Goal: Task Accomplishment & Management: Manage account settings

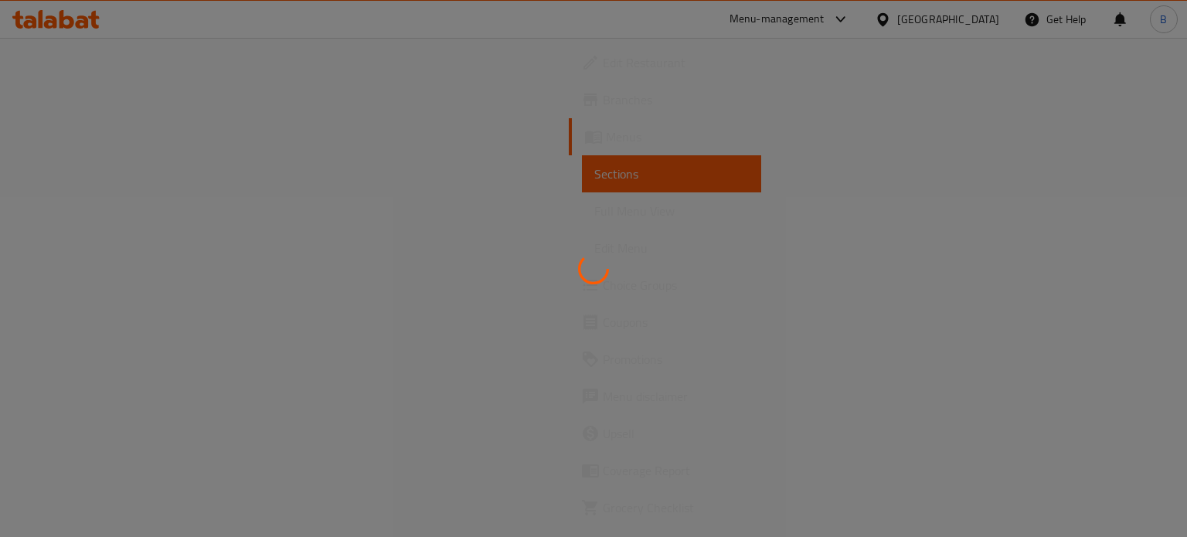
click at [45, 27] on div at bounding box center [593, 268] width 1187 height 537
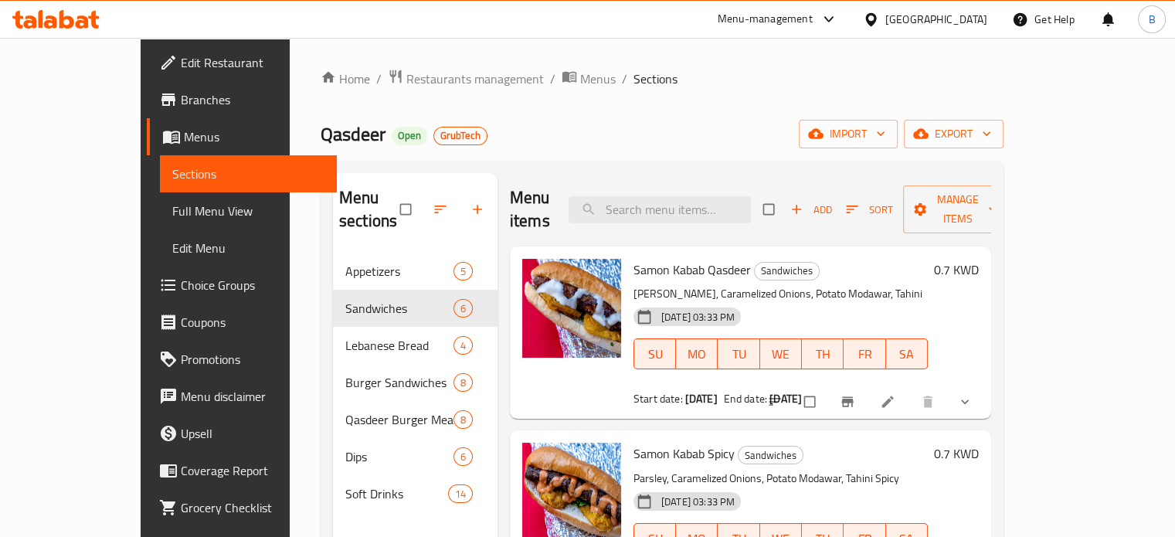
click at [56, 15] on icon at bounding box center [55, 19] width 87 height 19
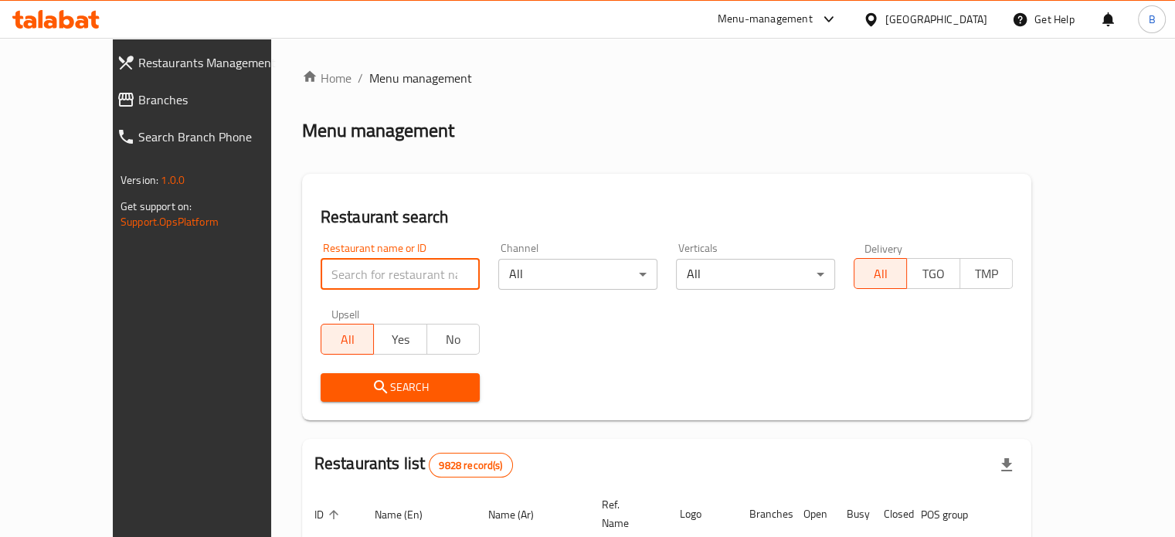
click at [334, 278] on input "search" at bounding box center [400, 274] width 159 height 31
type input "w"
type input "FALAFEL HAMADA"
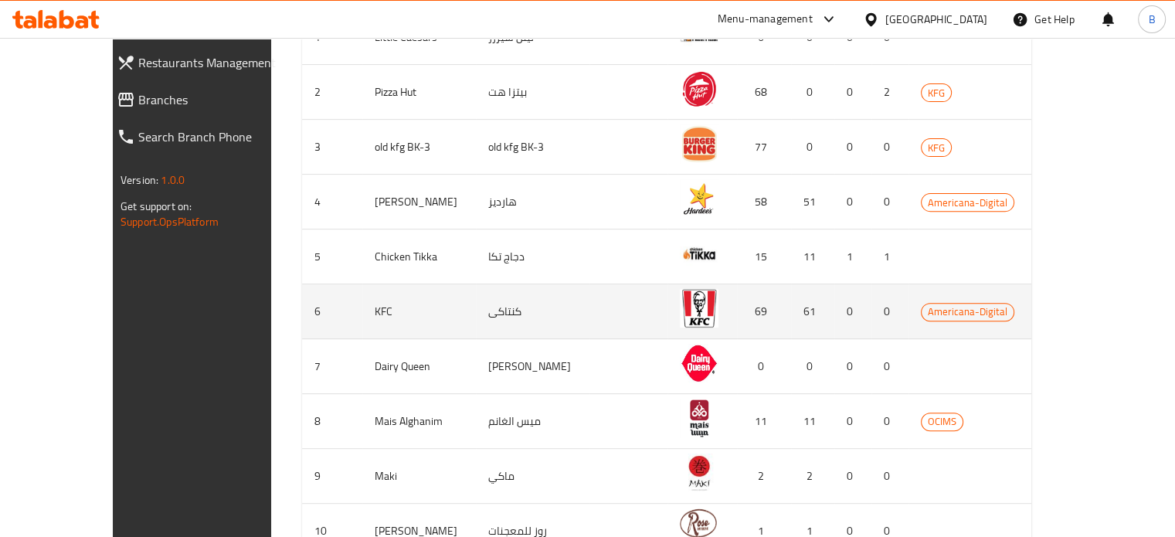
scroll to position [609, 0]
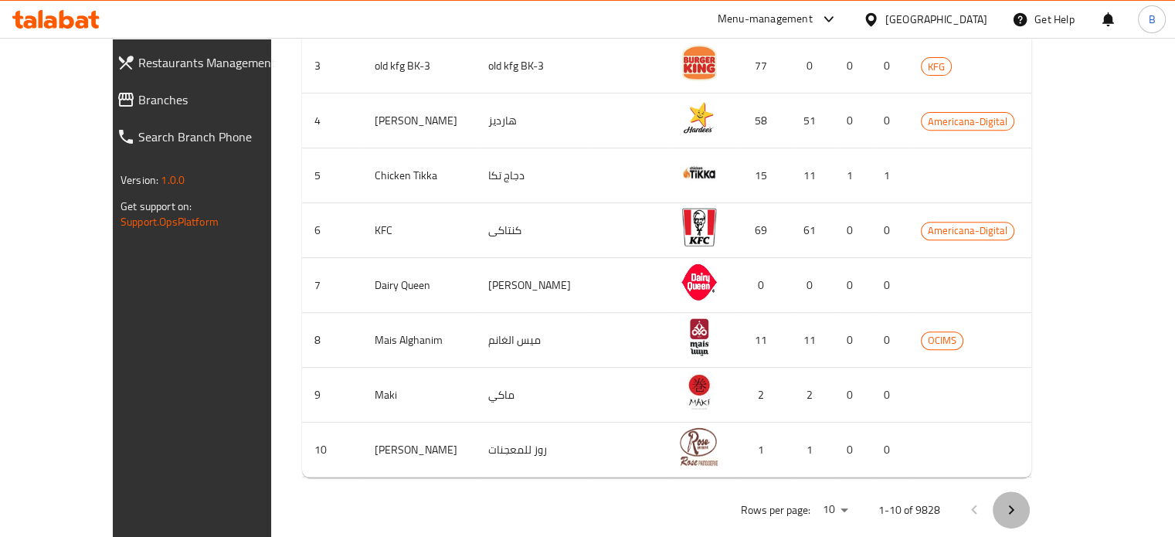
click at [1021, 501] on icon "Next page" at bounding box center [1011, 510] width 19 height 19
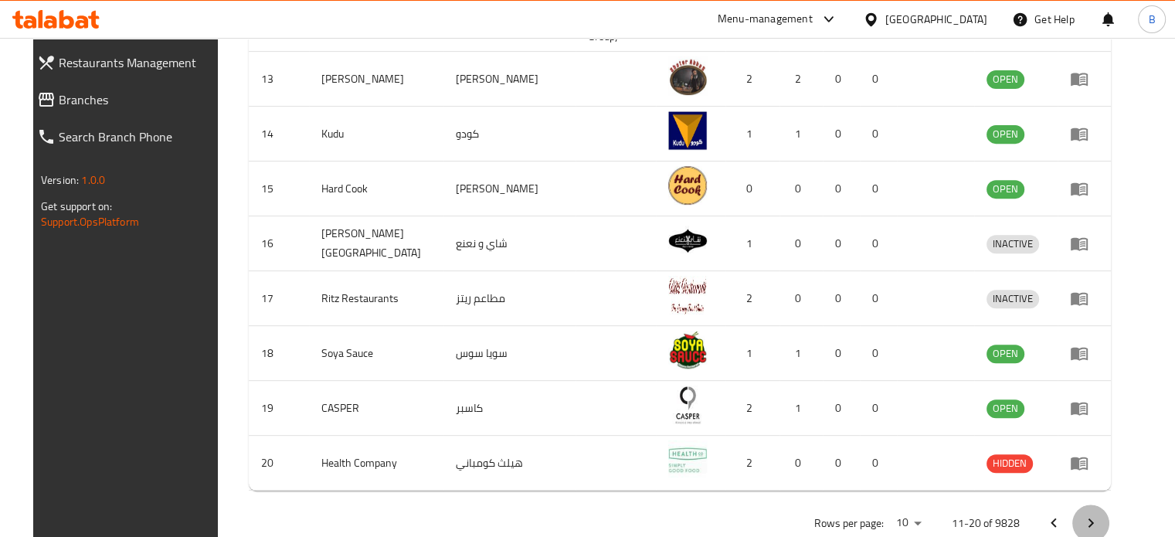
click at [1100, 514] on icon "Next page" at bounding box center [1091, 523] width 19 height 19
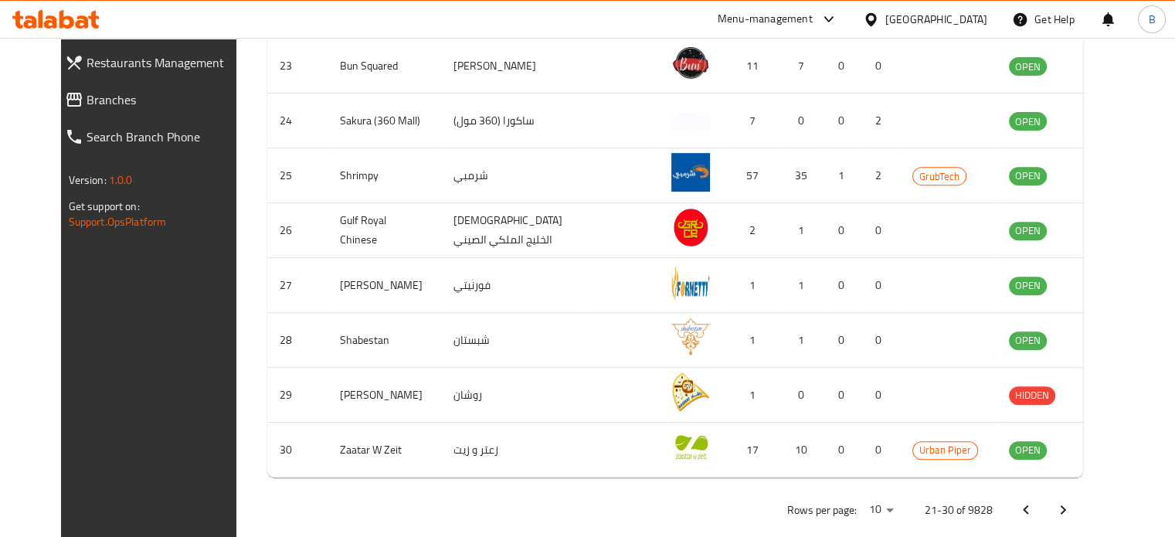
click at [1082, 500] on div at bounding box center [1045, 509] width 74 height 37
click at [1073, 501] on icon "Next page" at bounding box center [1063, 510] width 19 height 19
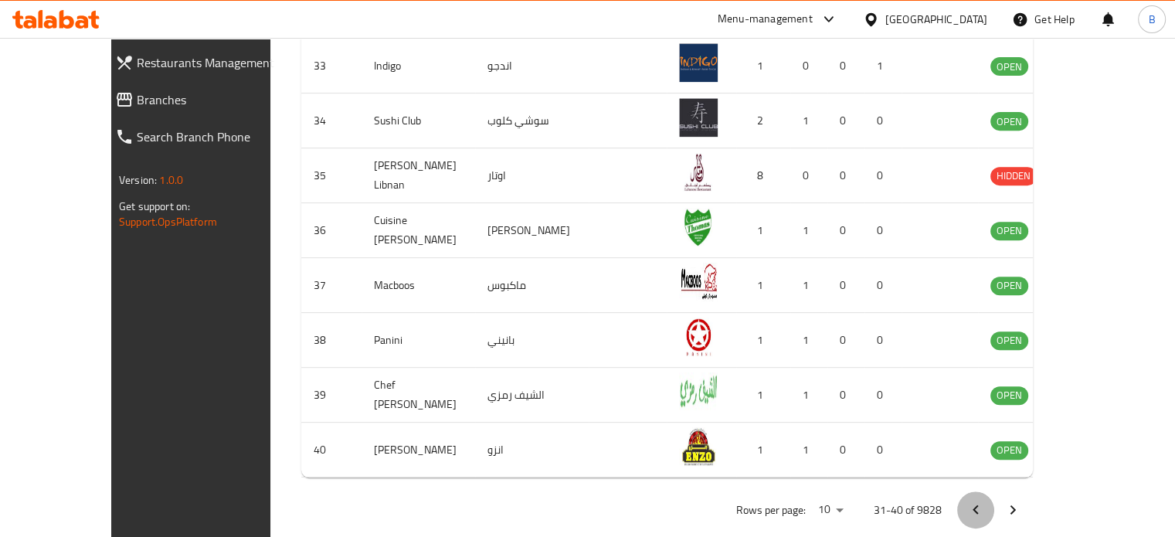
click at [994, 491] on button "Previous page" at bounding box center [975, 509] width 37 height 37
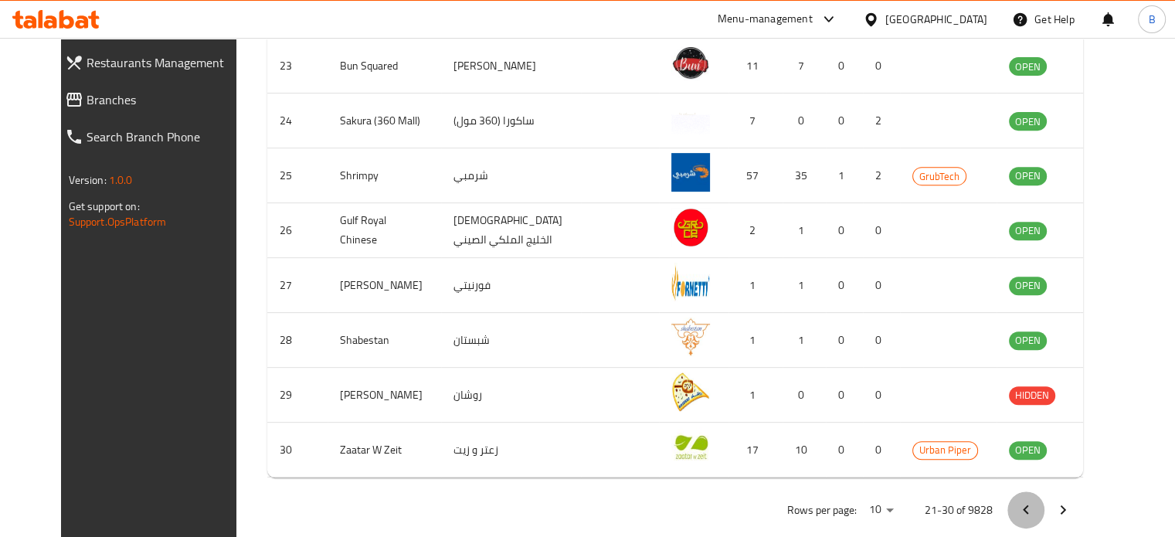
click at [1045, 491] on button "Previous page" at bounding box center [1026, 509] width 37 height 37
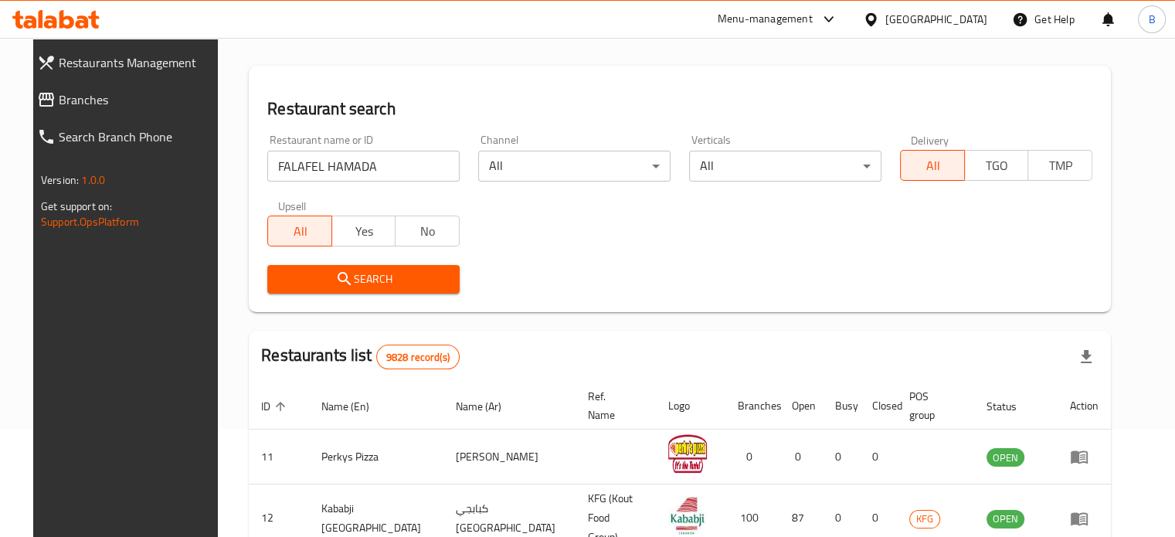
scroll to position [78, 0]
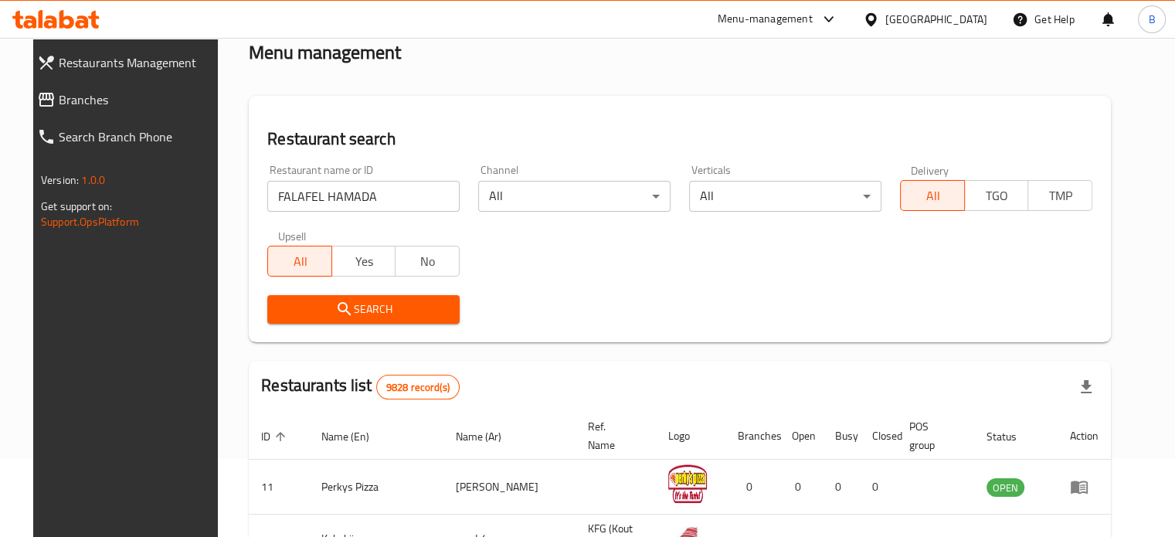
click at [303, 305] on span "Search" at bounding box center [364, 309] width 168 height 19
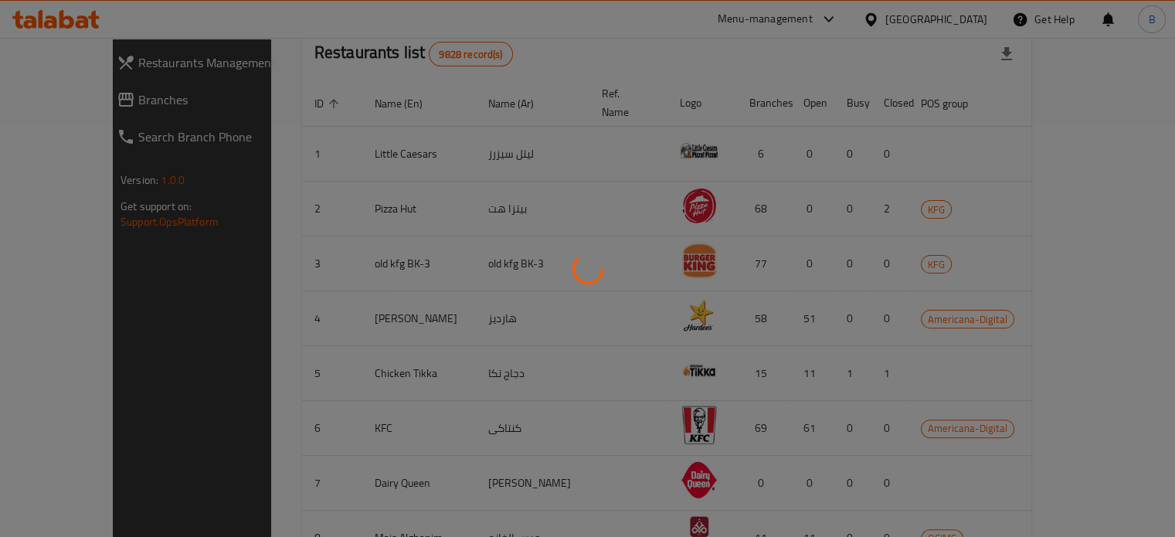
scroll to position [175, 0]
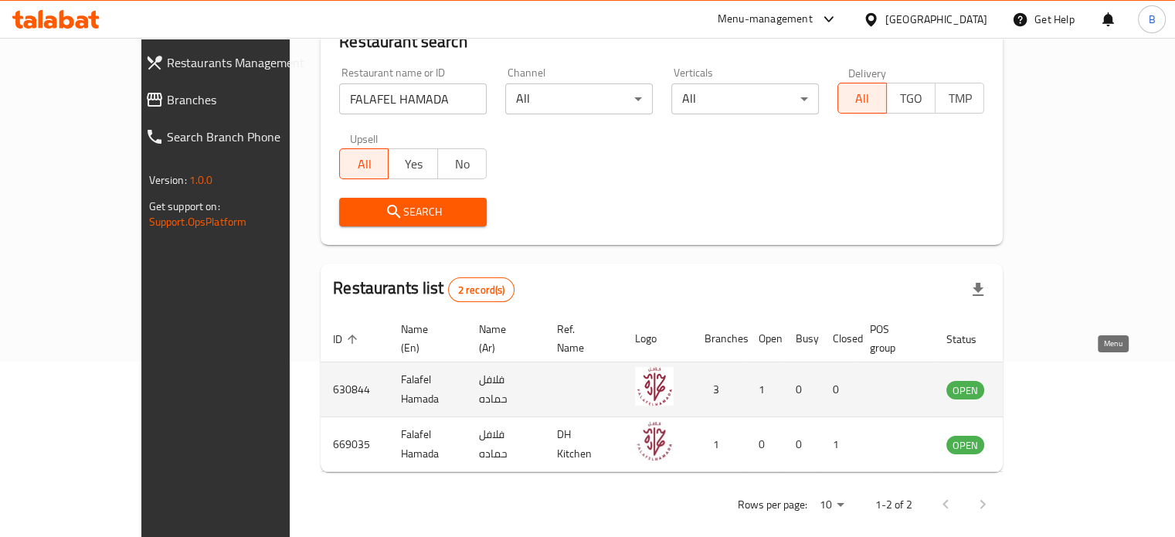
click at [1046, 380] on icon "enhanced table" at bounding box center [1037, 389] width 19 height 19
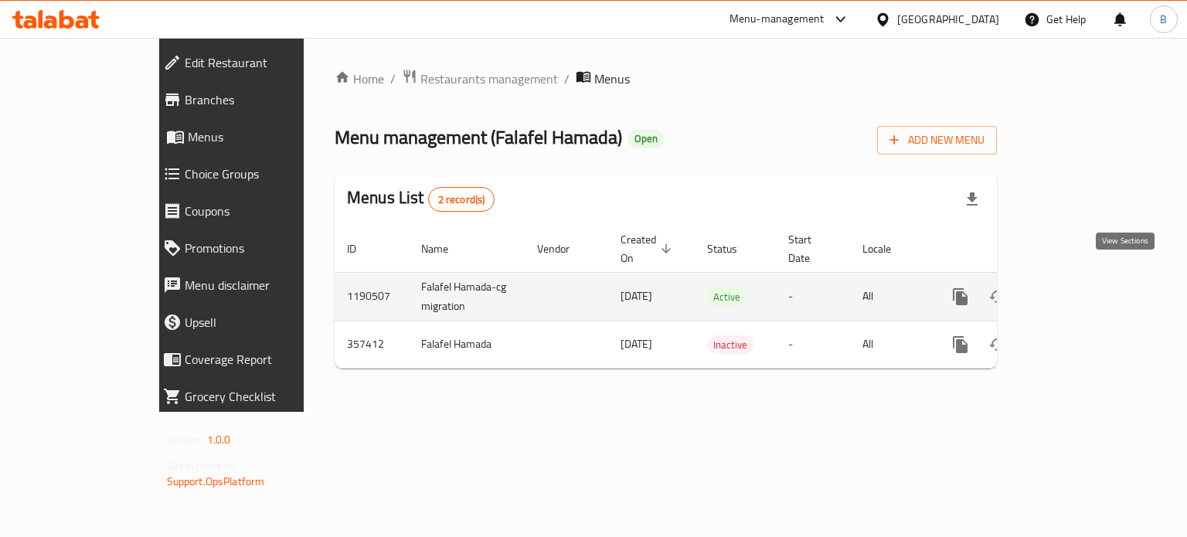
click at [1081, 287] on icon "enhanced table" at bounding box center [1071, 296] width 19 height 19
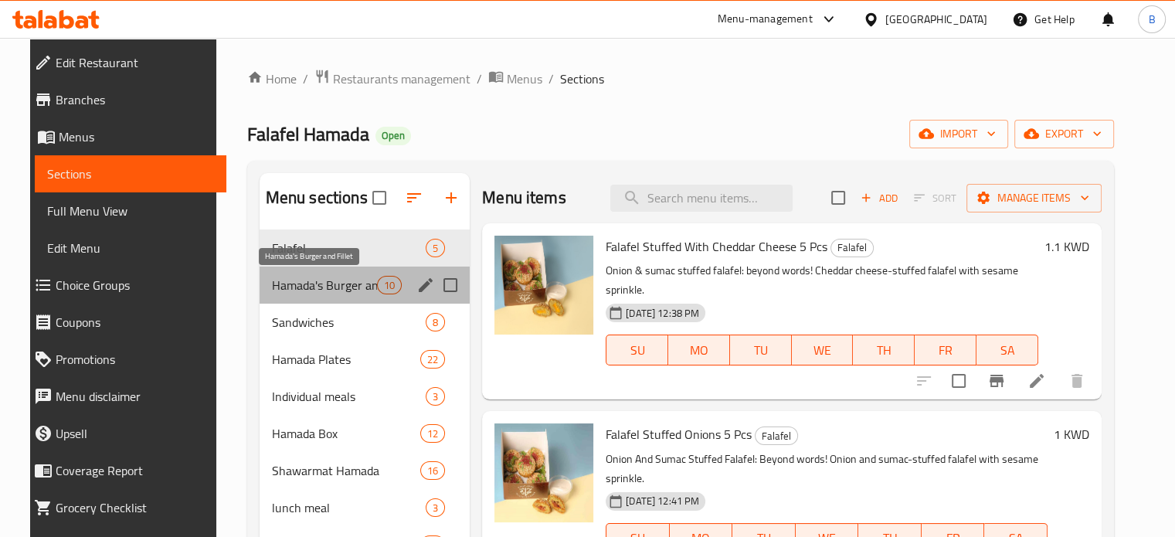
click at [291, 284] on span "Hamada's Burger and Fillet" at bounding box center [324, 285] width 105 height 19
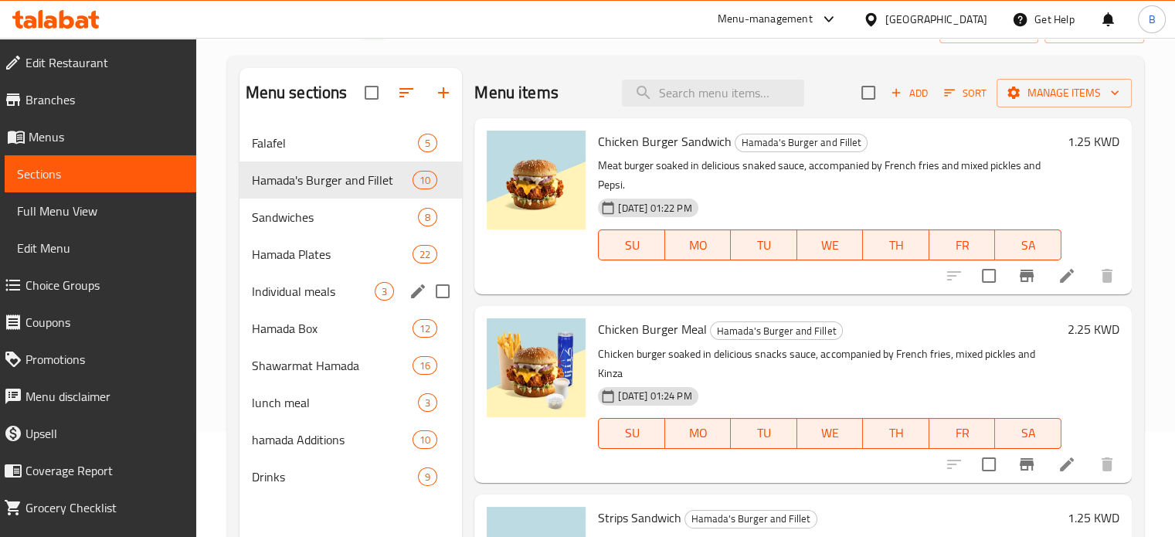
scroll to position [99, 0]
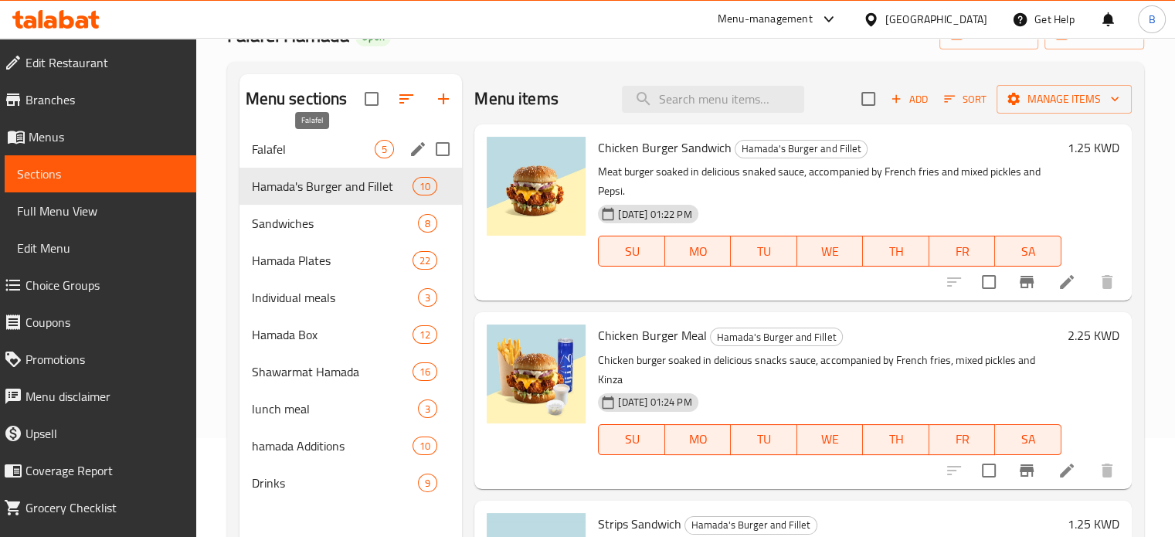
click at [304, 149] on span "Falafel" at bounding box center [314, 149] width 124 height 19
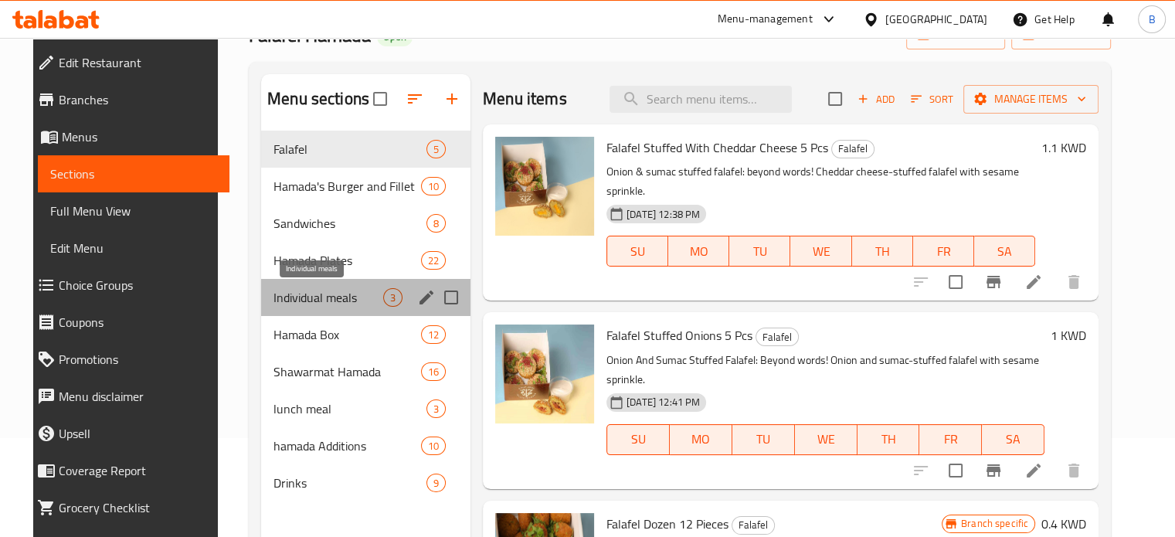
click at [301, 292] on span "Individual meals" at bounding box center [329, 297] width 110 height 19
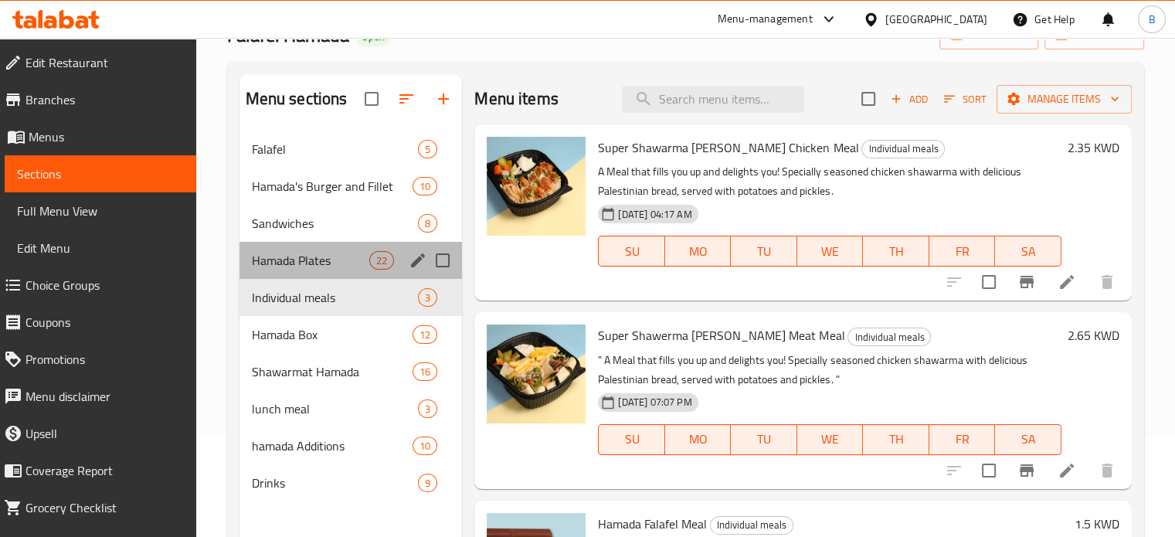
click at [309, 272] on div "Hamada Plates 22" at bounding box center [351, 260] width 223 height 37
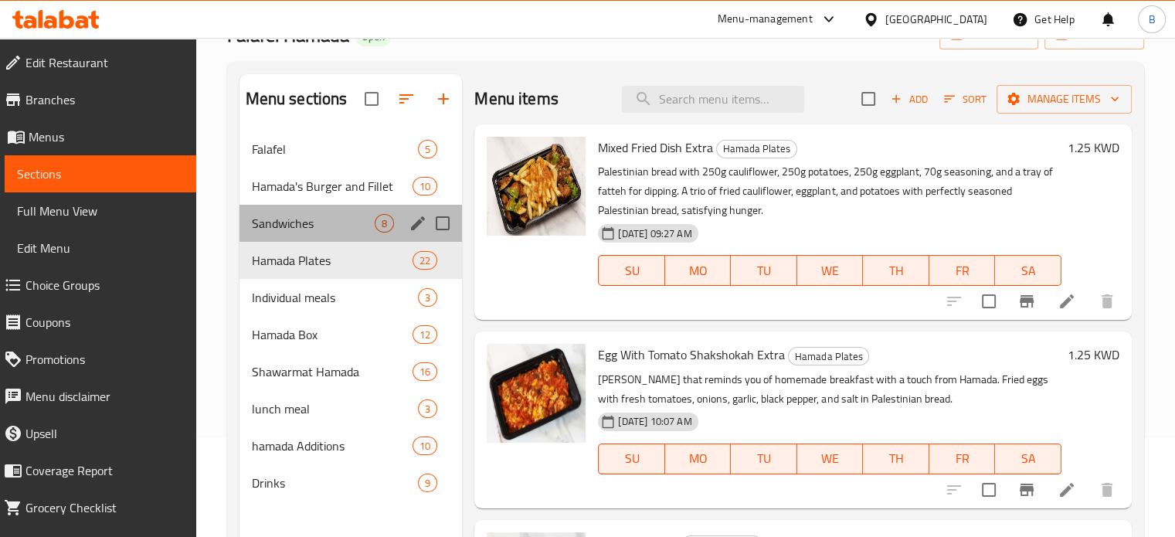
click at [307, 235] on div "Sandwiches 8" at bounding box center [351, 223] width 223 height 37
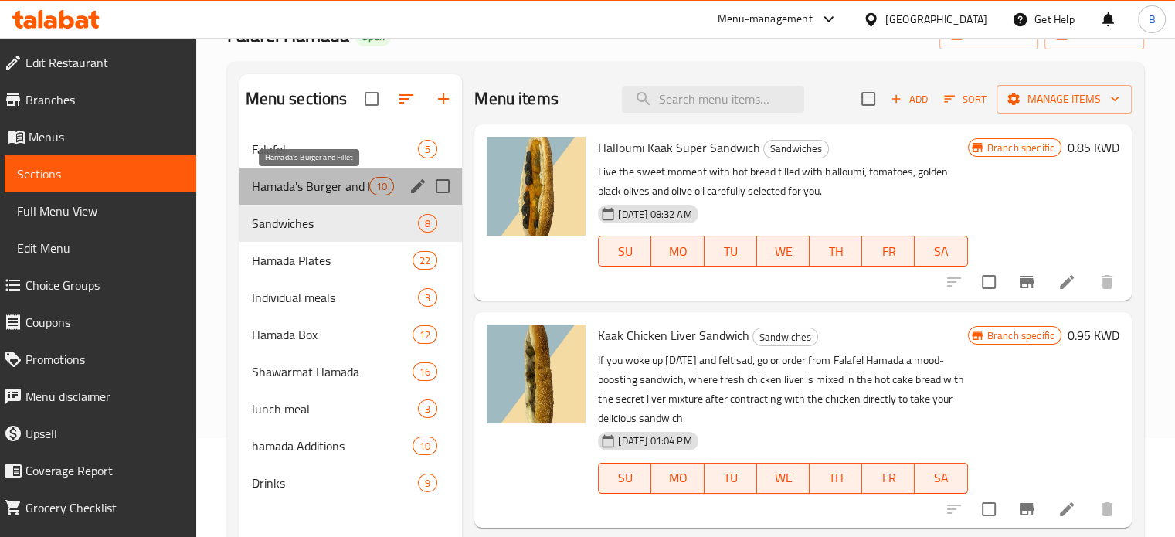
click at [307, 194] on span "Hamada's Burger and Fillet" at bounding box center [311, 186] width 118 height 19
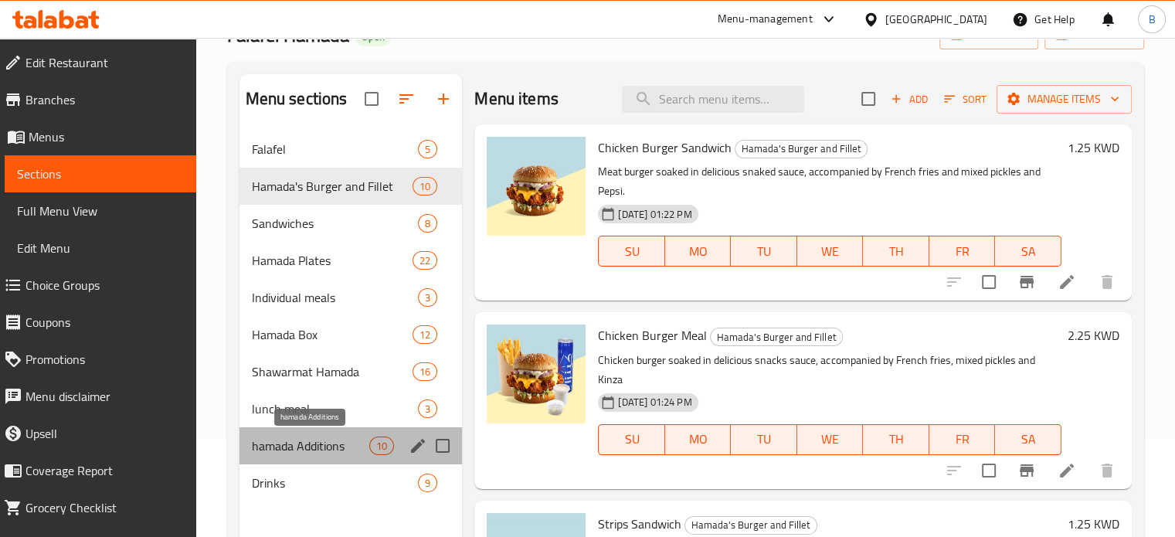
click at [292, 451] on span "hamada Additions" at bounding box center [311, 446] width 118 height 19
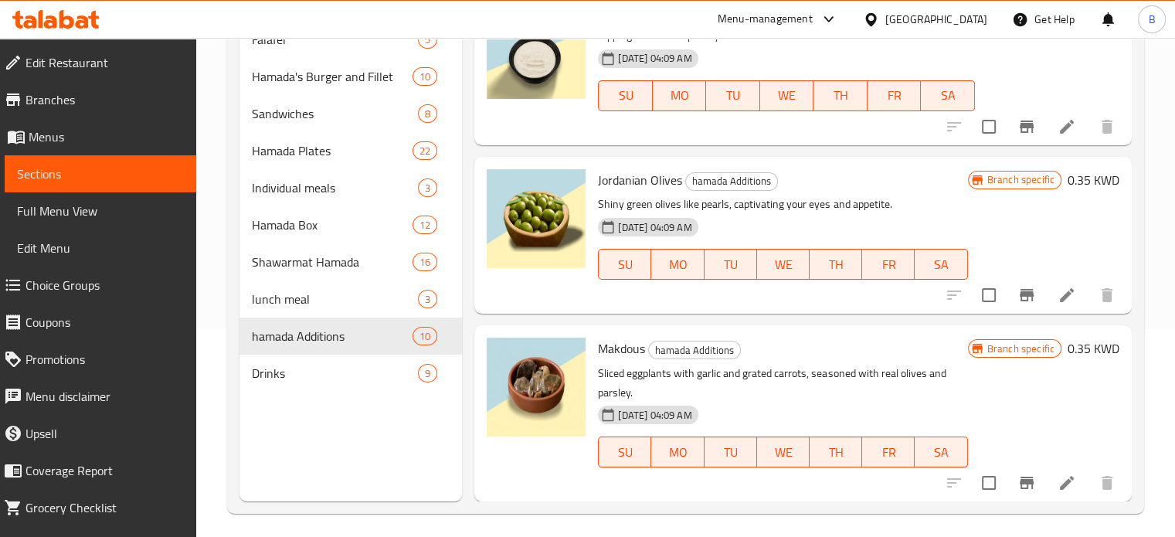
scroll to position [209, 0]
click at [285, 284] on div "lunch meal 3" at bounding box center [351, 298] width 223 height 37
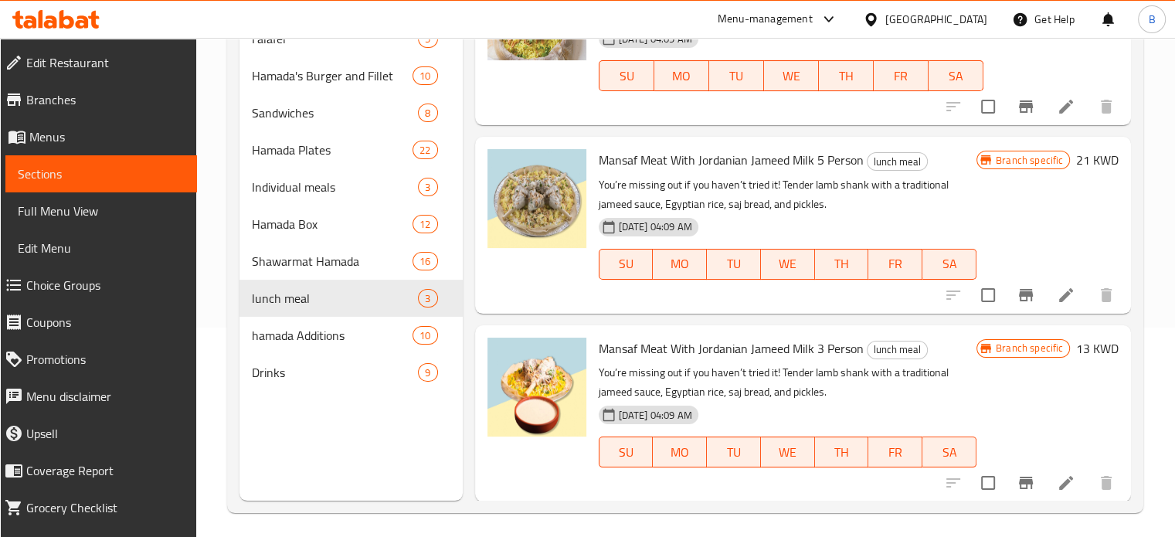
scroll to position [26, 0]
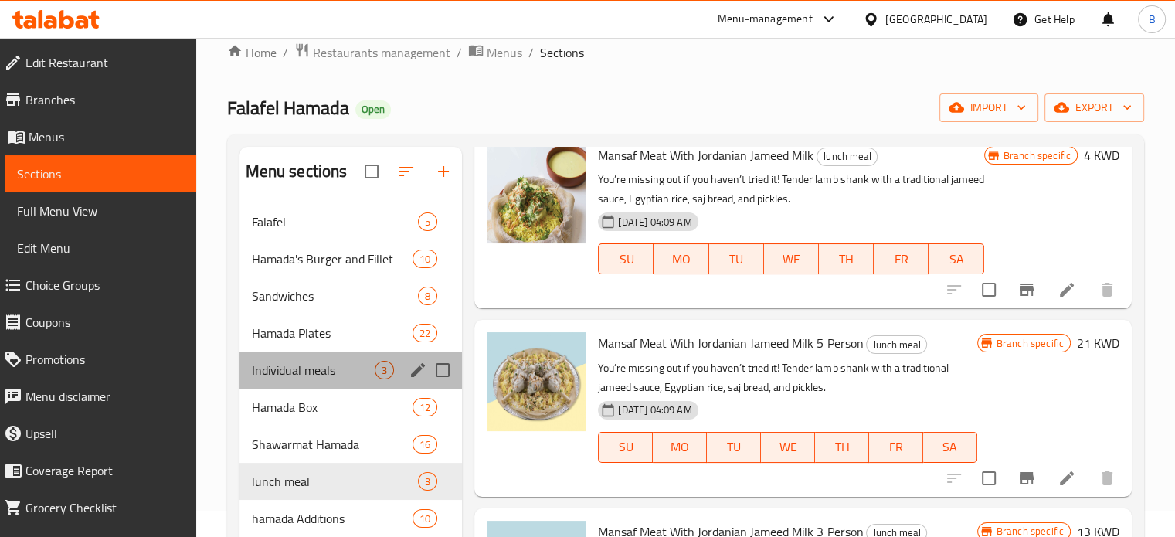
click at [287, 359] on div "Individual meals 3" at bounding box center [351, 370] width 223 height 37
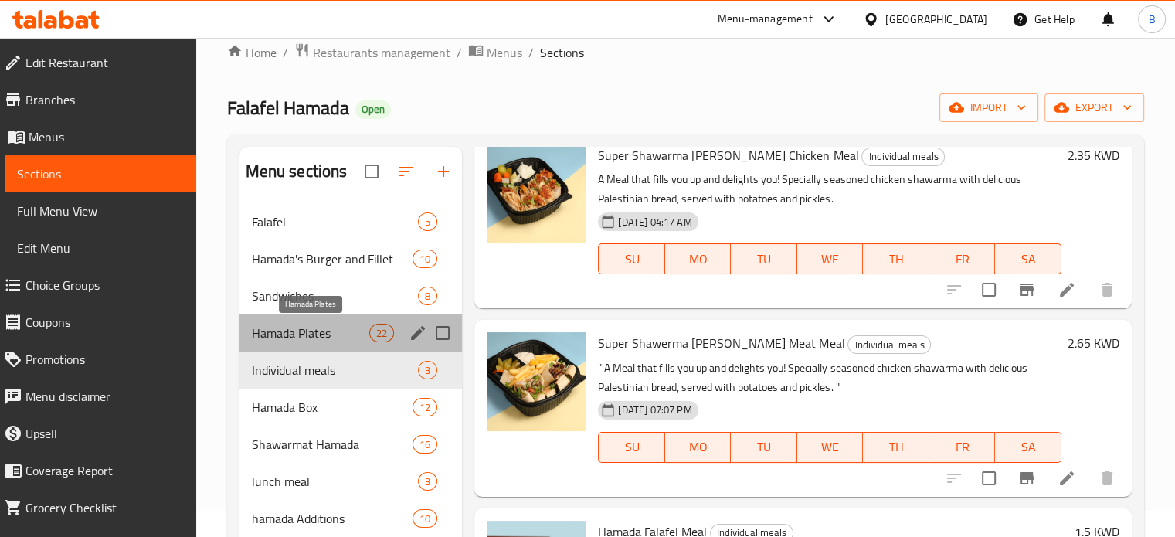
click at [292, 342] on span "Hamada Plates" at bounding box center [311, 333] width 118 height 19
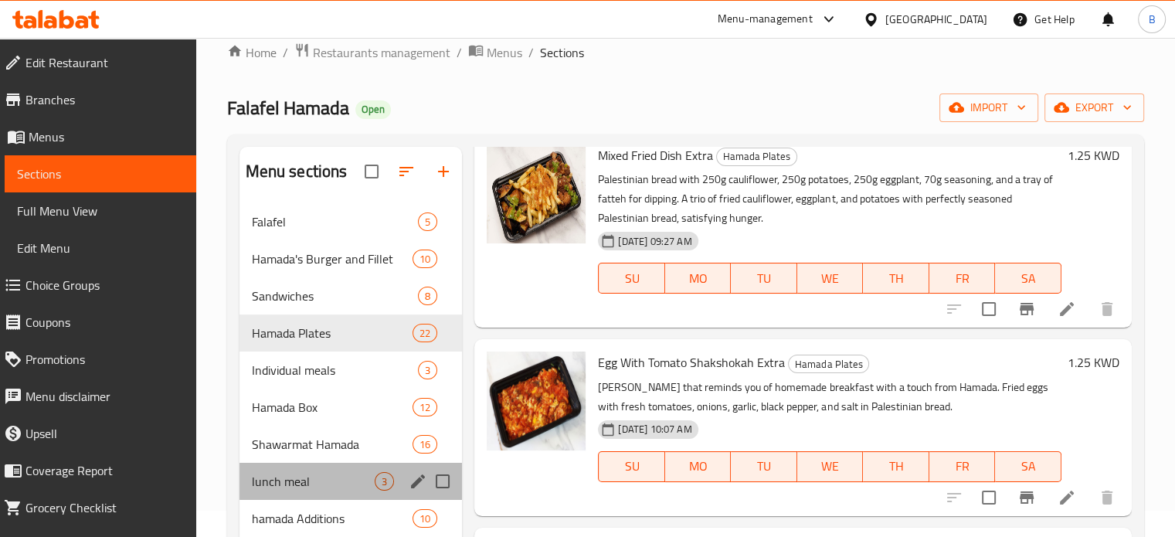
click at [346, 498] on div "lunch meal 3" at bounding box center [351, 481] width 223 height 37
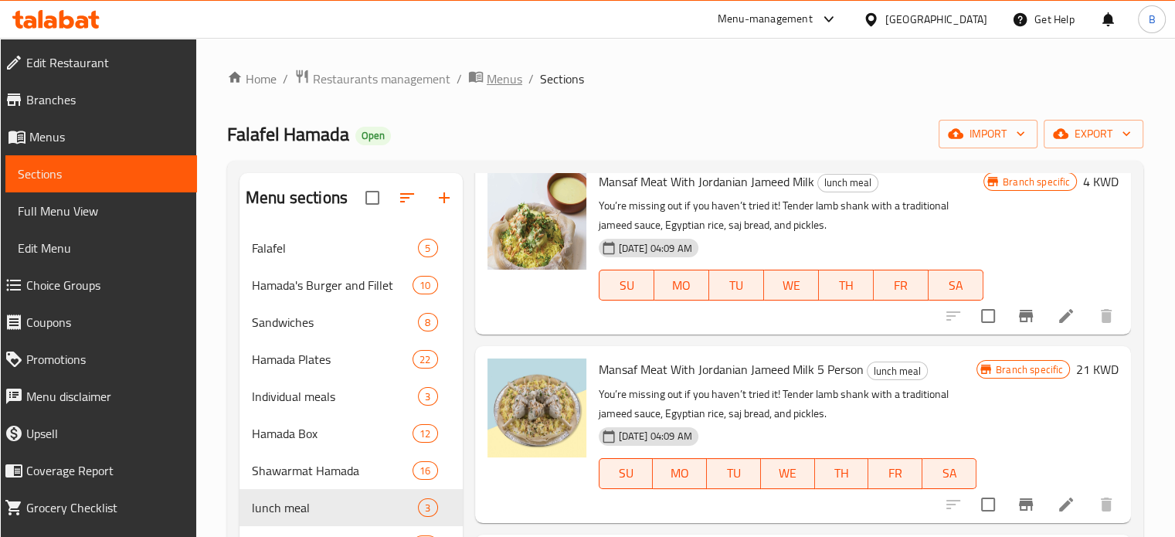
click at [512, 74] on span "Menus" at bounding box center [505, 79] width 36 height 19
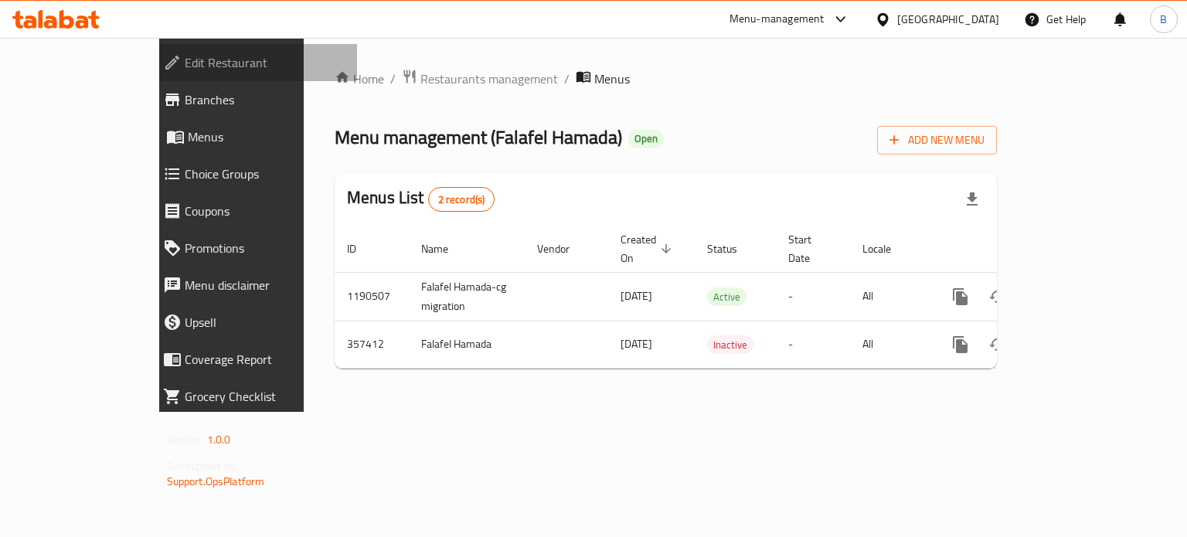
click at [185, 65] on span "Edit Restaurant" at bounding box center [265, 62] width 161 height 19
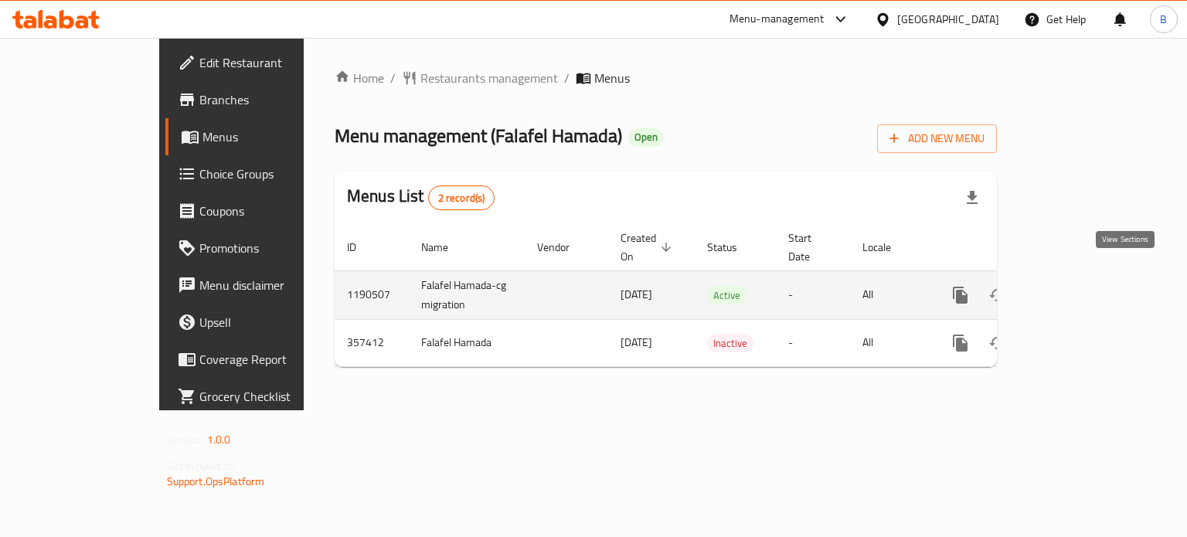
click at [1081, 286] on icon "enhanced table" at bounding box center [1071, 295] width 19 height 19
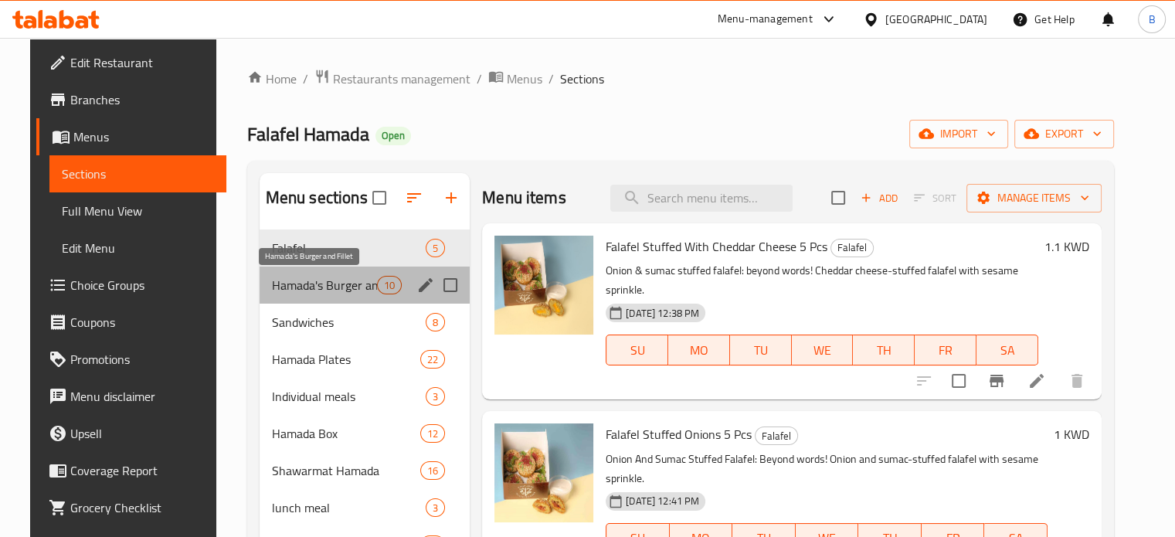
click at [311, 281] on span "Hamada's Burger and Fillet" at bounding box center [324, 285] width 105 height 19
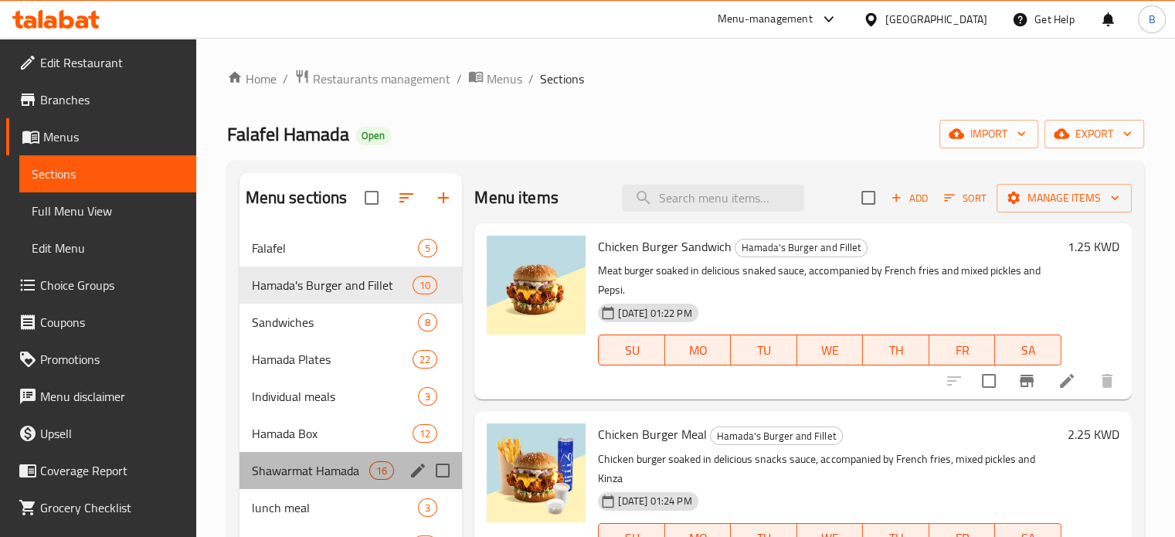
click at [337, 455] on div "Shawarmat Hamada 16" at bounding box center [351, 470] width 223 height 37
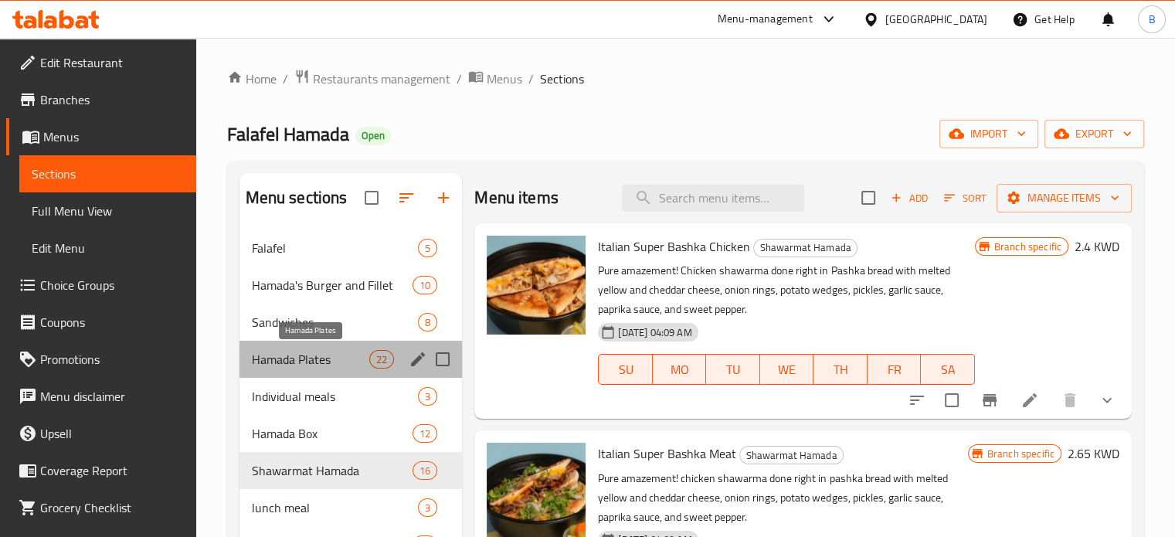
click at [315, 366] on span "Hamada Plates" at bounding box center [311, 359] width 118 height 19
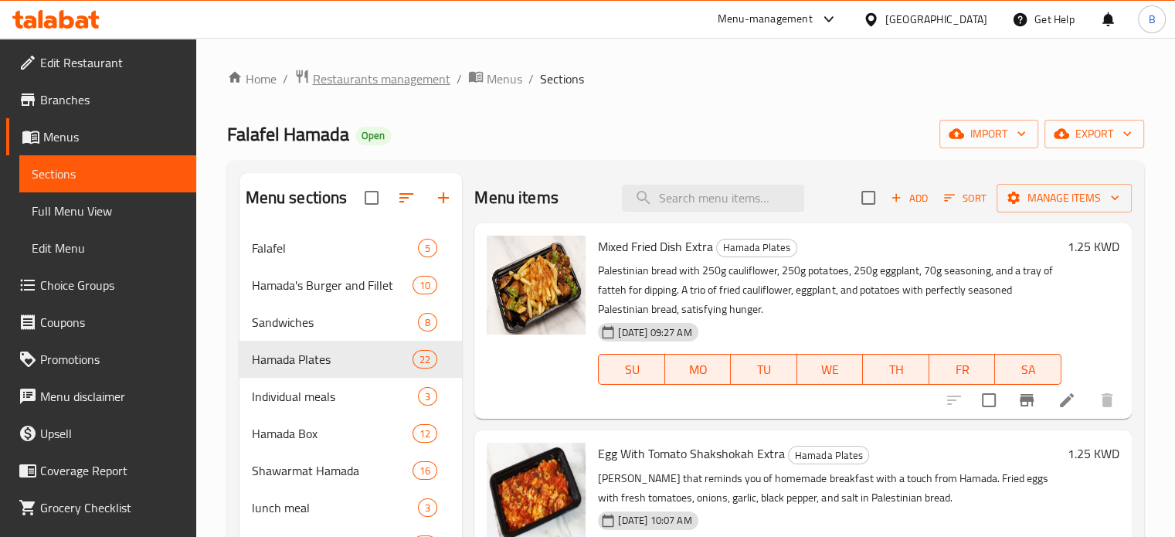
click at [374, 78] on span "Restaurants management" at bounding box center [382, 79] width 138 height 19
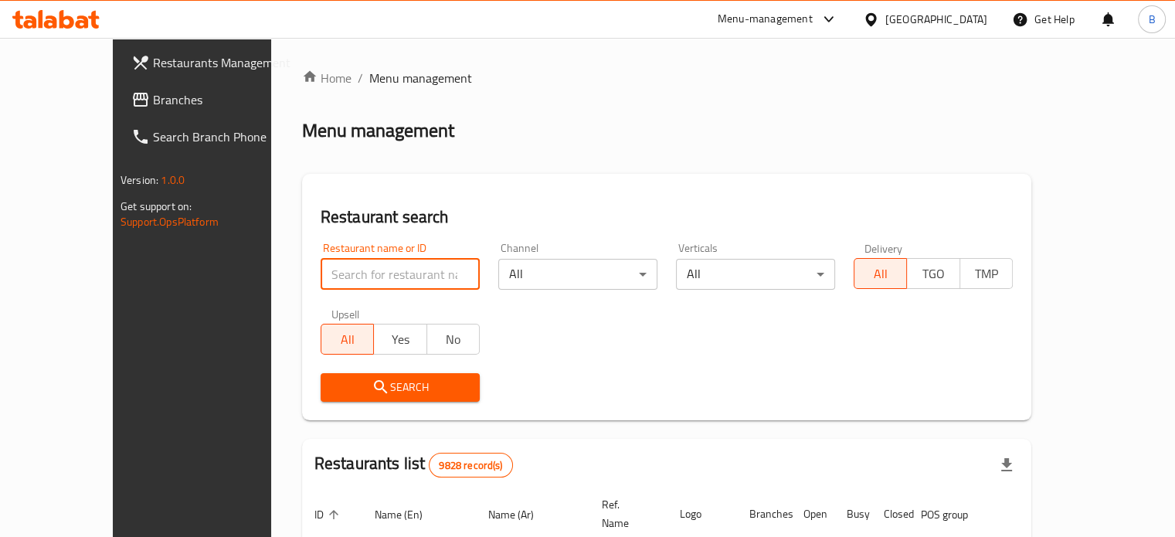
click at [374, 270] on input "search" at bounding box center [400, 274] width 159 height 31
type input "etci"
click button "Search" at bounding box center [400, 387] width 159 height 29
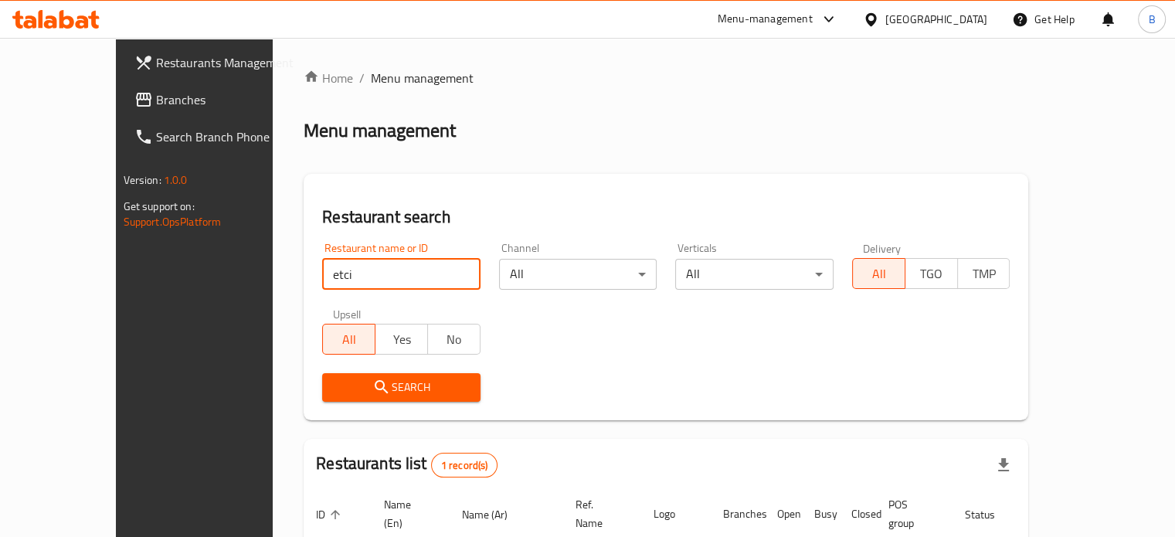
scroll to position [121, 0]
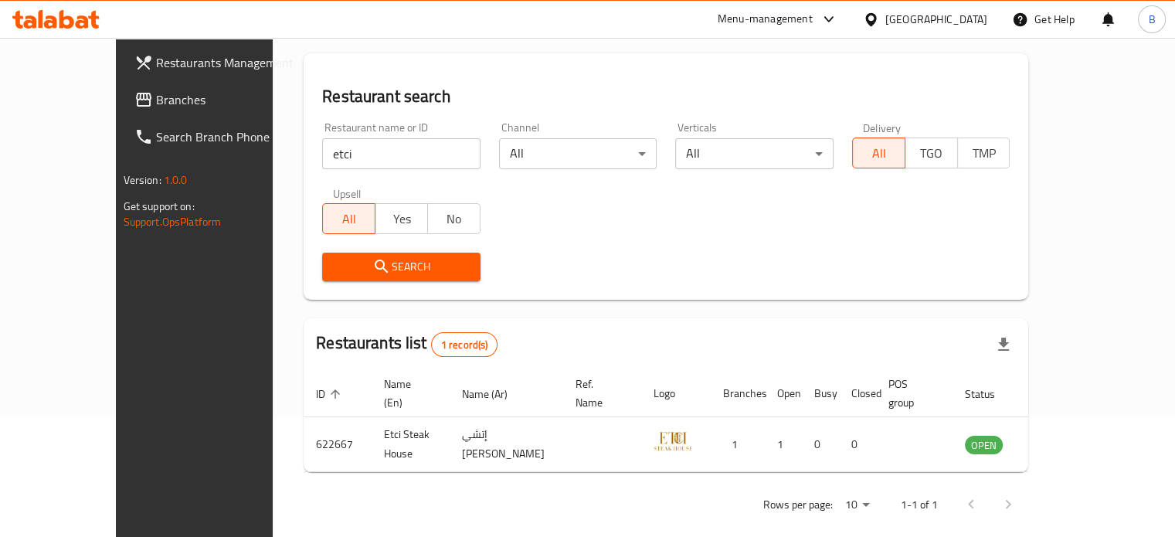
click at [689, 491] on div "Rows per page: 10 1-1 of 1" at bounding box center [666, 504] width 725 height 40
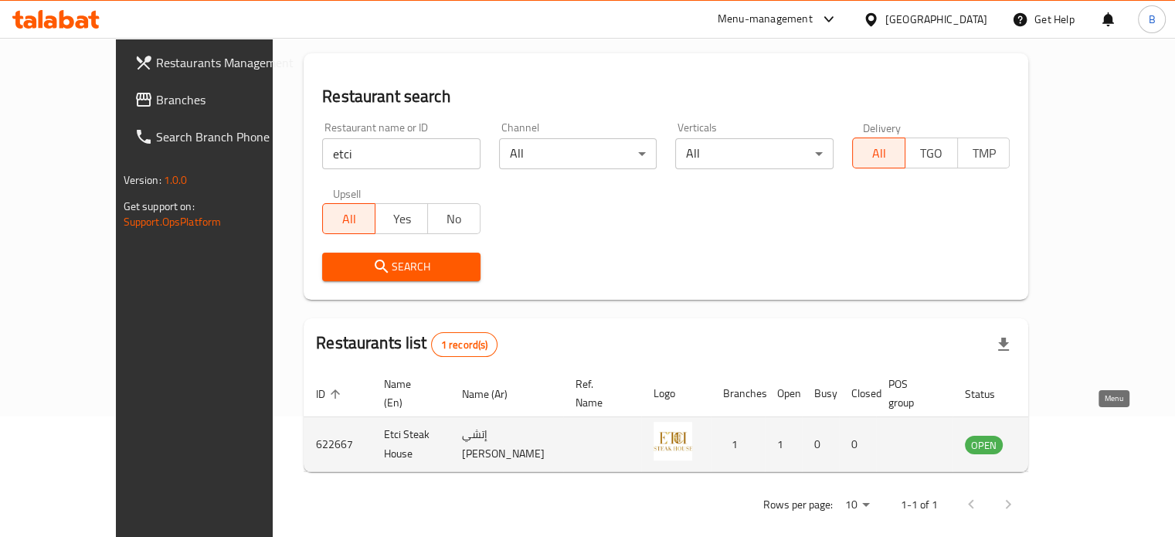
click at [1064, 439] on icon "enhanced table" at bounding box center [1055, 445] width 17 height 13
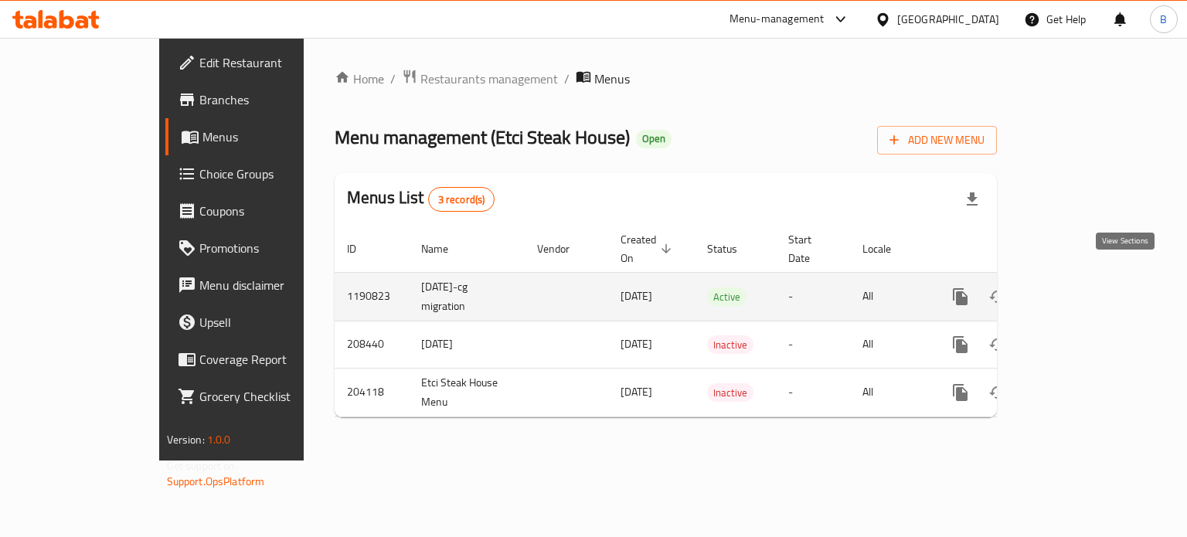
click at [1090, 290] on link "enhanced table" at bounding box center [1071, 296] width 37 height 37
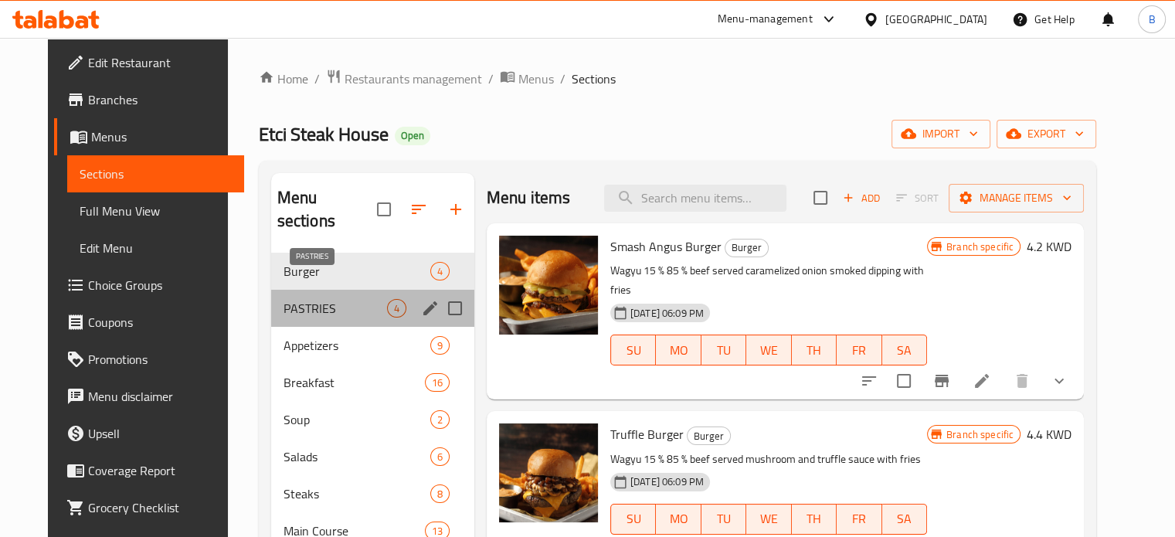
click at [306, 299] on span "PASTRIES" at bounding box center [336, 308] width 104 height 19
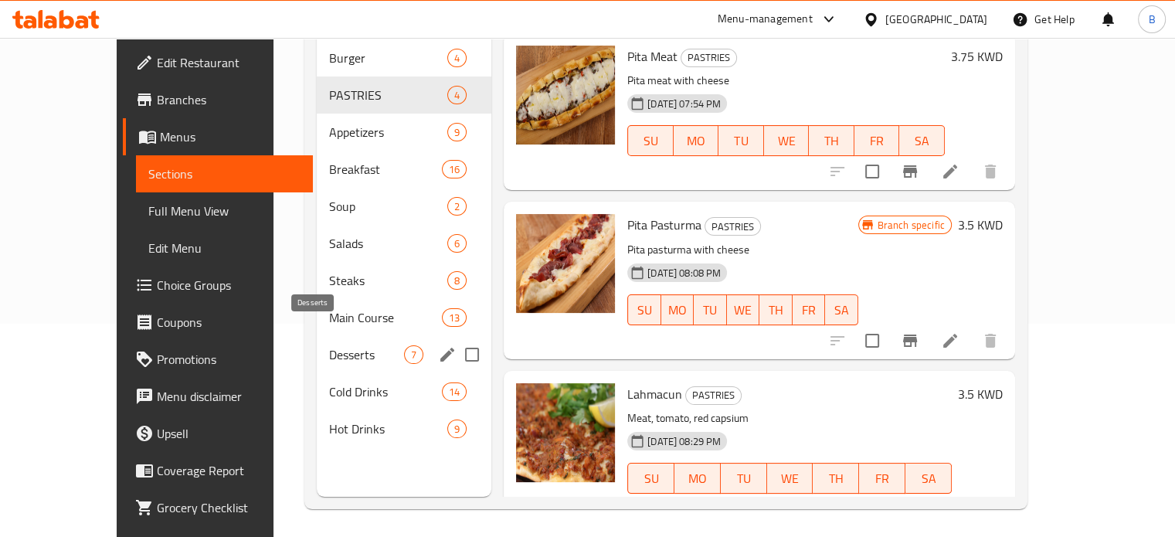
scroll to position [216, 0]
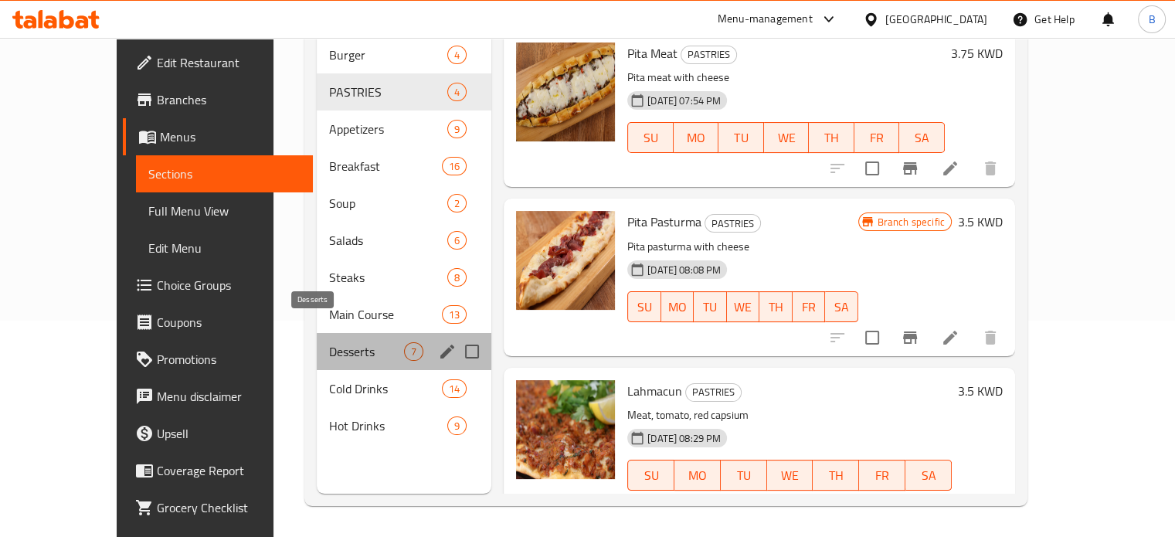
click at [329, 342] on span "Desserts" at bounding box center [366, 351] width 75 height 19
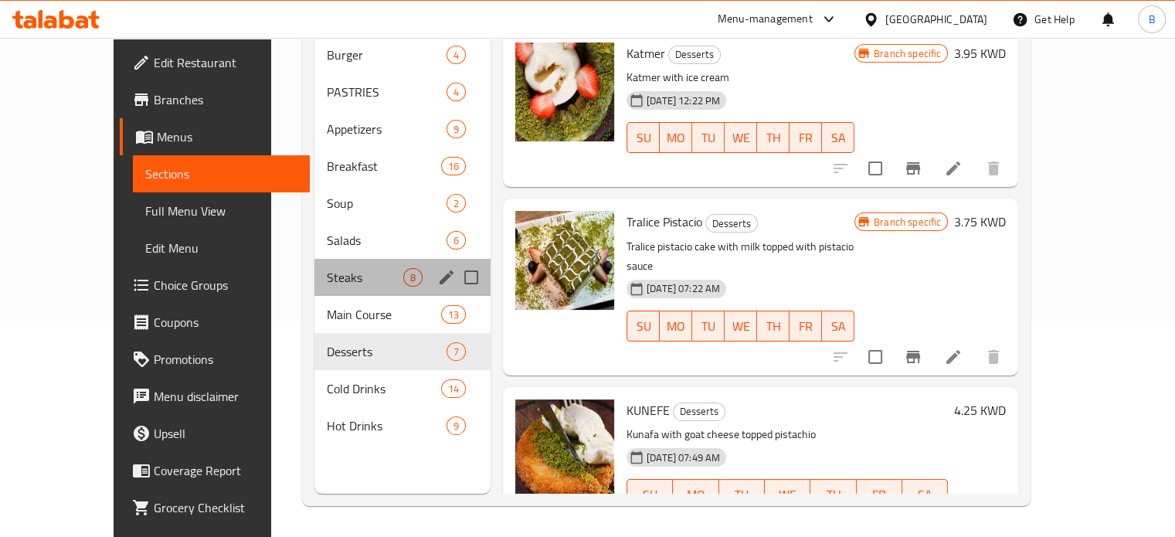
click at [314, 271] on div "Steaks 8" at bounding box center [402, 277] width 176 height 37
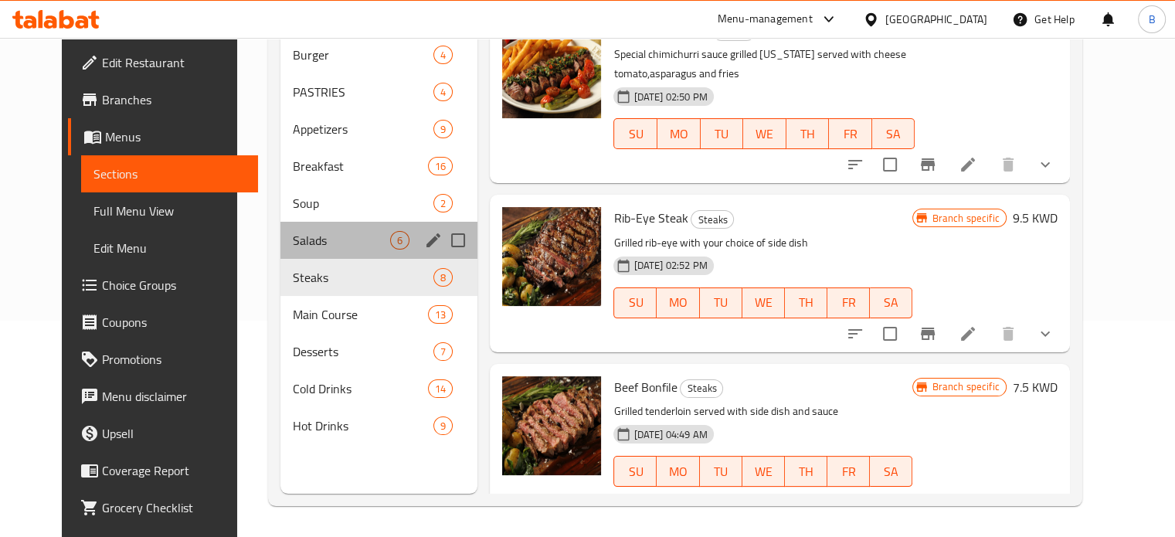
click at [290, 222] on div "Salads 6" at bounding box center [378, 240] width 197 height 37
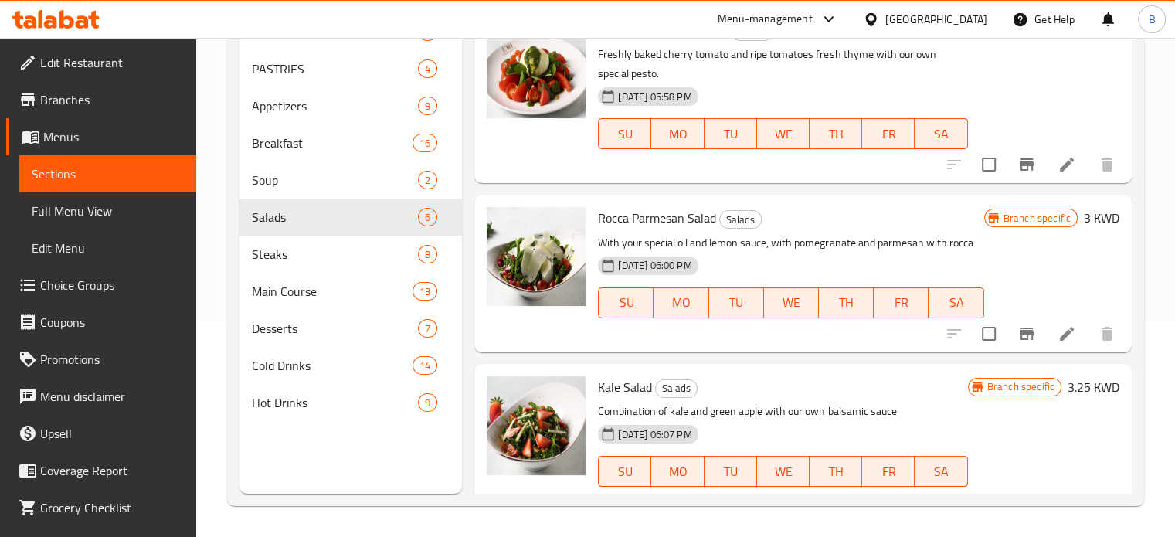
scroll to position [46, 0]
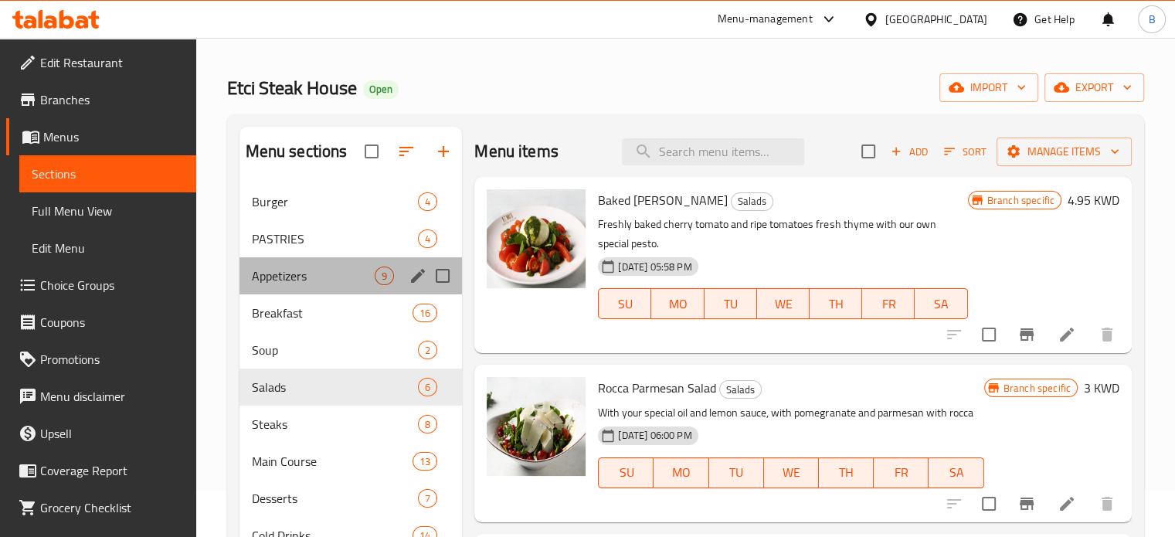
click at [306, 293] on div "Appetizers 9" at bounding box center [351, 275] width 223 height 37
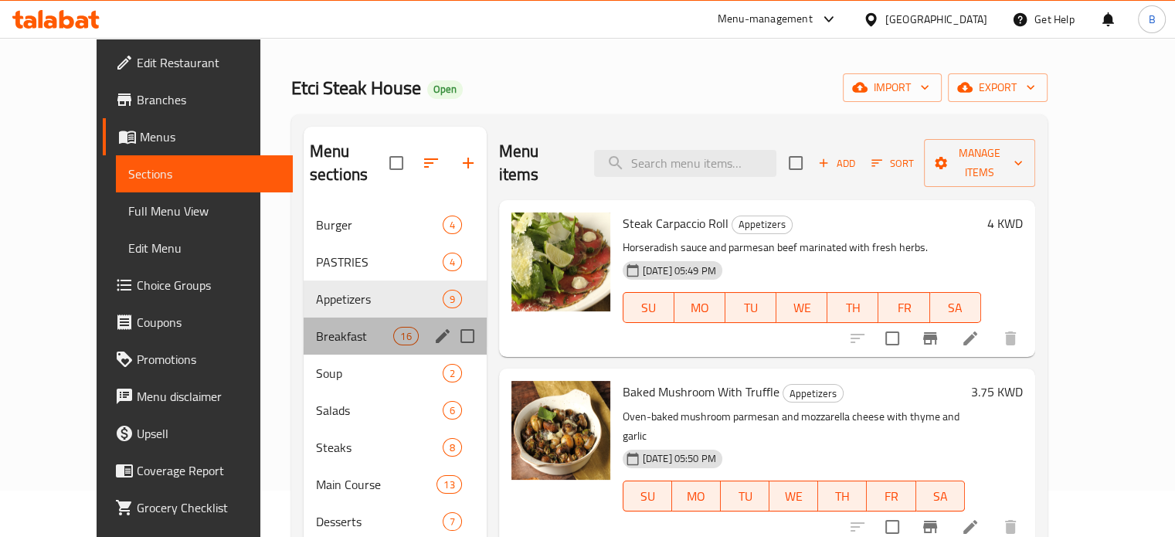
click at [306, 318] on div "Breakfast 16" at bounding box center [395, 336] width 183 height 37
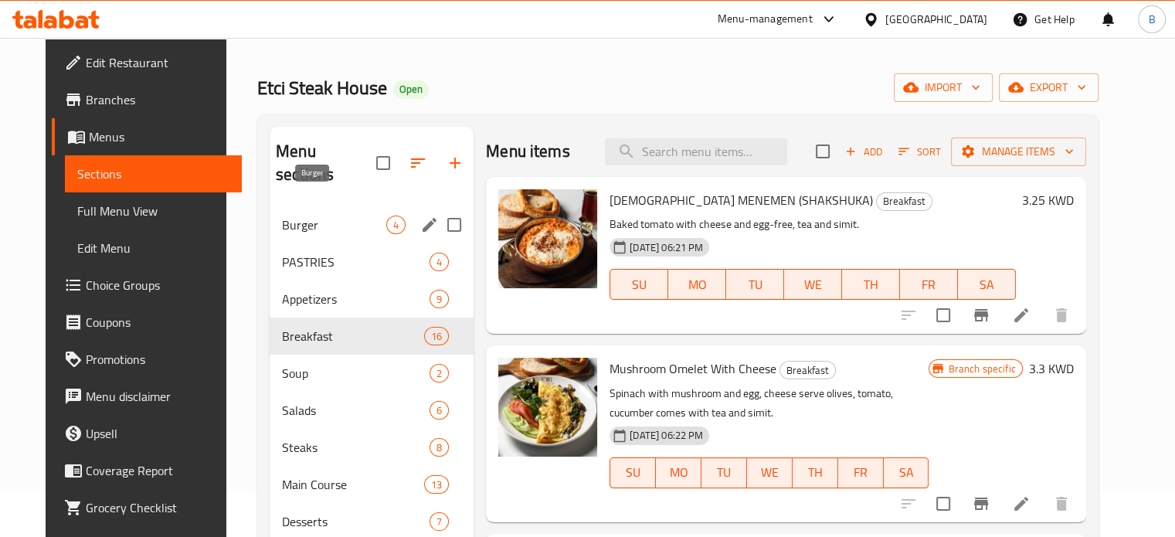
click at [312, 216] on span "Burger" at bounding box center [334, 225] width 104 height 19
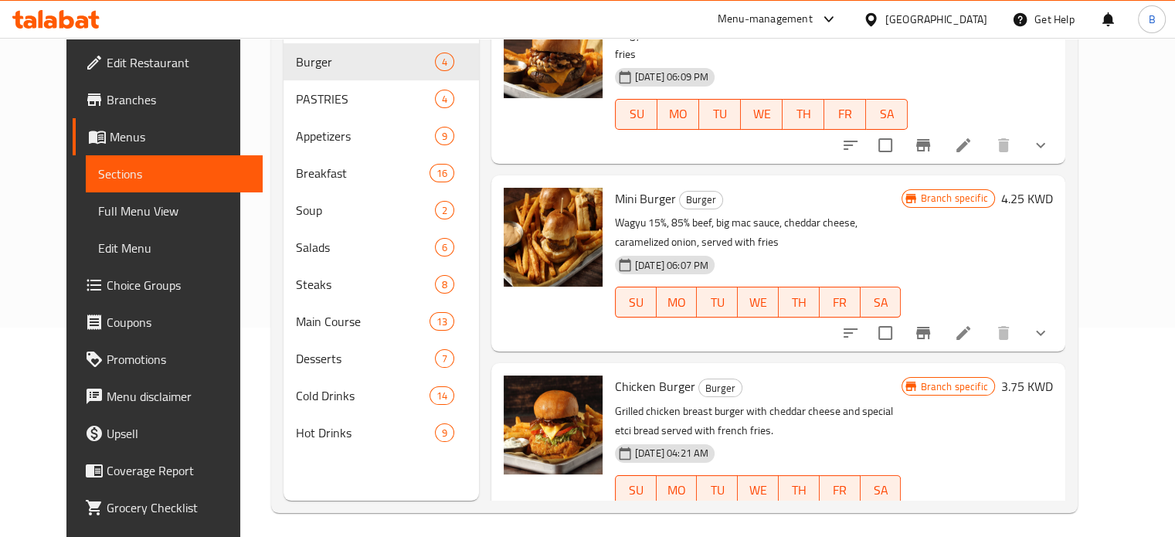
scroll to position [216, 0]
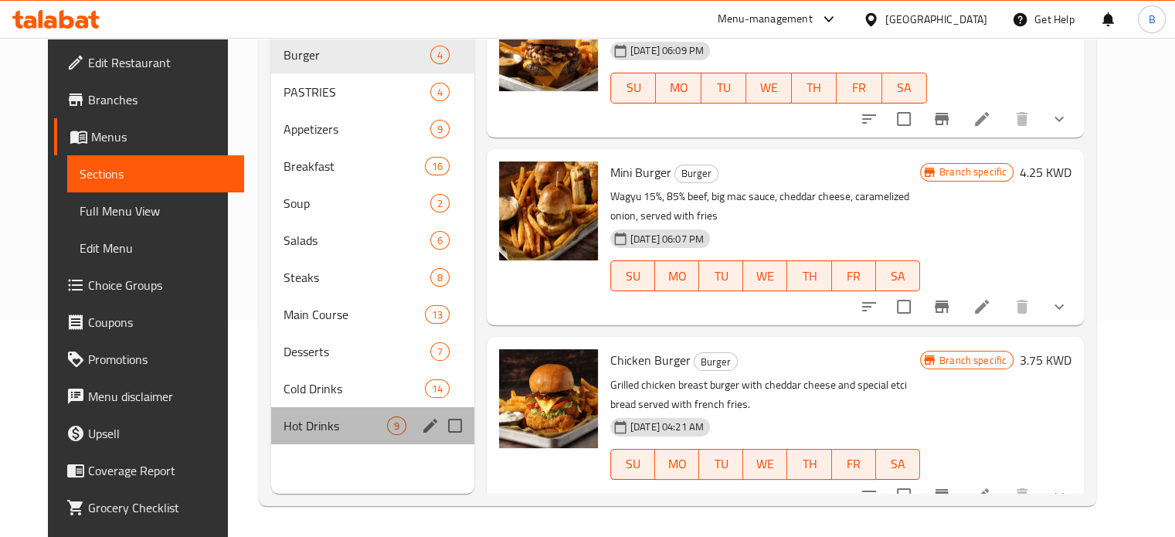
drag, startPoint x: 303, startPoint y: 392, endPoint x: 292, endPoint y: 382, distance: 14.2
click at [303, 407] on div "Hot Drinks 9" at bounding box center [372, 425] width 203 height 37
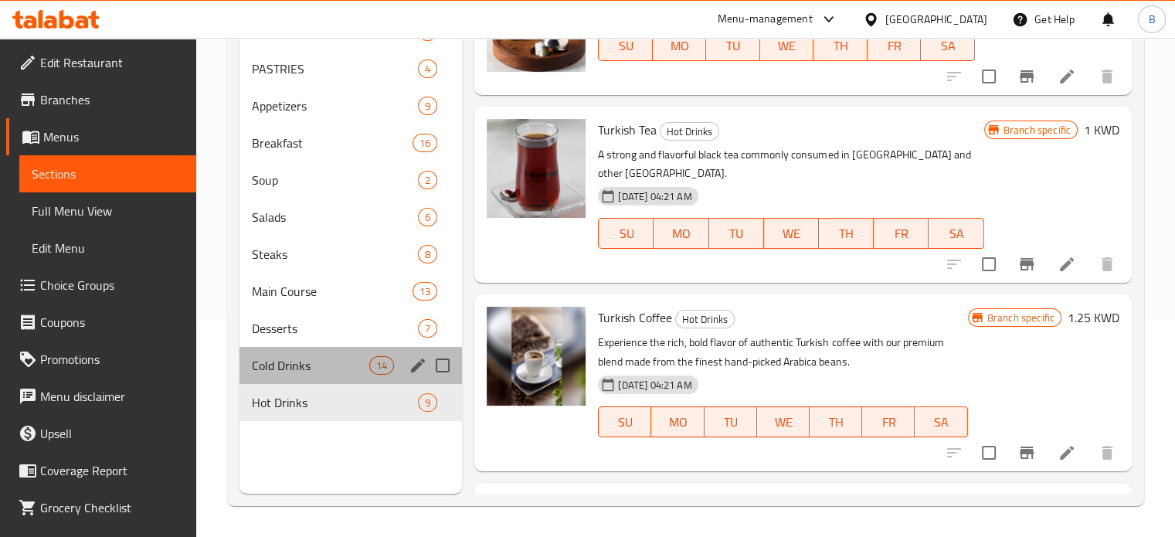
click at [257, 352] on div "Cold Drinks 14" at bounding box center [351, 365] width 223 height 37
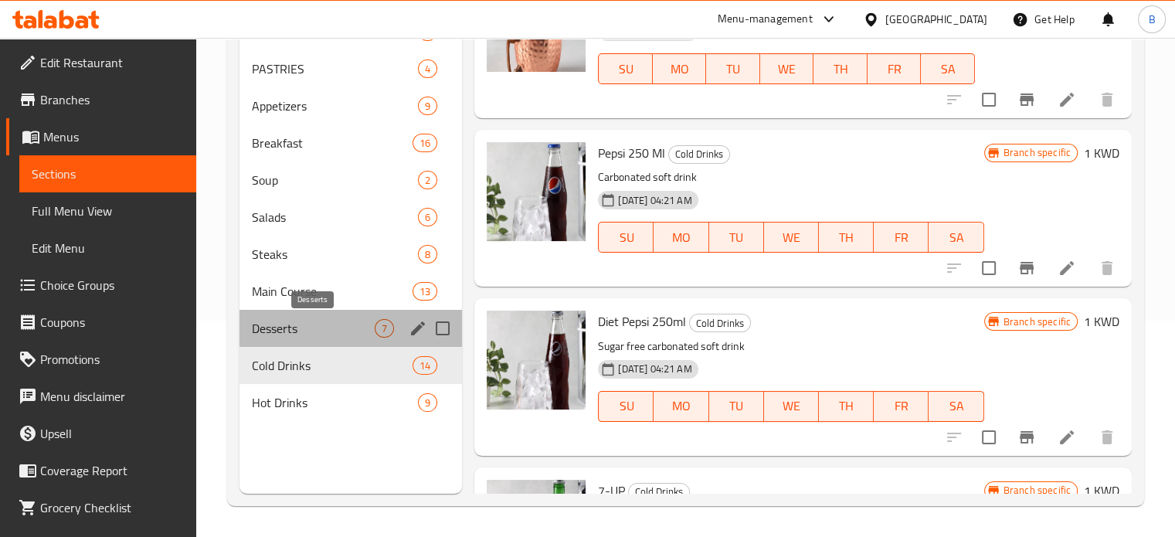
click at [275, 319] on span "Desserts" at bounding box center [314, 328] width 124 height 19
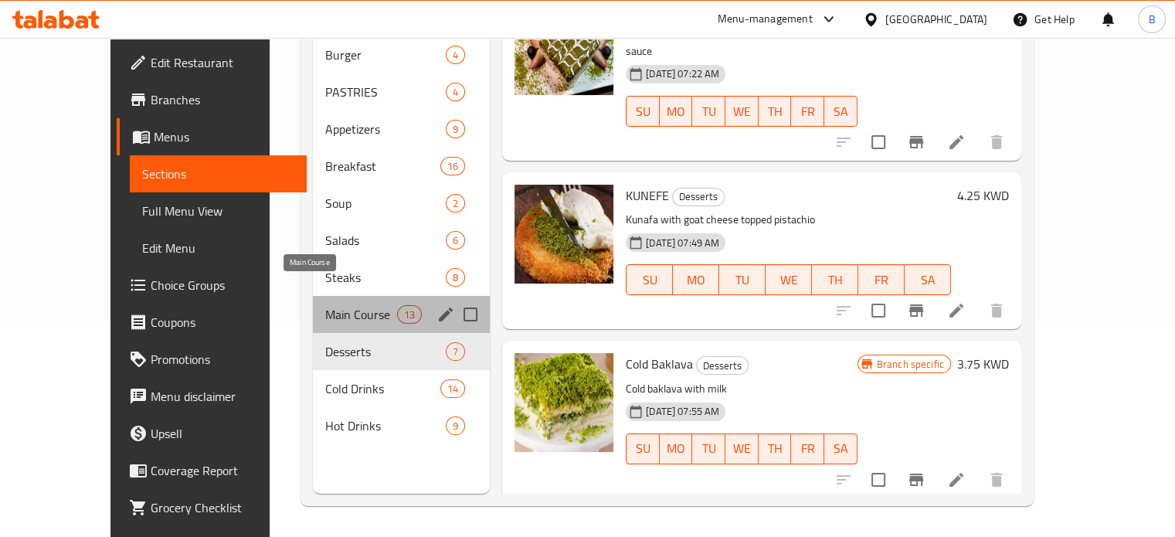
click at [325, 305] on span "Main Course" at bounding box center [361, 314] width 72 height 19
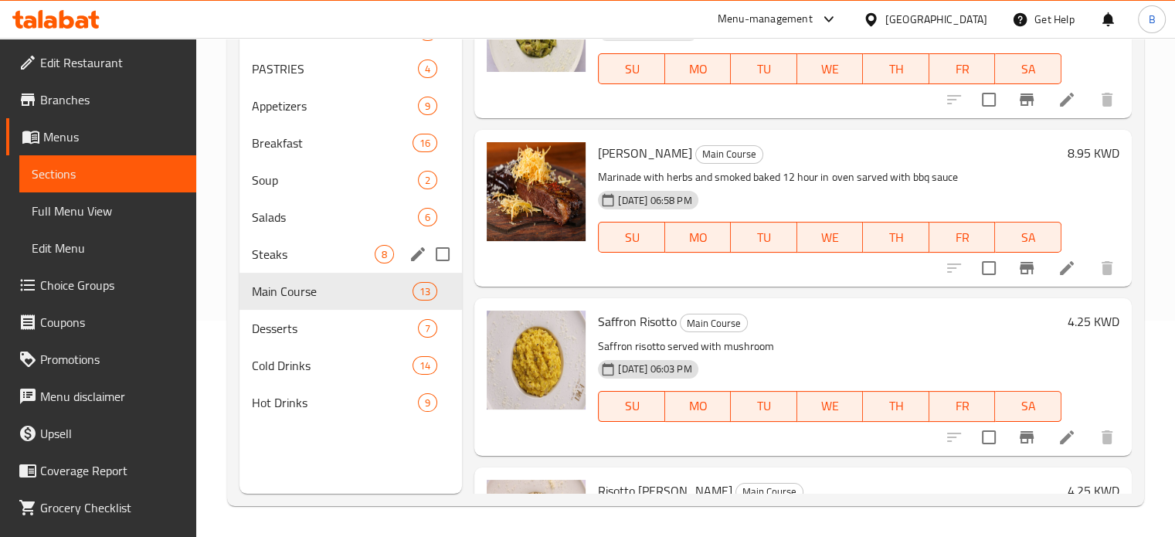
click at [290, 238] on div "Steaks 8" at bounding box center [351, 254] width 223 height 37
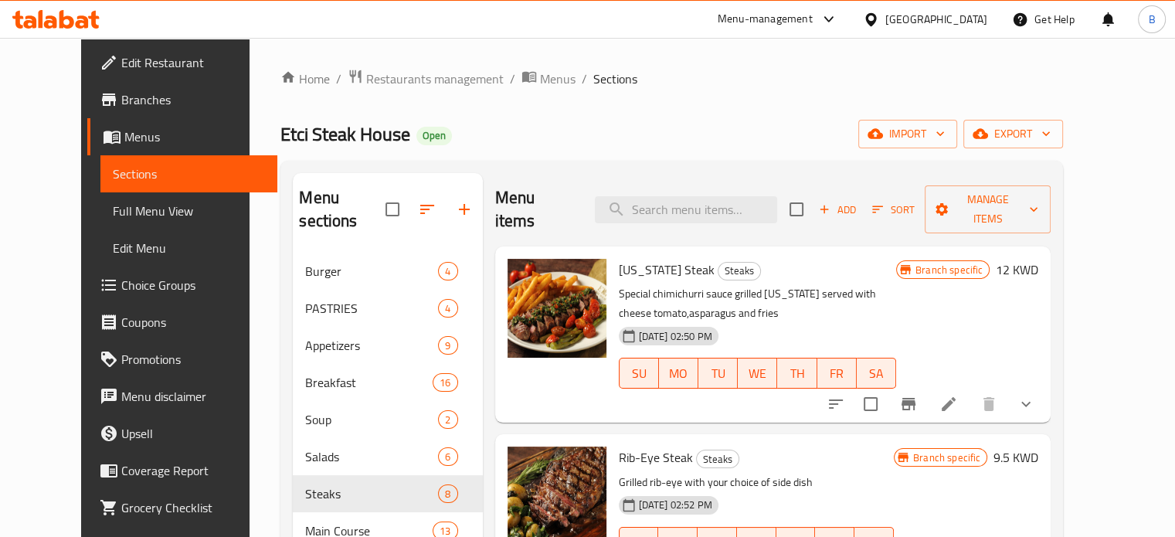
click at [323, 246] on nav "Burger 4 PASTRIES 4 Appetizers 9 Breakfast 16 Soup 2 Salads 6 Steaks 8 Main Cou…" at bounding box center [387, 456] width 189 height 420
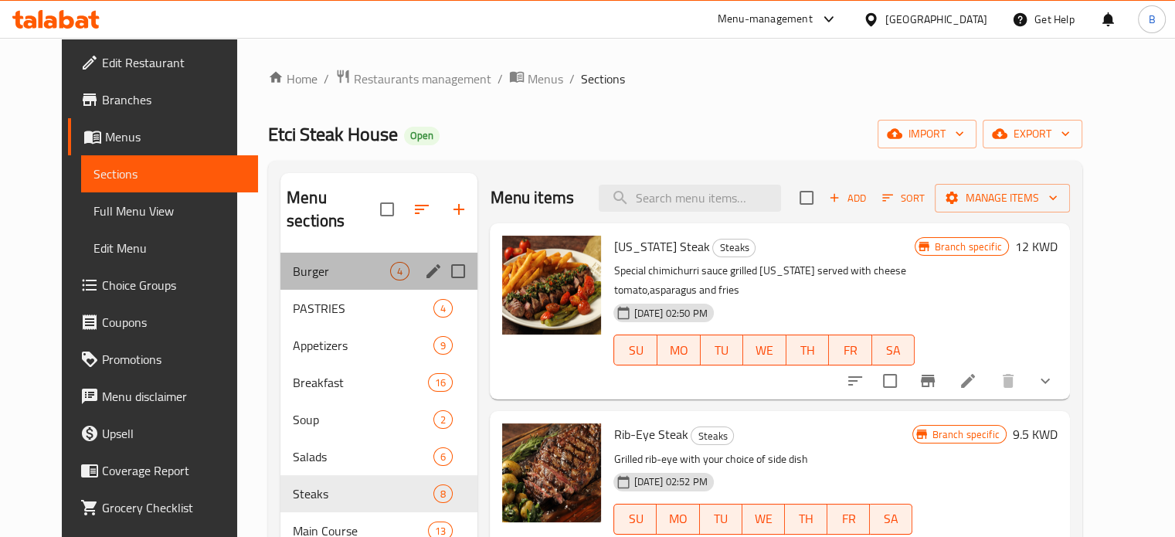
click at [280, 262] on div "Burger 4" at bounding box center [378, 271] width 197 height 37
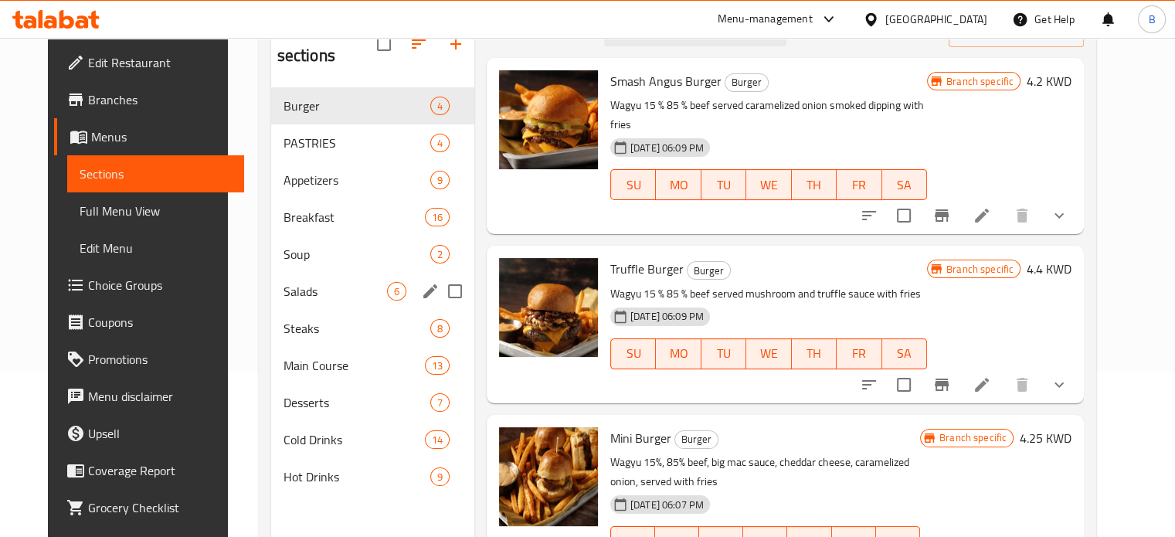
scroll to position [139, 0]
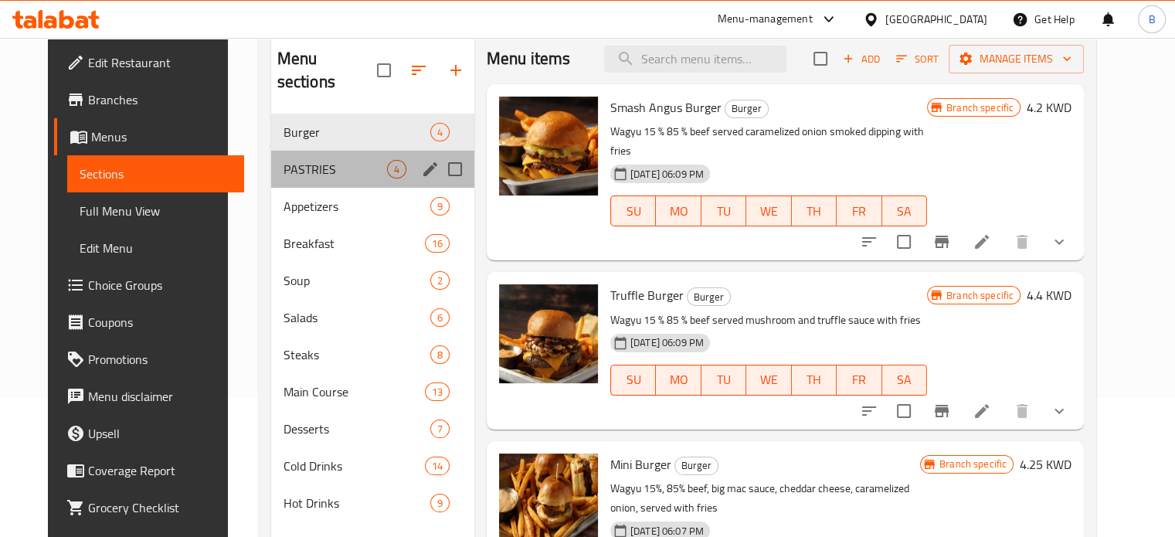
click at [301, 156] on div "PASTRIES 4" at bounding box center [372, 169] width 203 height 37
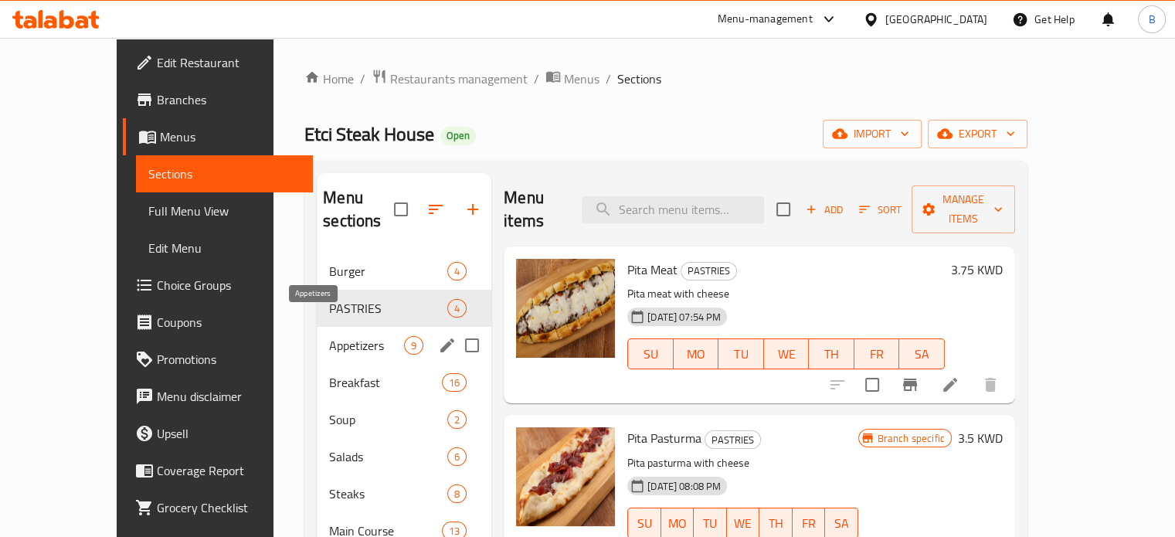
click at [329, 336] on span "Appetizers" at bounding box center [366, 345] width 75 height 19
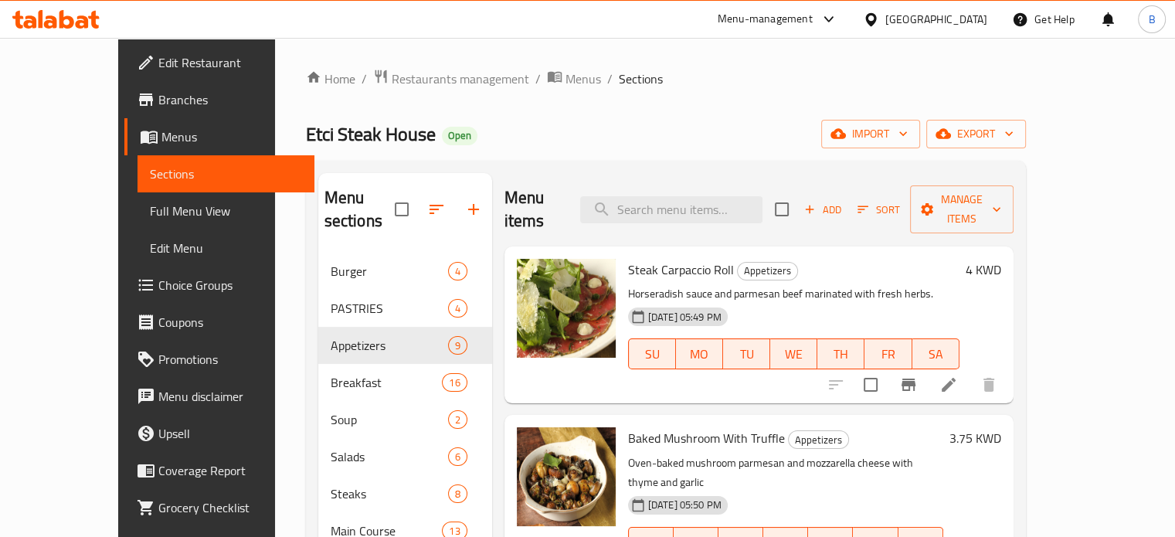
scroll to position [155, 0]
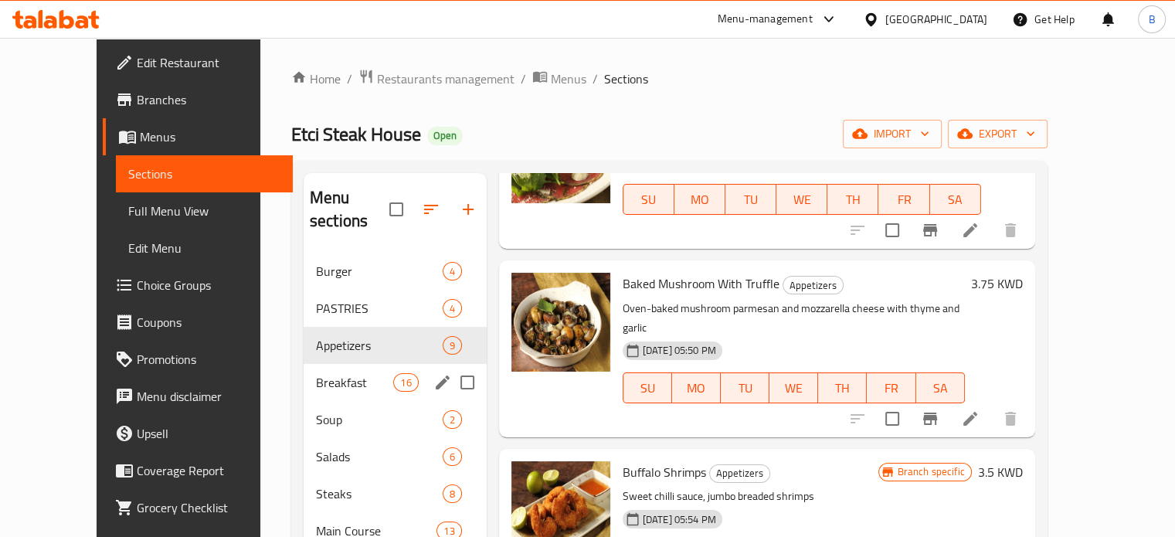
click at [304, 371] on div "Breakfast 16" at bounding box center [395, 382] width 183 height 37
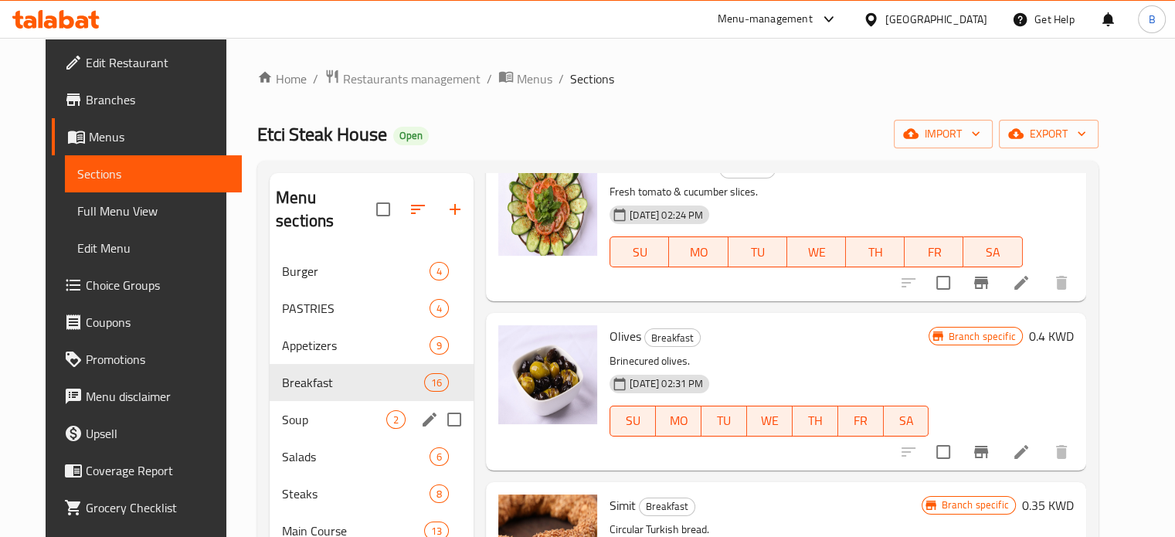
scroll to position [77, 0]
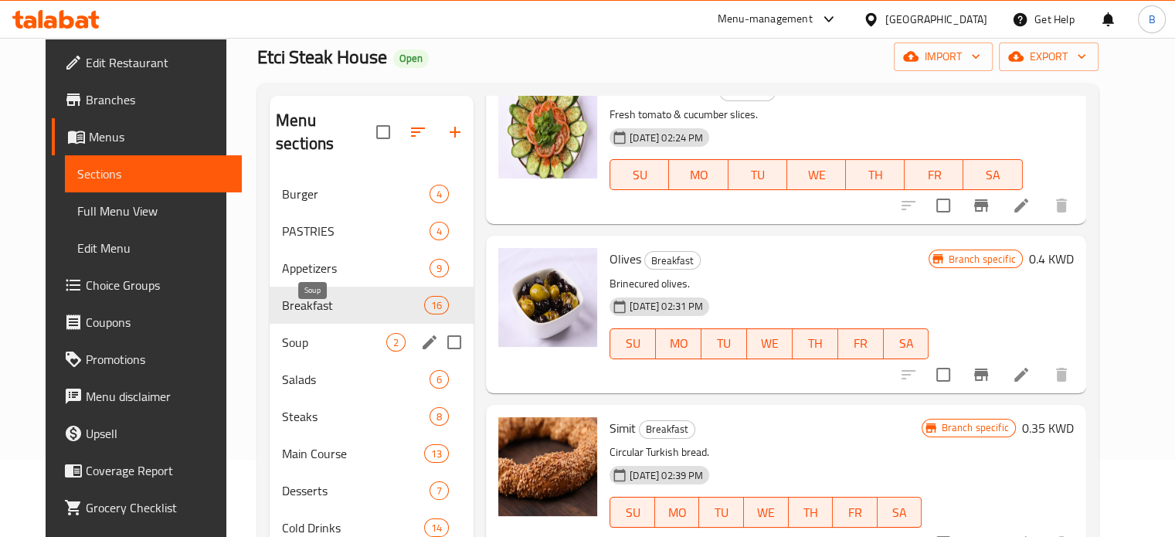
click at [307, 333] on span "Soup" at bounding box center [334, 342] width 104 height 19
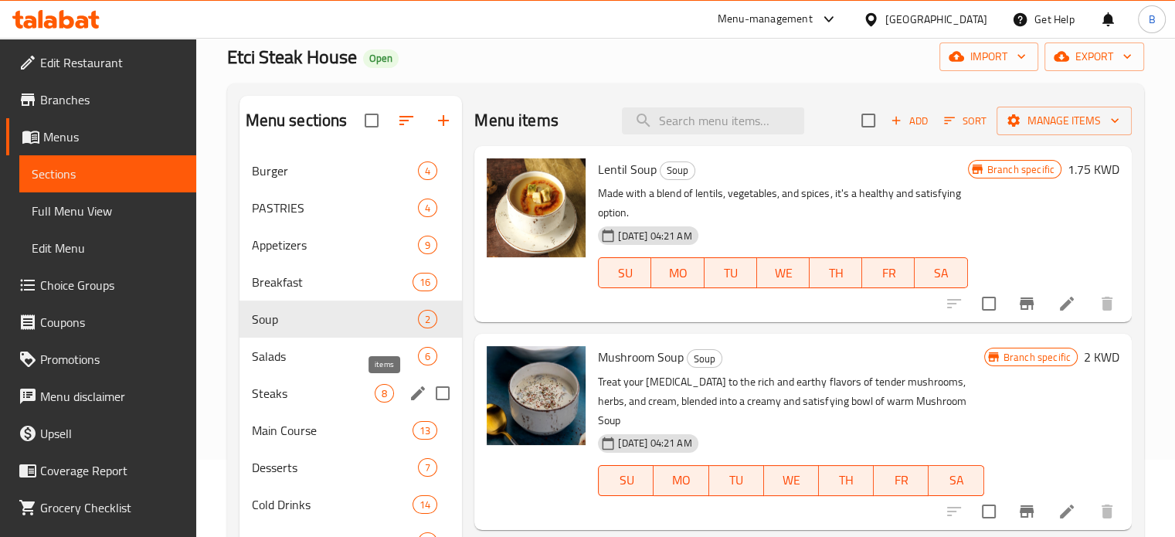
click at [388, 399] on span "8" at bounding box center [385, 393] width 18 height 15
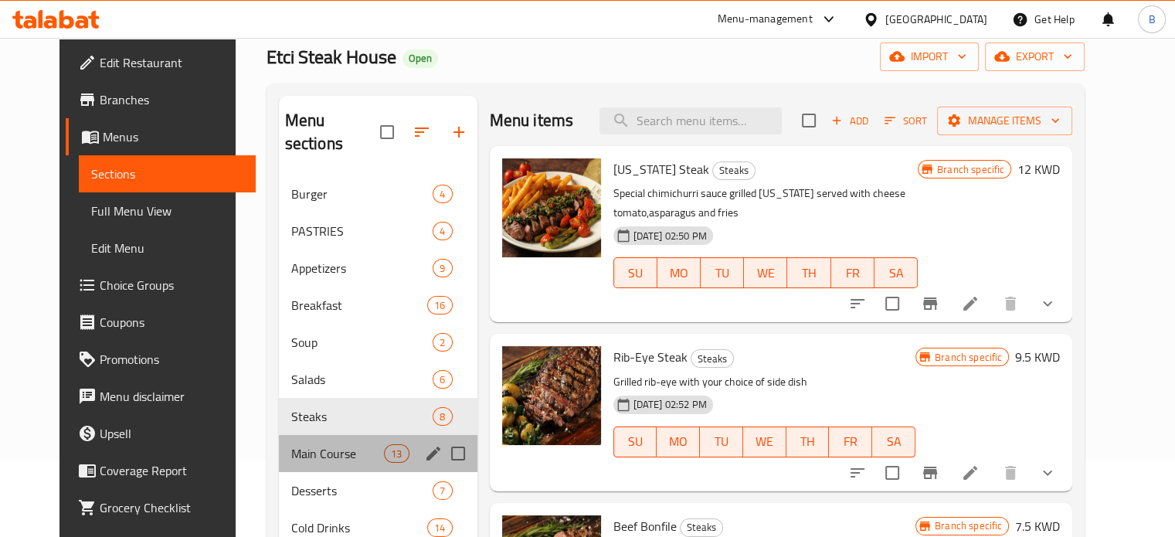
click at [346, 441] on div "Main Course 13" at bounding box center [378, 453] width 199 height 37
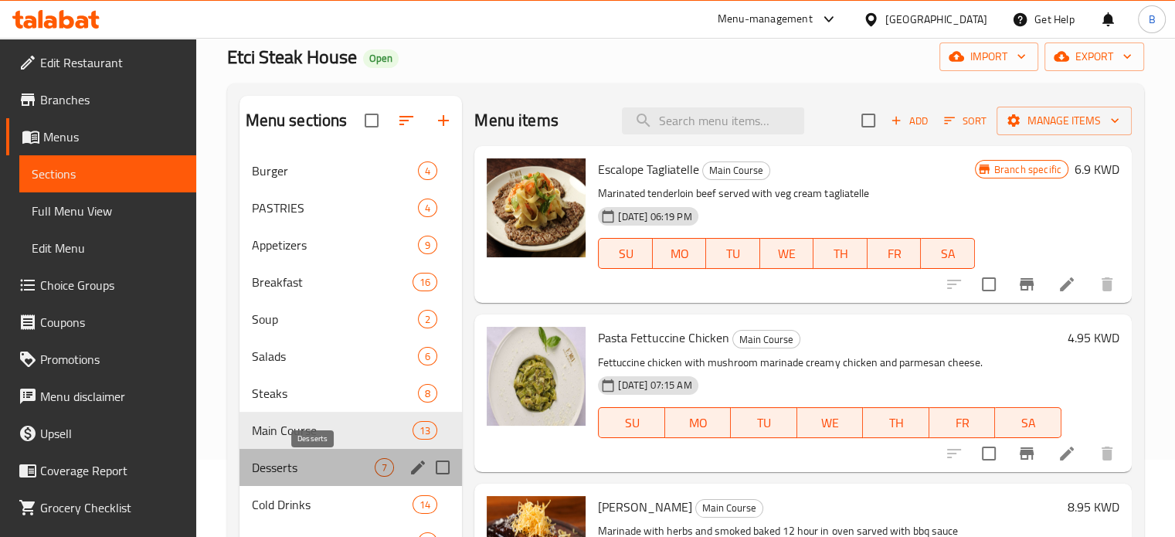
click at [320, 475] on span "Desserts" at bounding box center [314, 467] width 124 height 19
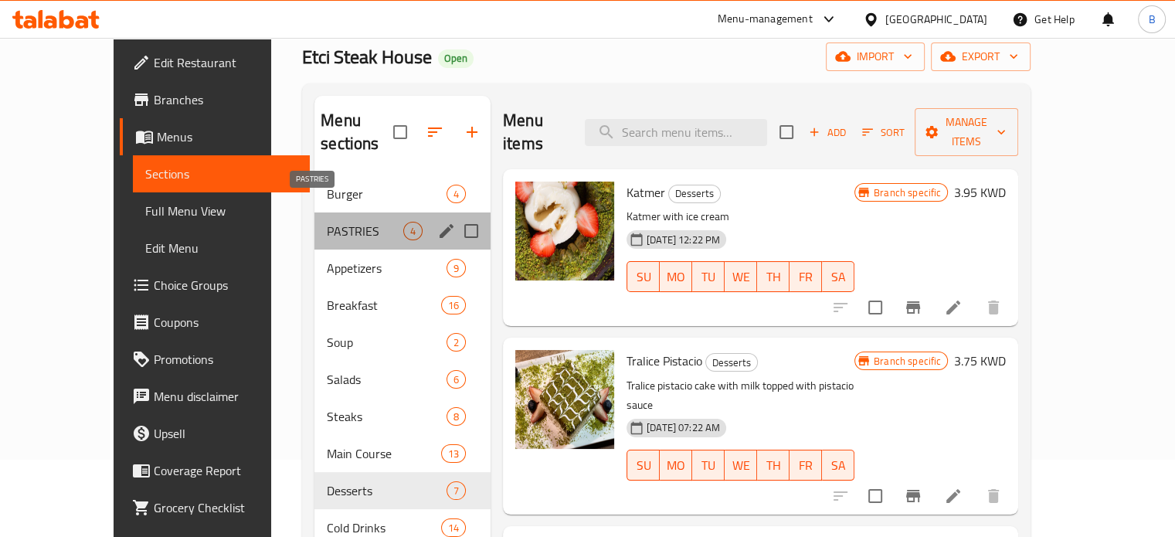
click at [352, 222] on span "PASTRIES" at bounding box center [365, 231] width 76 height 19
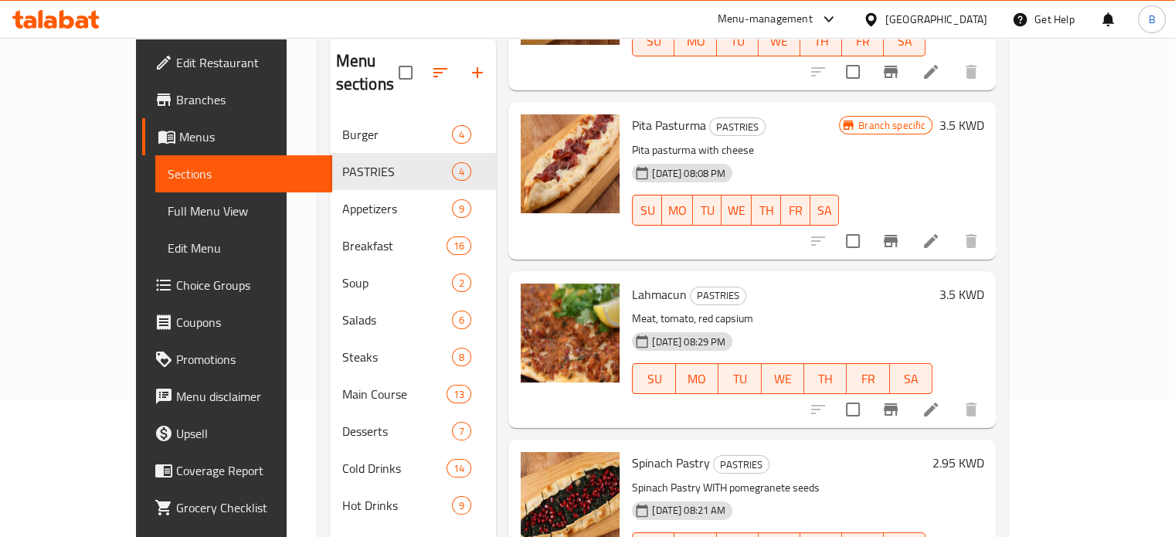
scroll to position [216, 0]
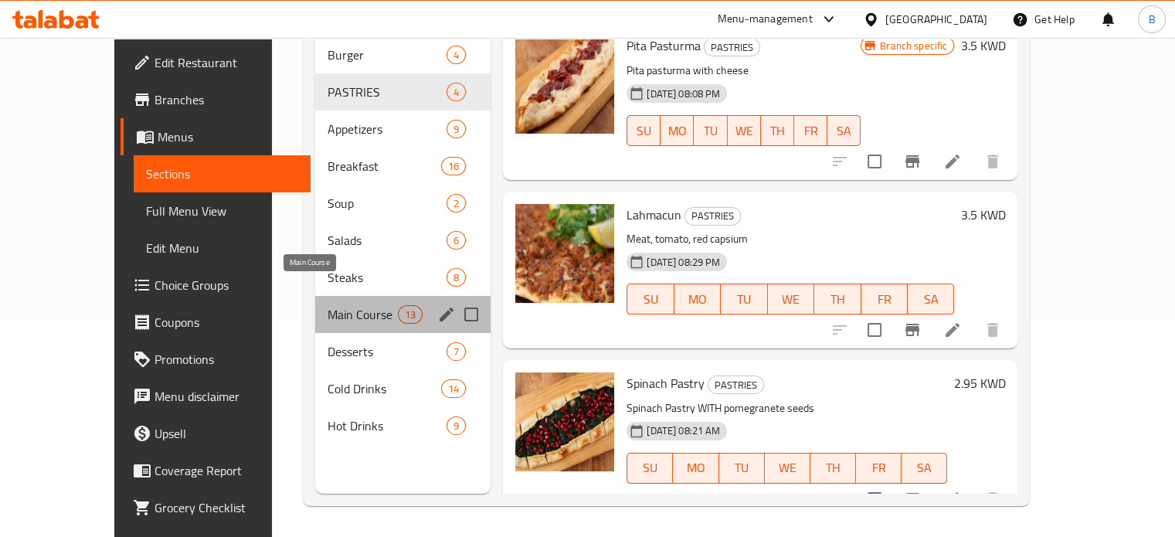
click at [328, 305] on span "Main Course" at bounding box center [363, 314] width 70 height 19
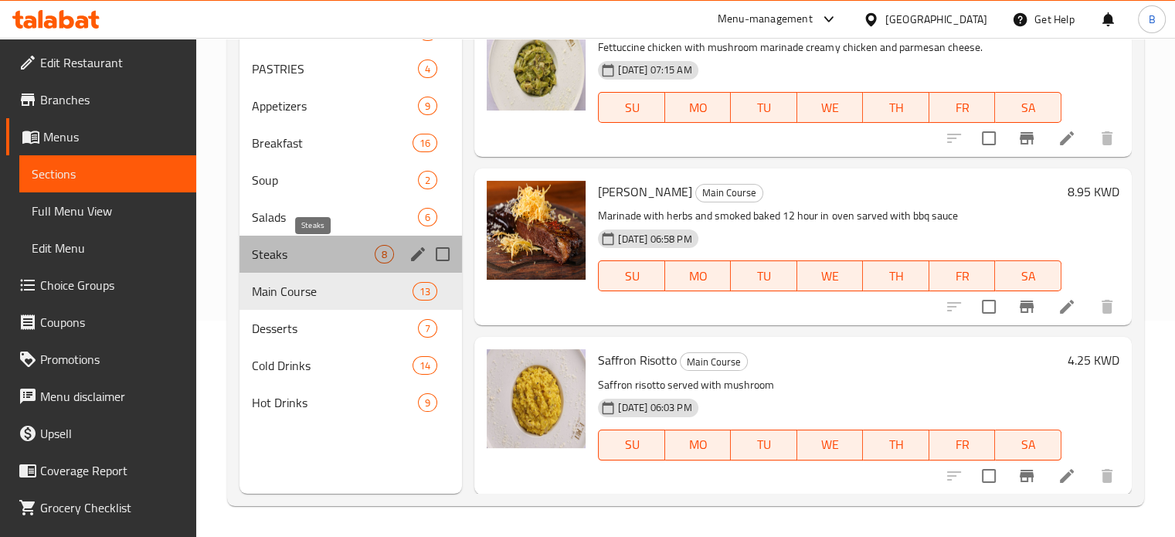
click at [306, 259] on span "Steaks" at bounding box center [314, 254] width 124 height 19
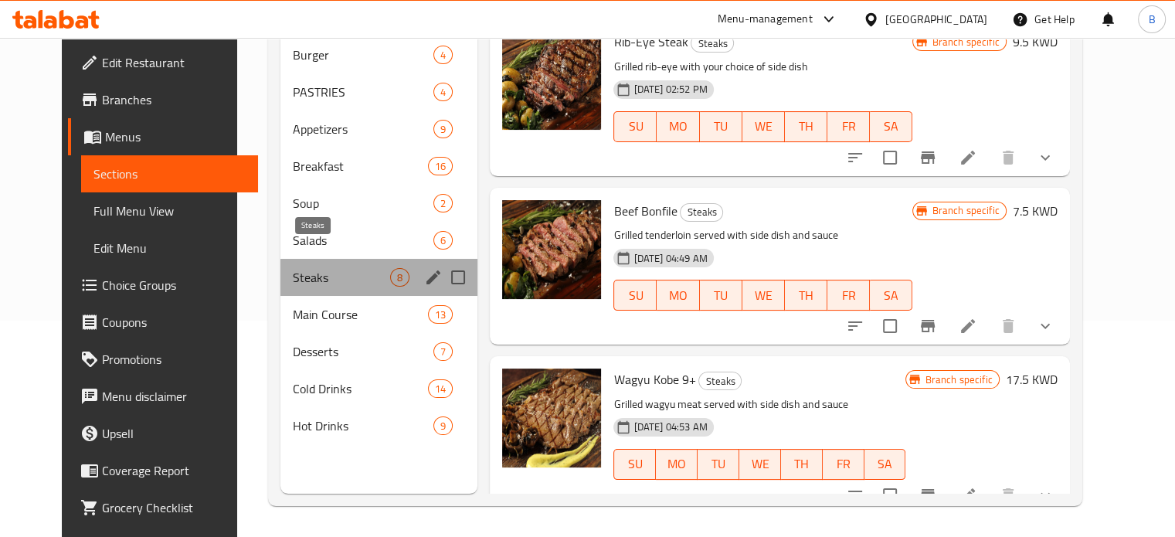
click at [314, 268] on span "Steaks" at bounding box center [341, 277] width 97 height 19
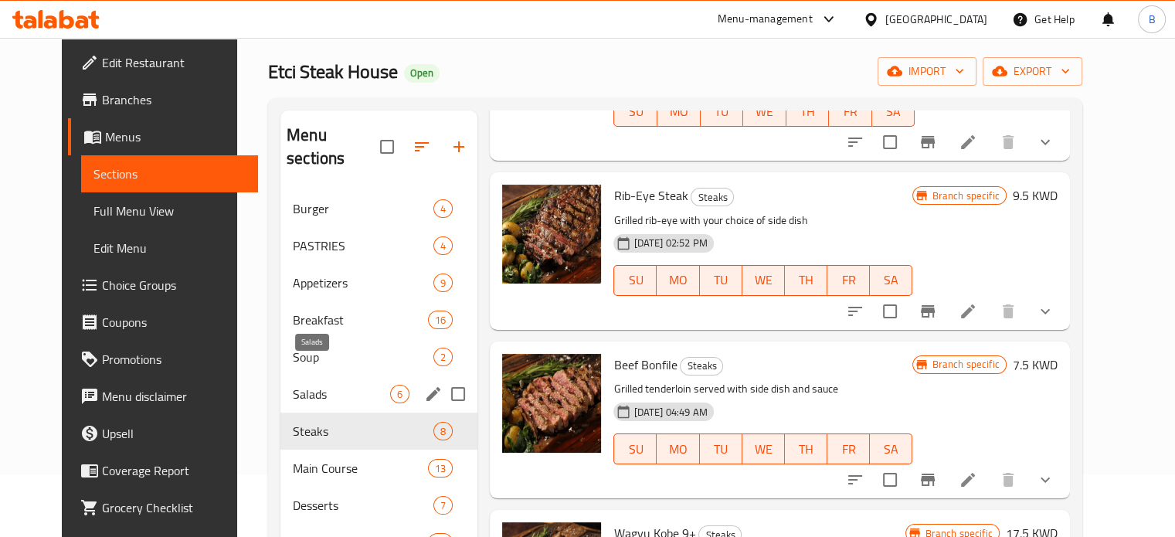
scroll to position [62, 0]
click at [293, 386] on span "Salads" at bounding box center [341, 395] width 97 height 19
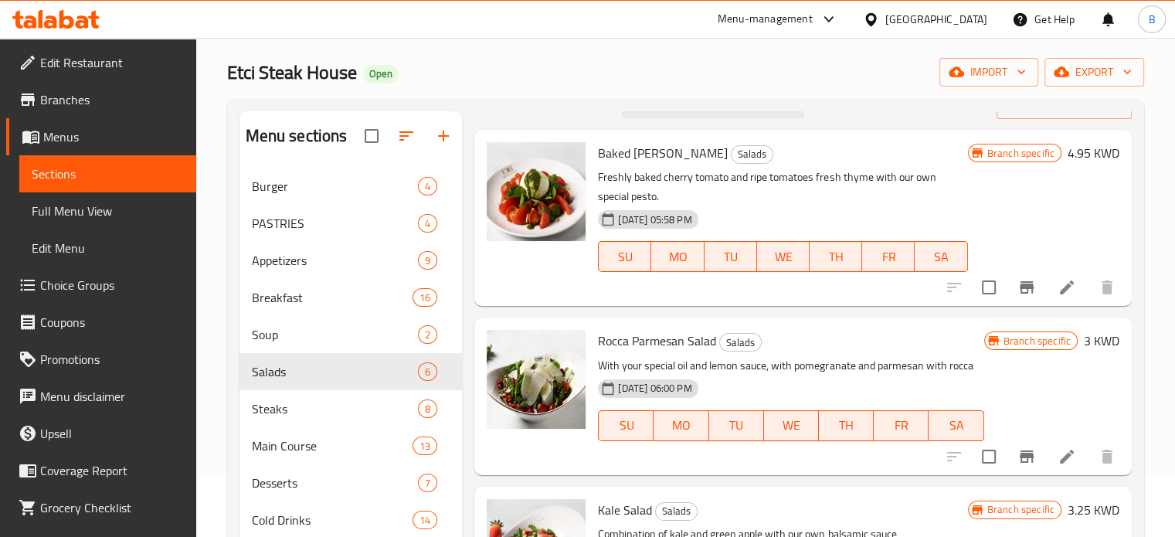
scroll to position [22, 0]
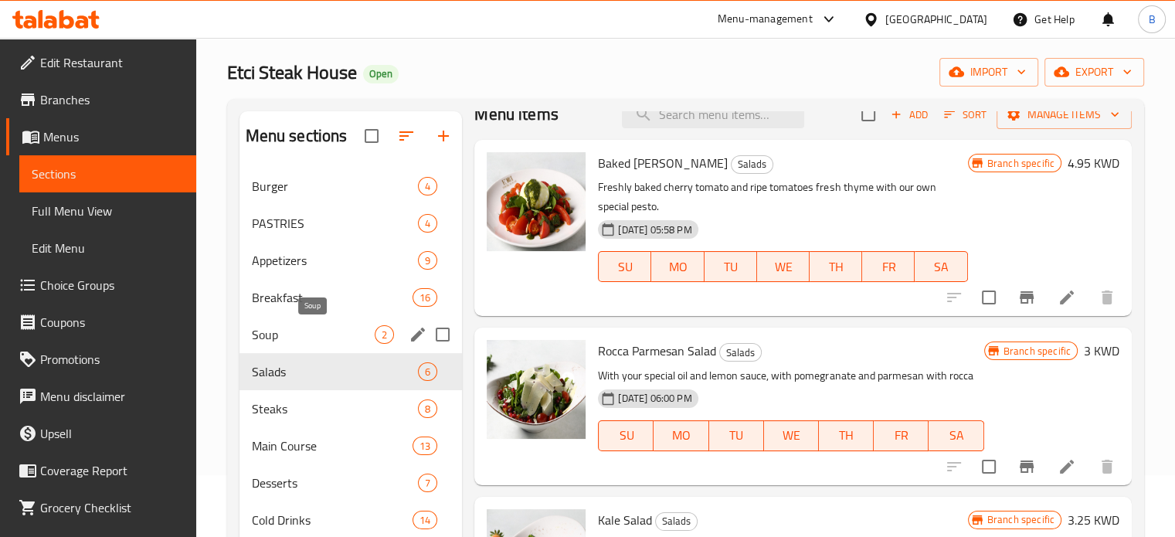
click at [320, 335] on span "Soup" at bounding box center [314, 334] width 124 height 19
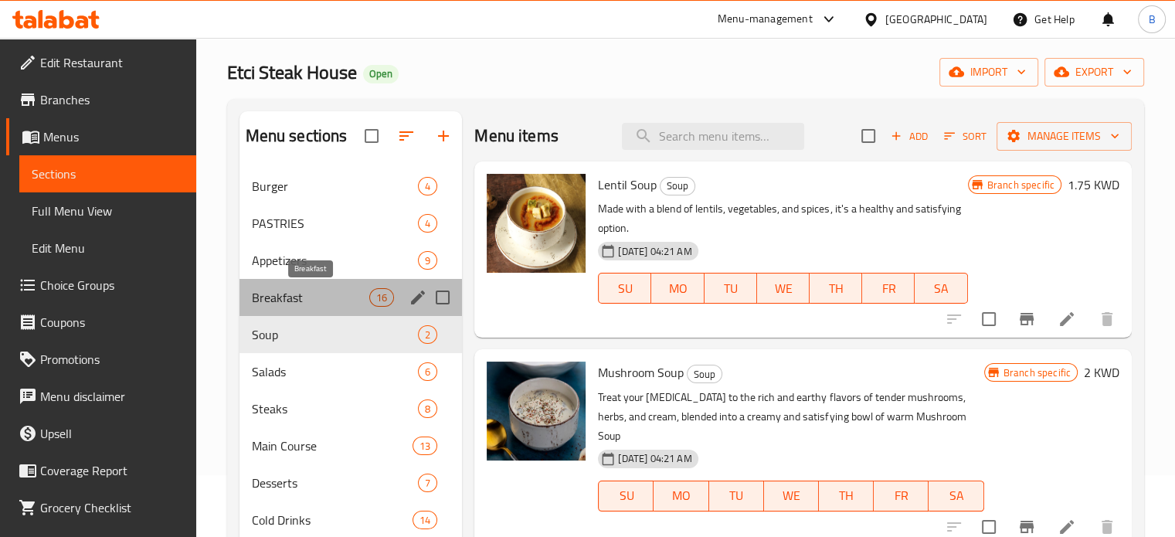
click at [340, 297] on span "Breakfast" at bounding box center [311, 297] width 118 height 19
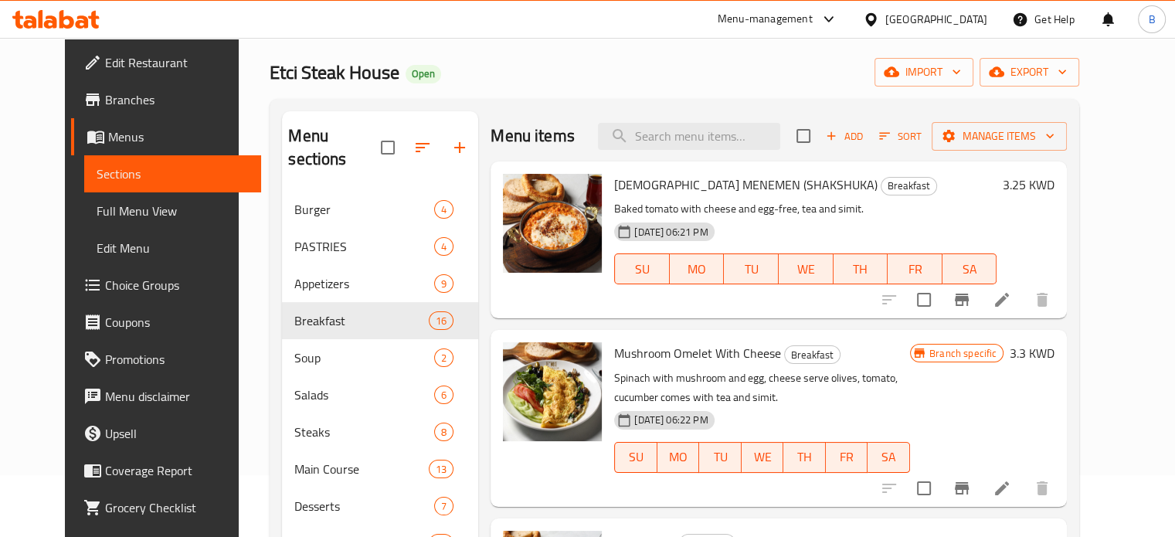
click at [1110, 311] on div "Home / Restaurants management / Menus / Sections Etci Steak House Open import e…" at bounding box center [675, 334] width 872 height 716
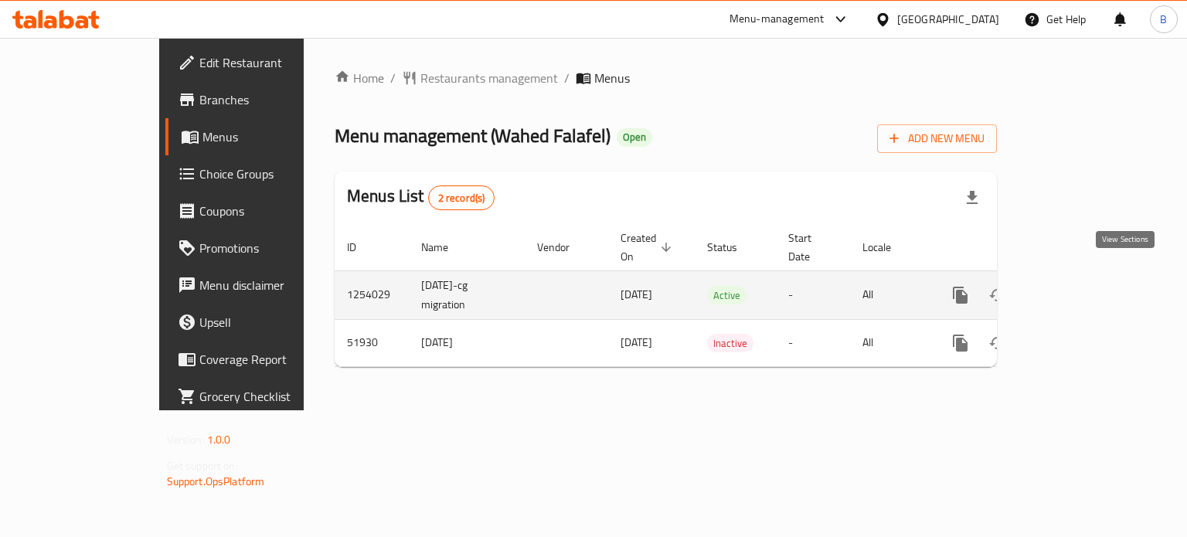
click at [1090, 277] on link "enhanced table" at bounding box center [1071, 295] width 37 height 37
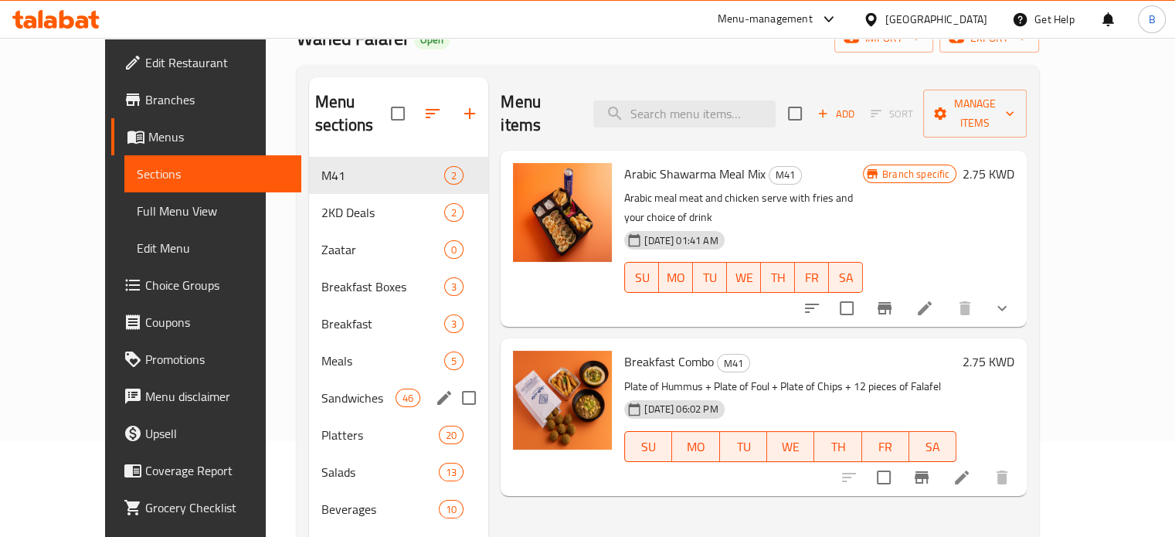
scroll to position [124, 0]
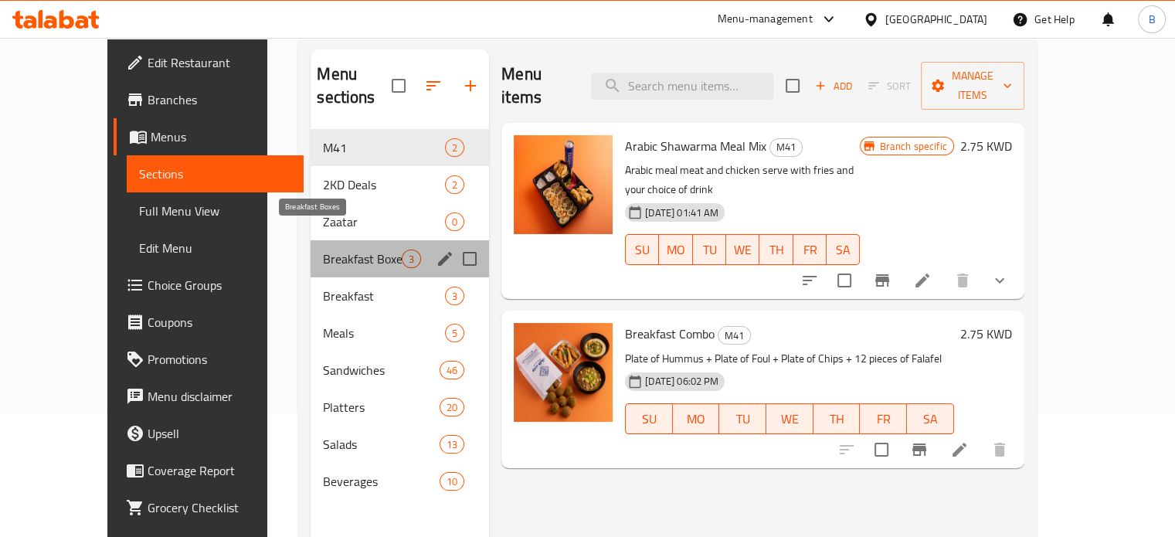
click at [323, 250] on span "Breakfast Boxes" at bounding box center [362, 259] width 79 height 19
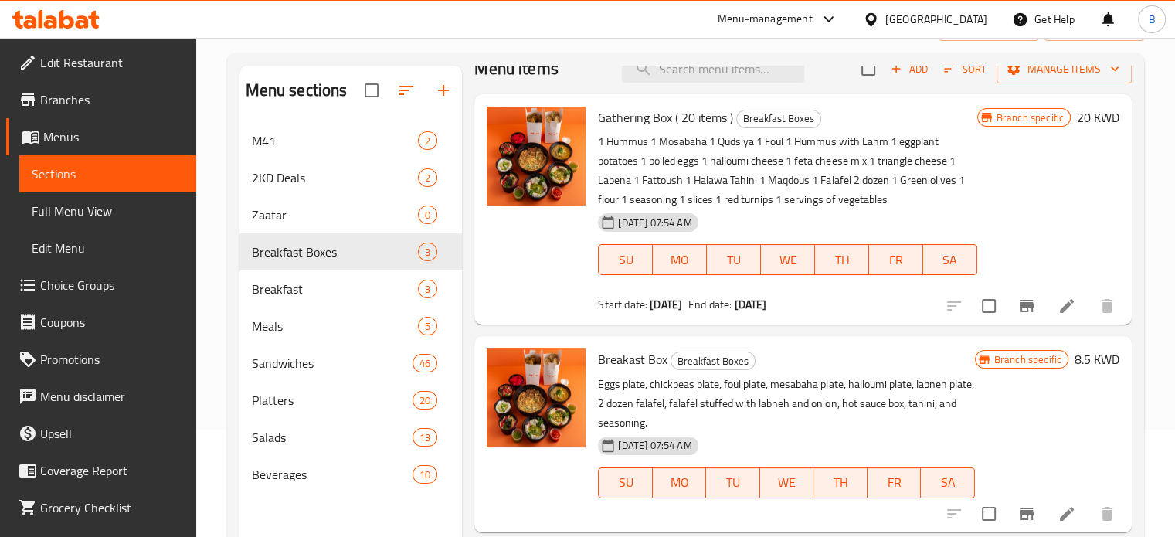
scroll to position [23, 0]
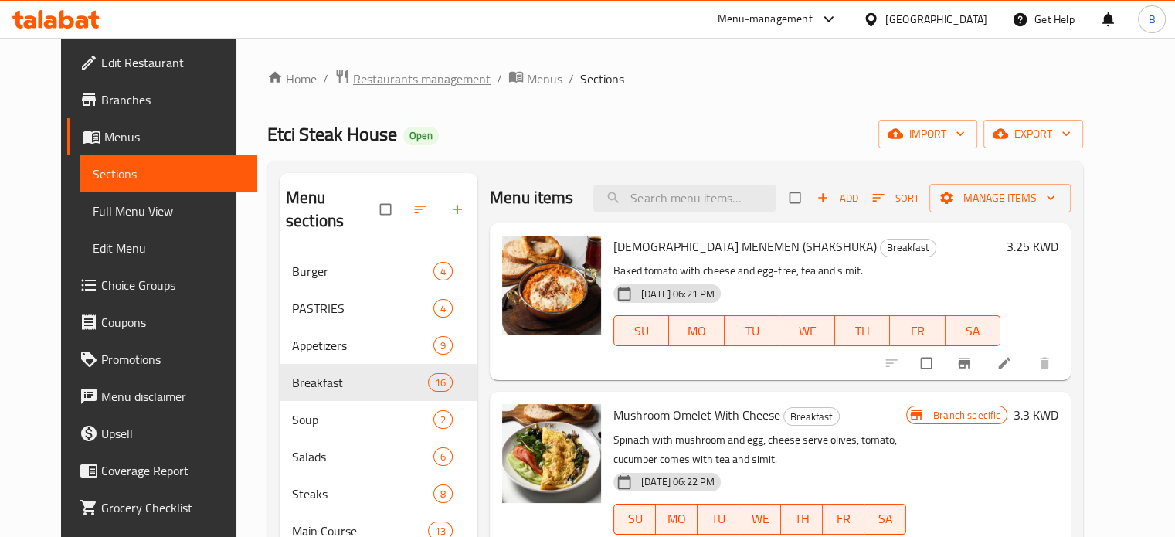
click at [366, 73] on span "Restaurants management" at bounding box center [422, 79] width 138 height 19
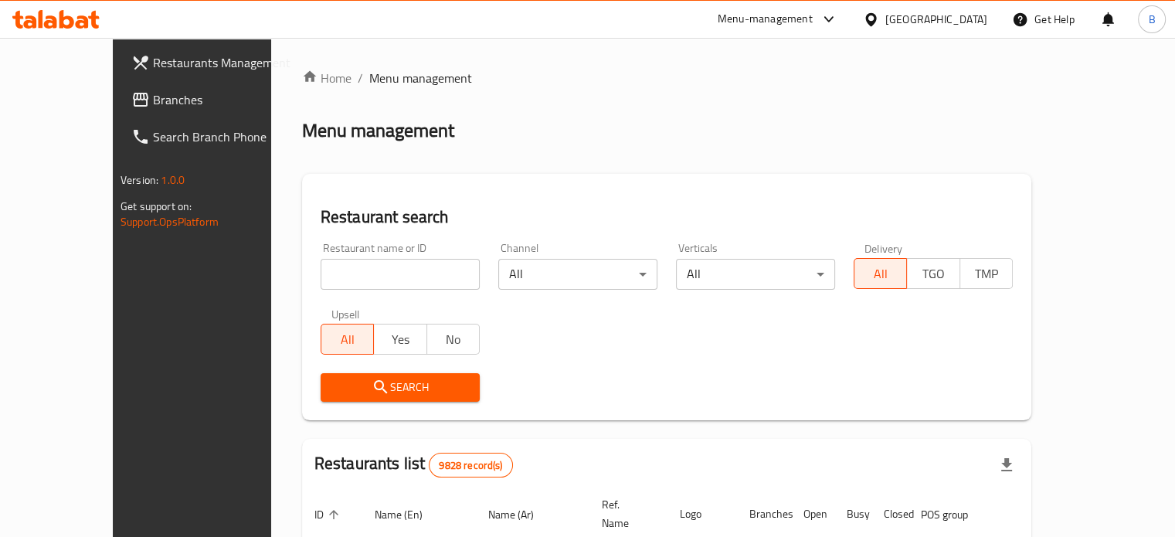
click at [377, 275] on input "search" at bounding box center [400, 274] width 159 height 31
type input "falafel hamada"
click button "Search" at bounding box center [400, 387] width 159 height 29
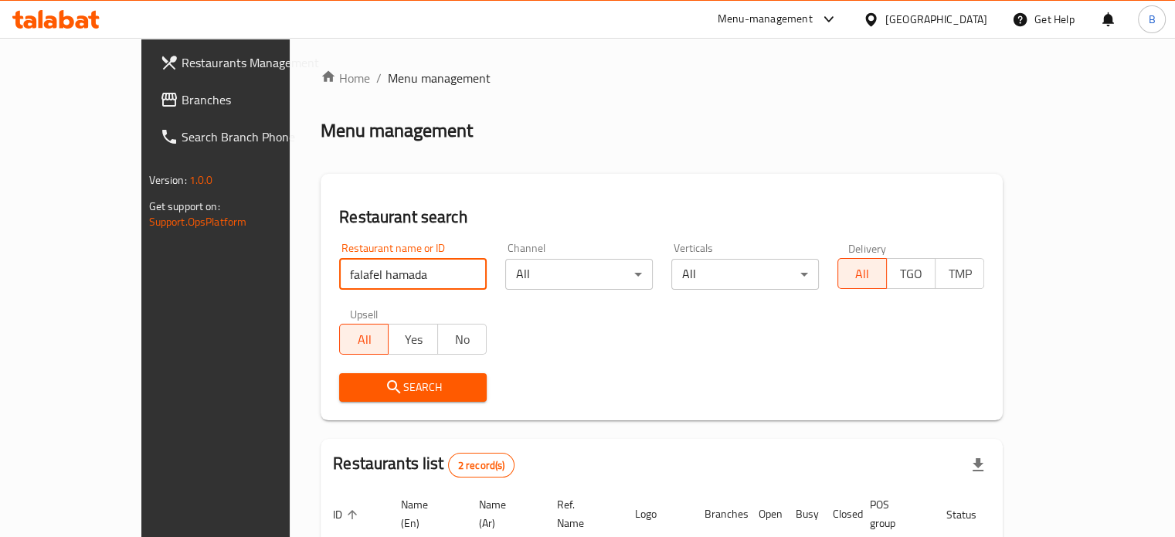
scroll to position [175, 0]
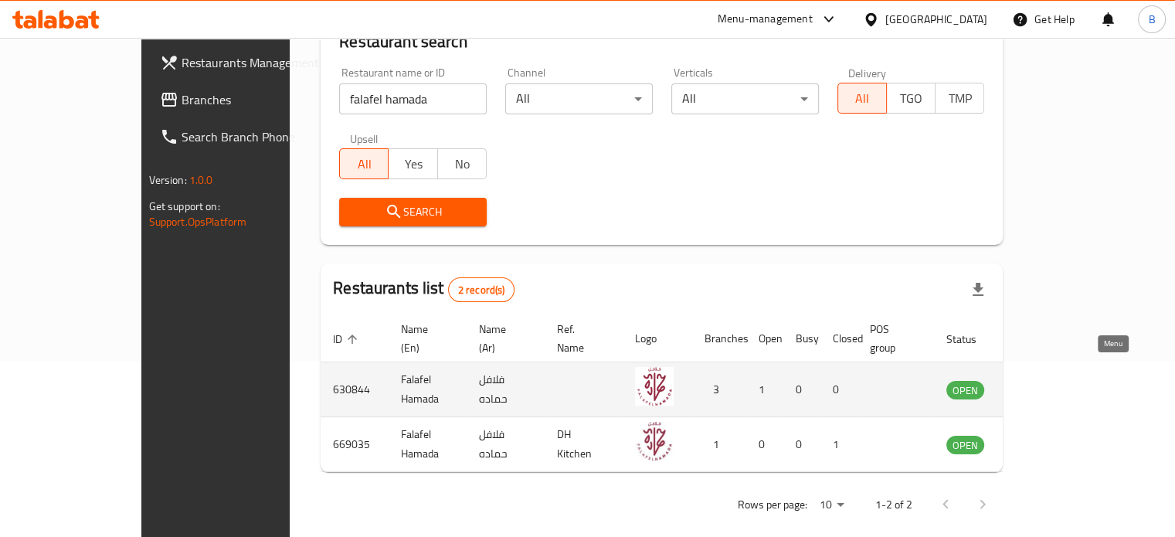
click at [1045, 384] on icon "enhanced table" at bounding box center [1036, 390] width 17 height 13
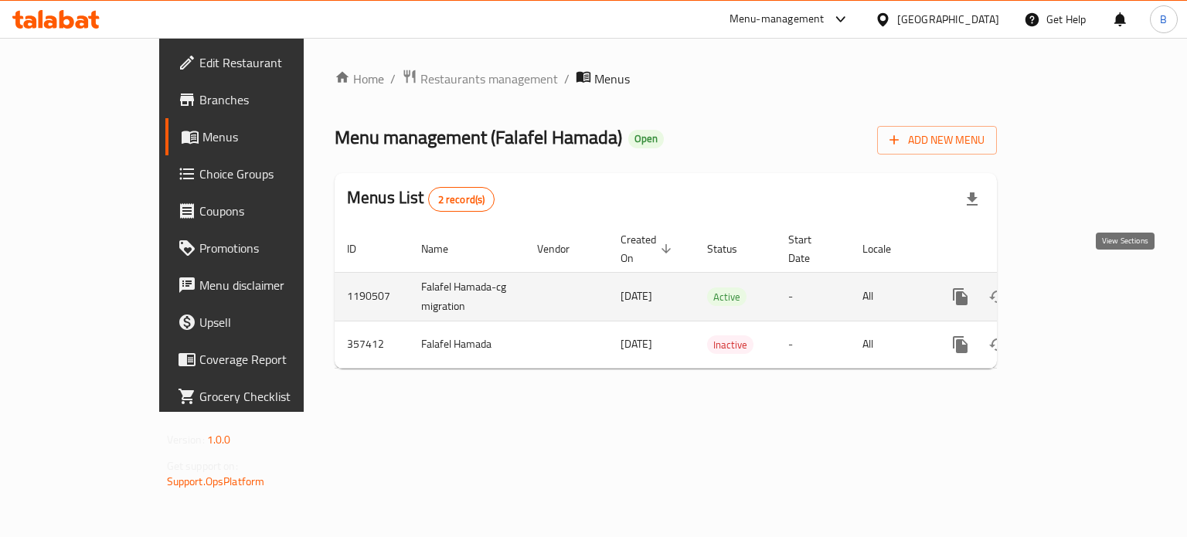
click at [1079, 290] on icon "enhanced table" at bounding box center [1072, 297] width 14 height 14
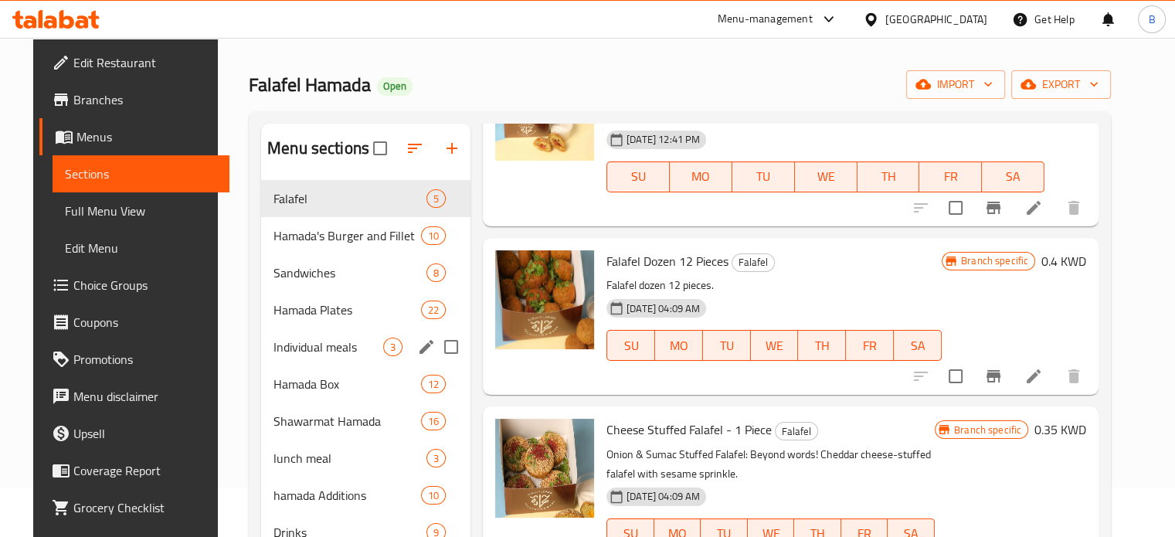
scroll to position [26, 0]
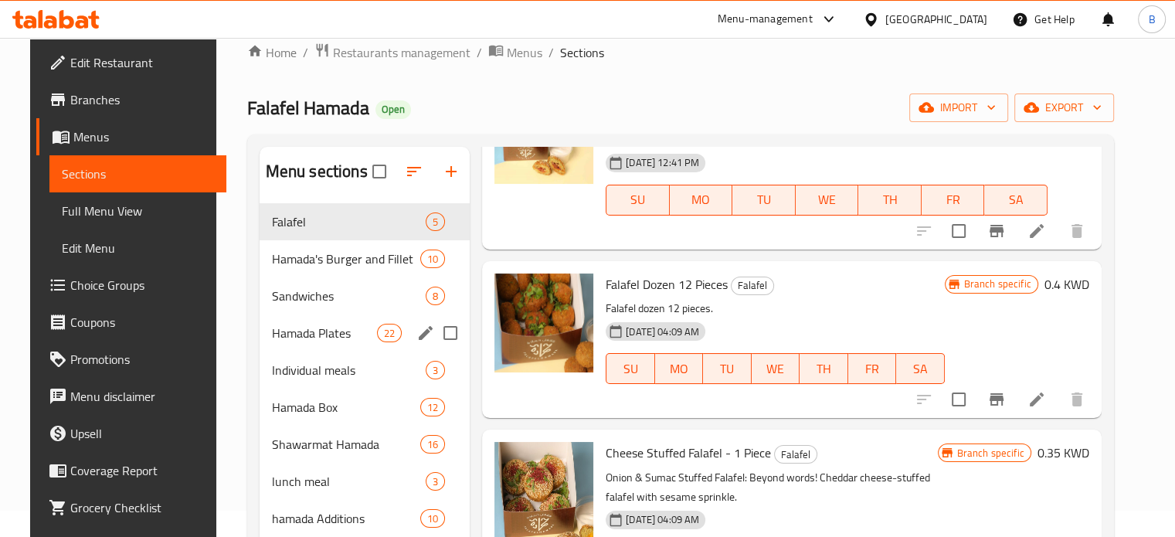
click at [311, 321] on div "Hamada Plates 22" at bounding box center [365, 332] width 211 height 37
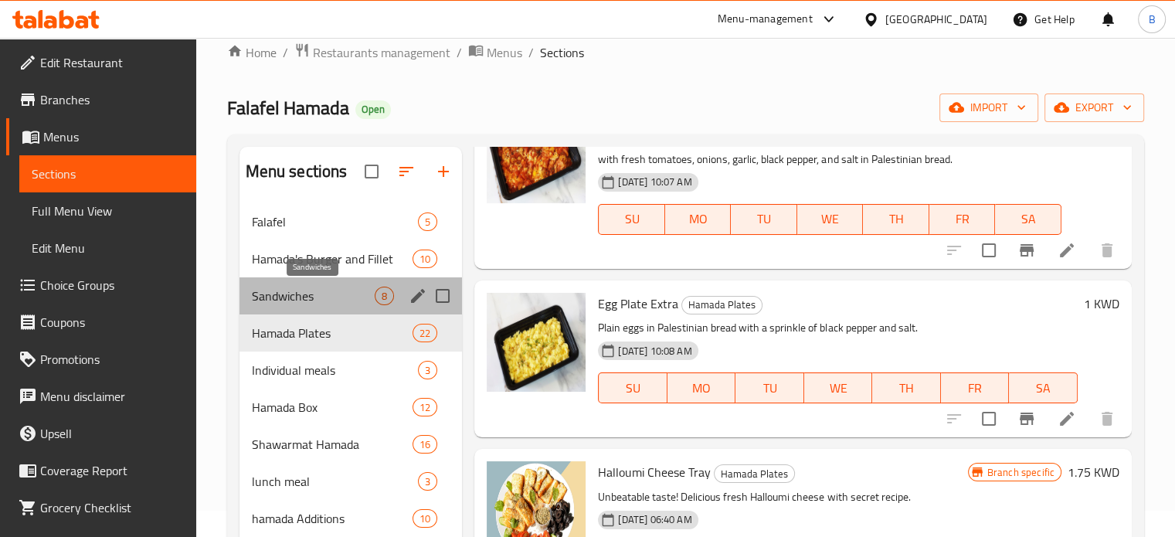
click at [306, 302] on span "Sandwiches" at bounding box center [314, 296] width 124 height 19
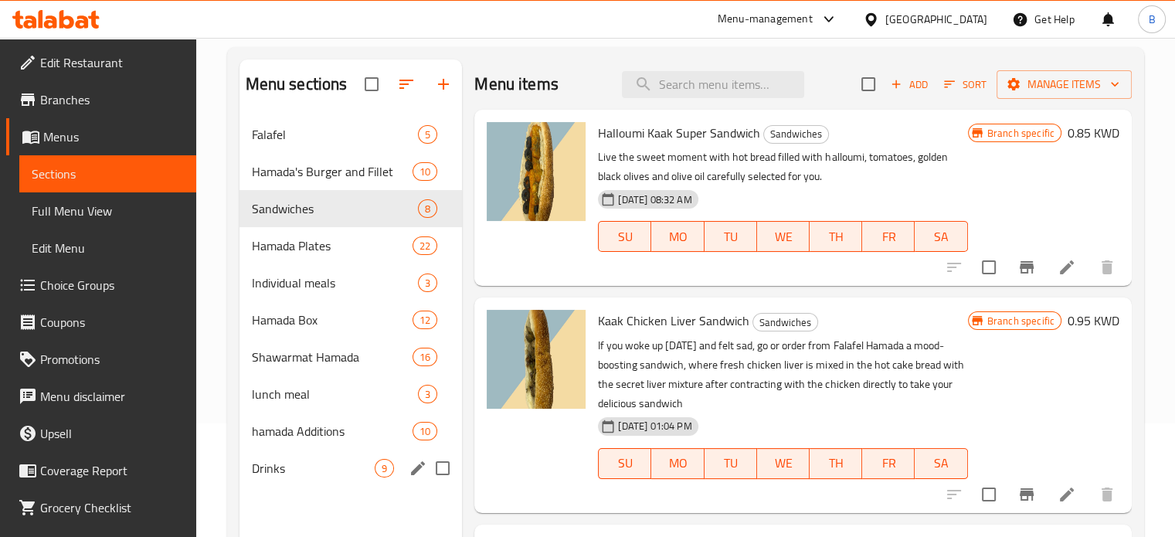
scroll to position [117, 0]
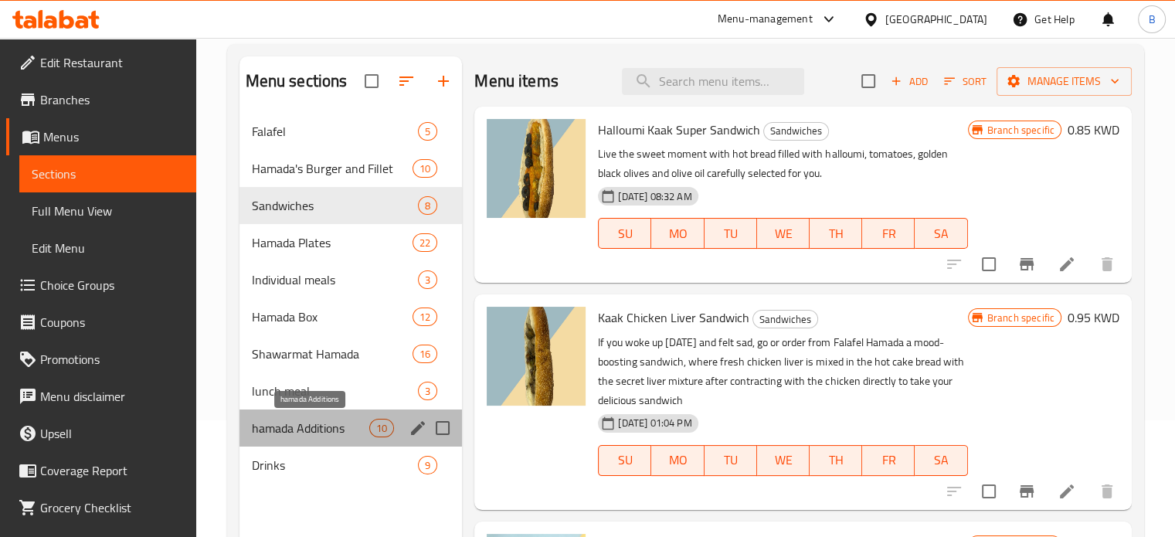
click at [316, 428] on span "hamada Additions" at bounding box center [311, 428] width 118 height 19
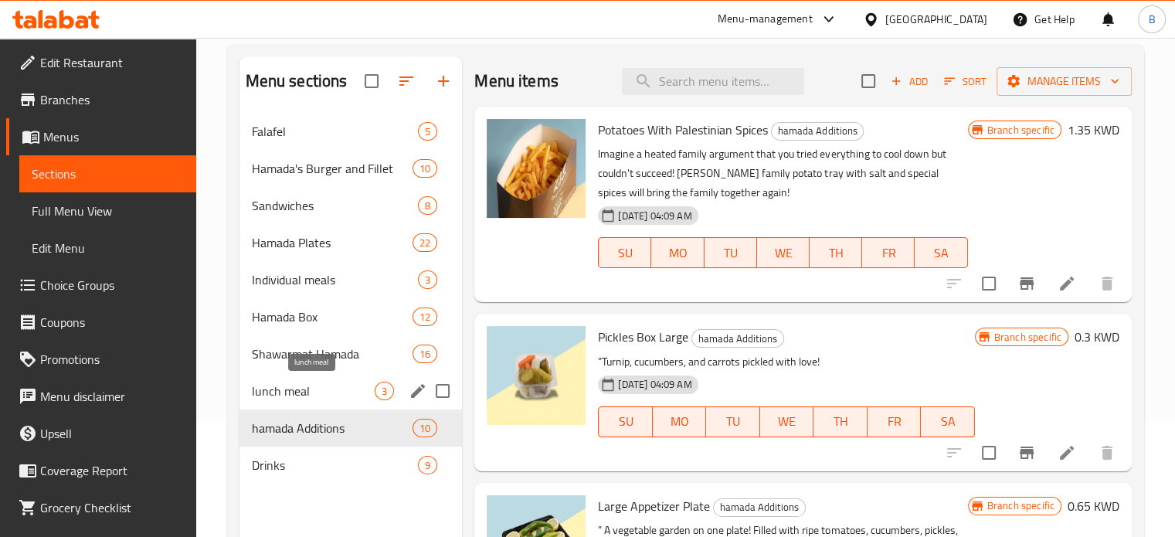
click at [275, 395] on span "lunch meal" at bounding box center [314, 391] width 124 height 19
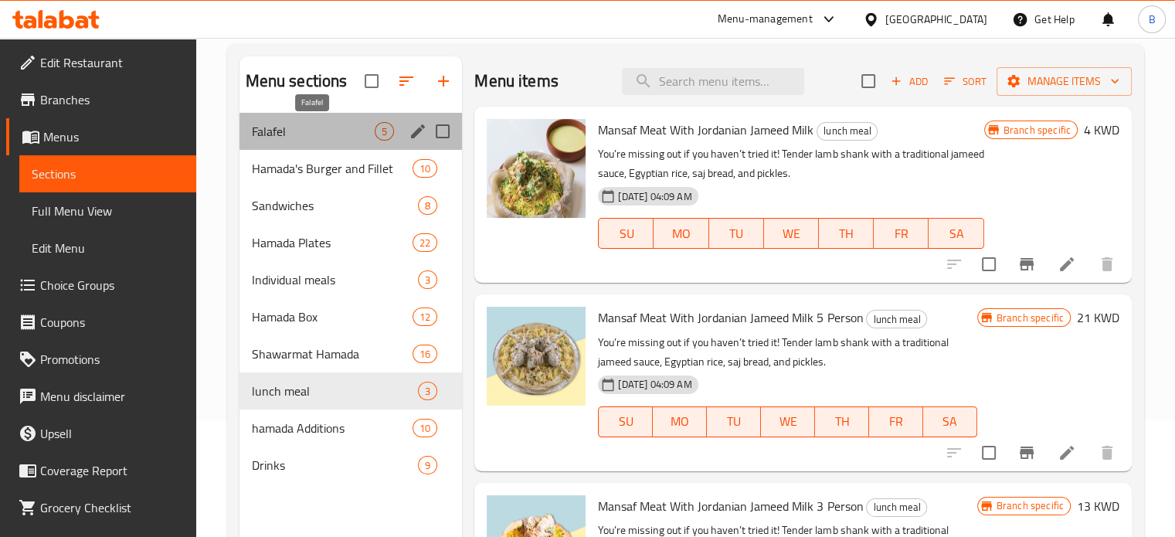
click at [299, 125] on span "Falafel" at bounding box center [314, 131] width 124 height 19
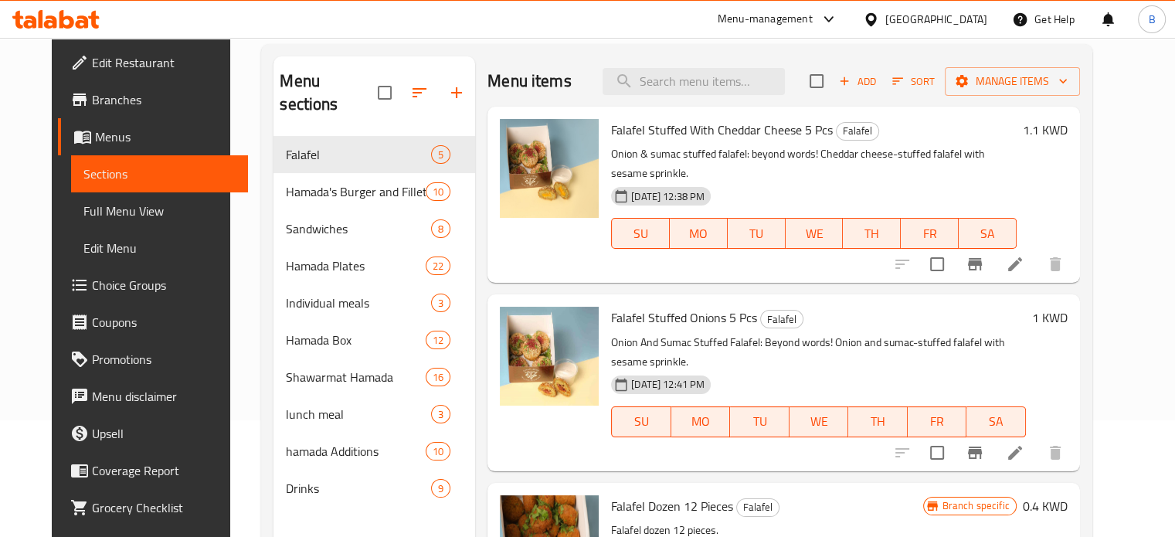
click at [1068, 189] on div "1.1 KWD" at bounding box center [1042, 194] width 51 height 151
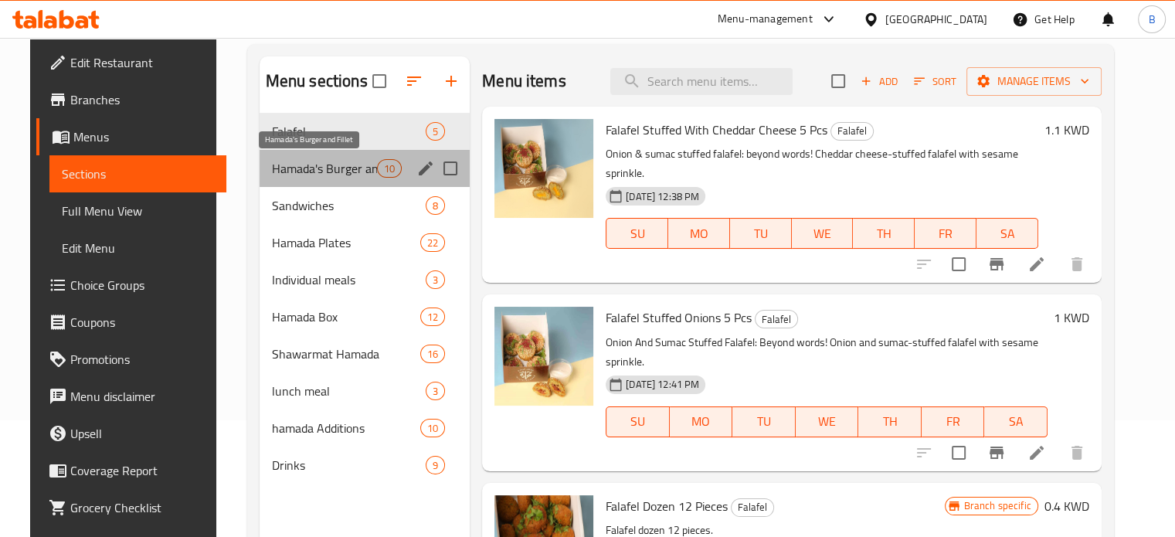
click at [325, 174] on span "Hamada's Burger and Fillet" at bounding box center [324, 168] width 105 height 19
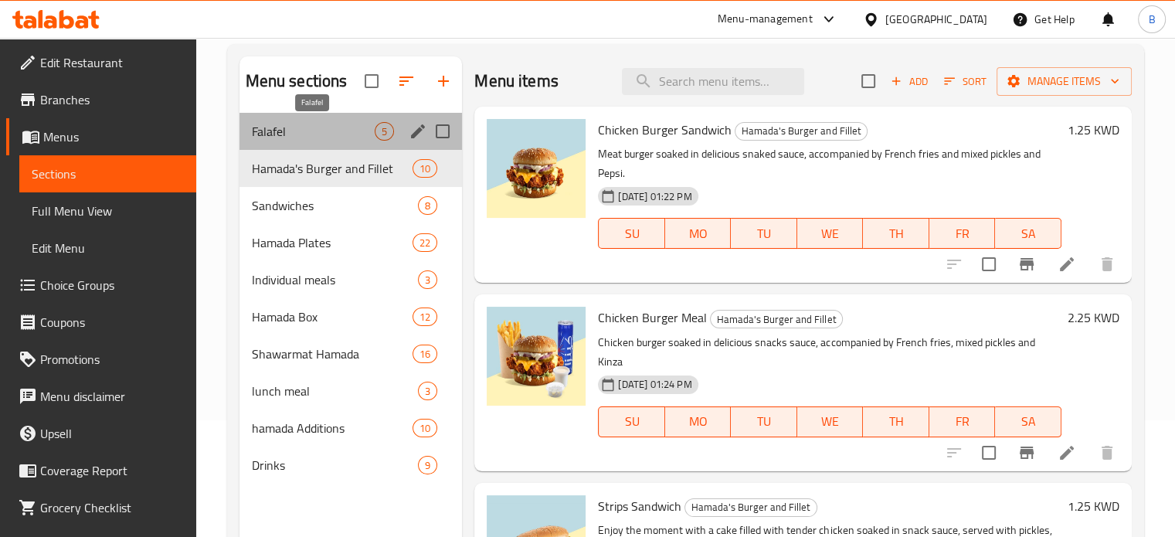
click at [298, 135] on span "Falafel" at bounding box center [314, 131] width 124 height 19
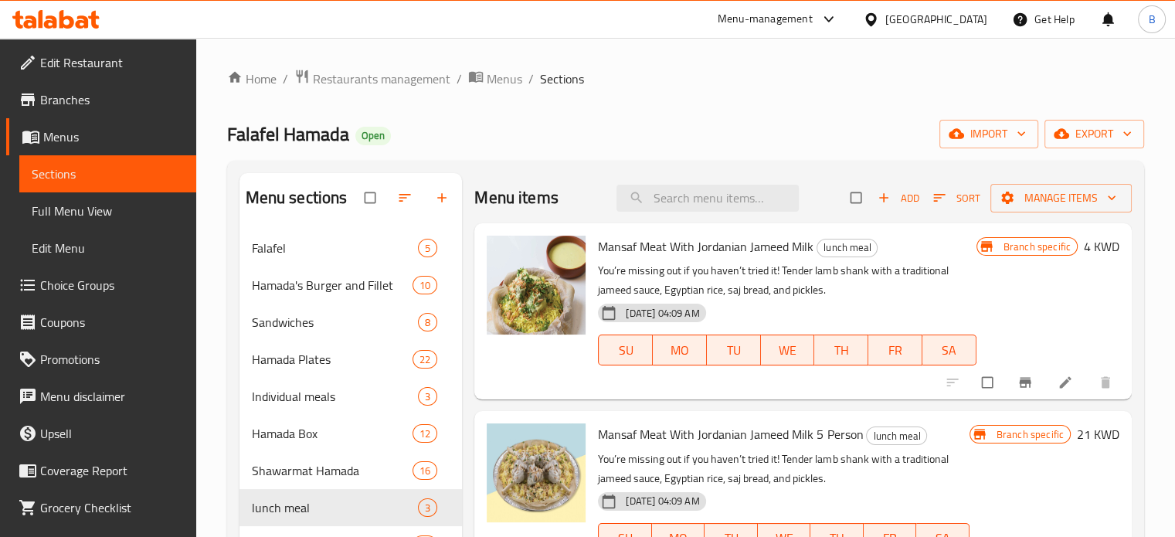
click at [53, 15] on icon at bounding box center [55, 19] width 87 height 19
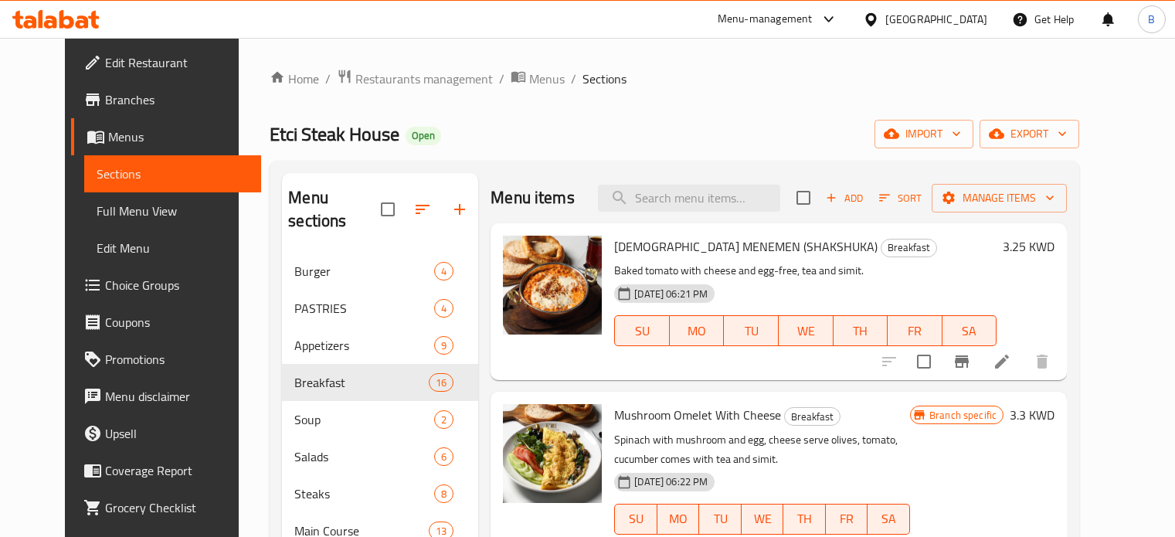
scroll to position [62, 0]
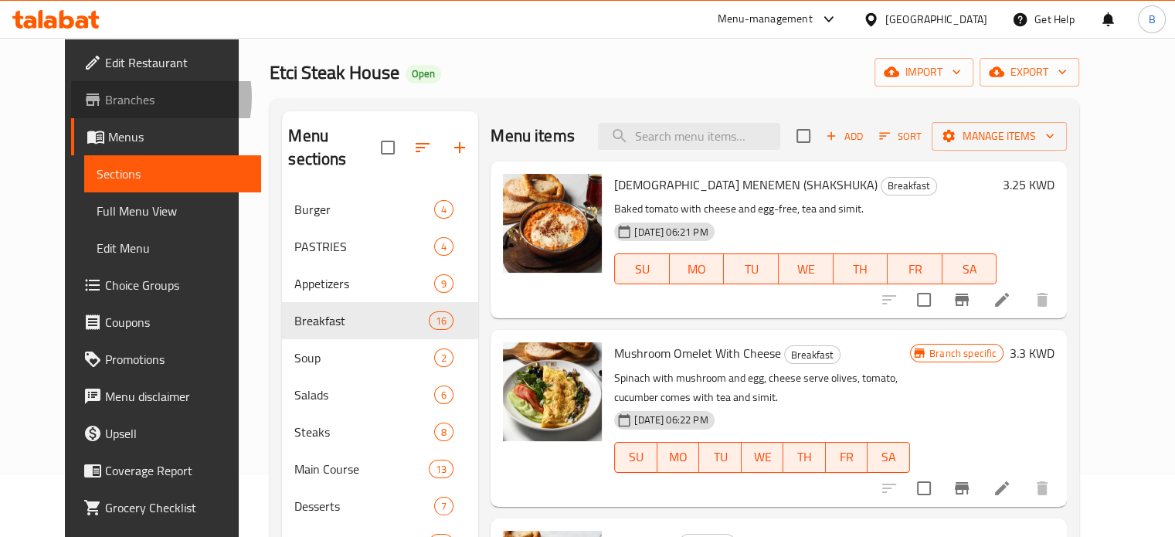
click at [105, 97] on span "Branches" at bounding box center [177, 99] width 144 height 19
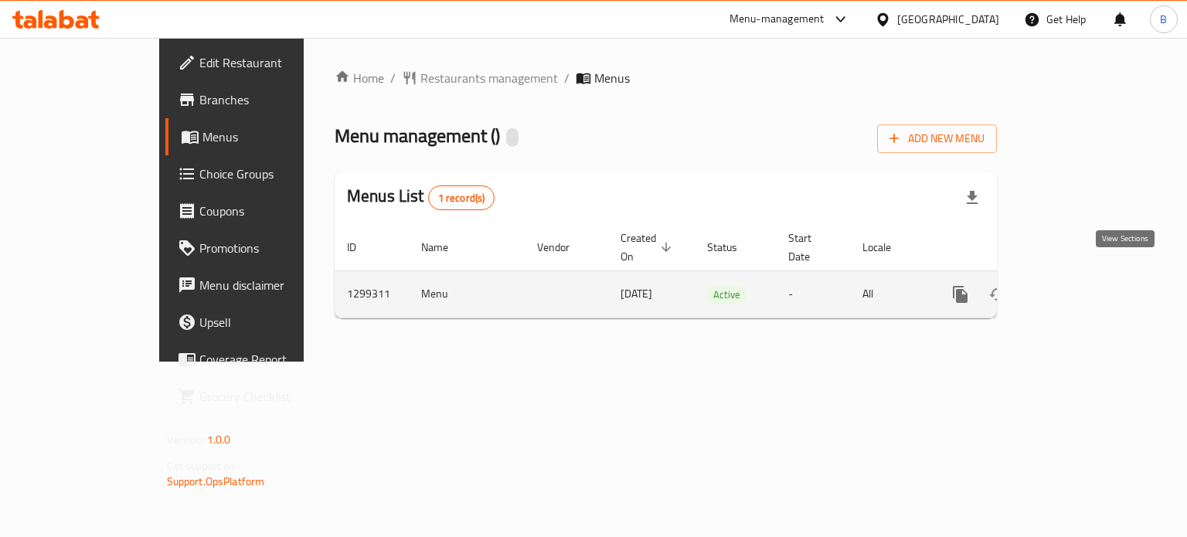
click at [1081, 285] on icon "enhanced table" at bounding box center [1071, 294] width 19 height 19
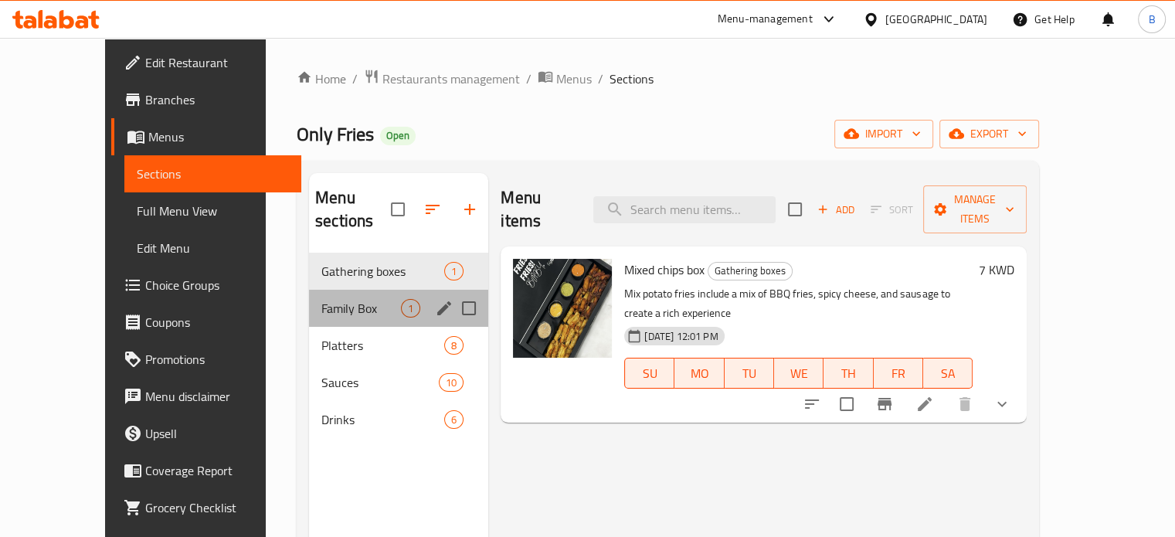
click at [309, 290] on div "Family Box 1" at bounding box center [398, 308] width 179 height 37
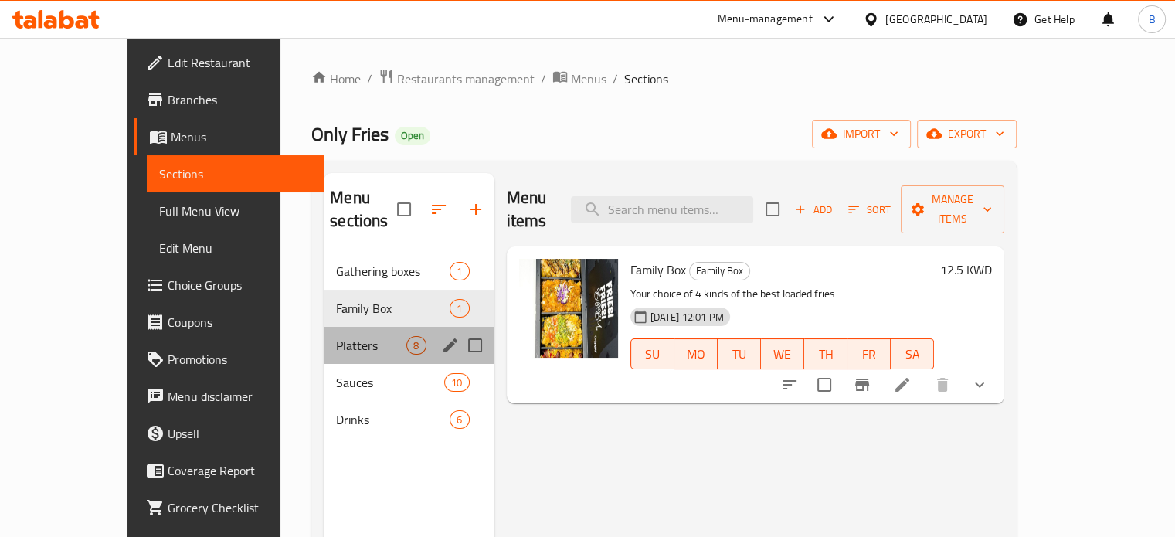
click at [324, 327] on div "Platters 8" at bounding box center [409, 345] width 170 height 37
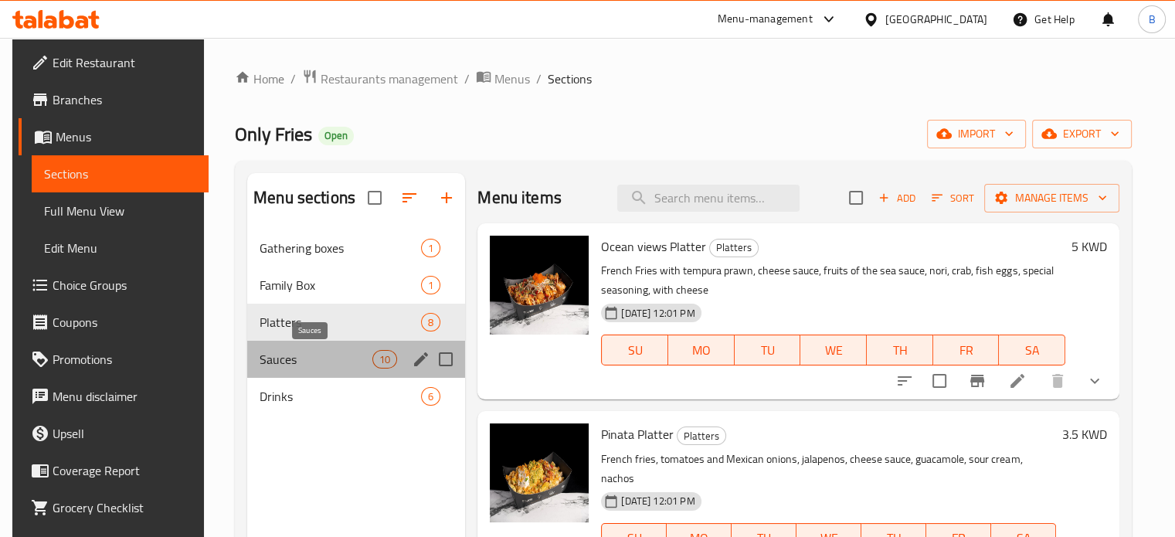
click at [287, 357] on span "Sauces" at bounding box center [316, 359] width 113 height 19
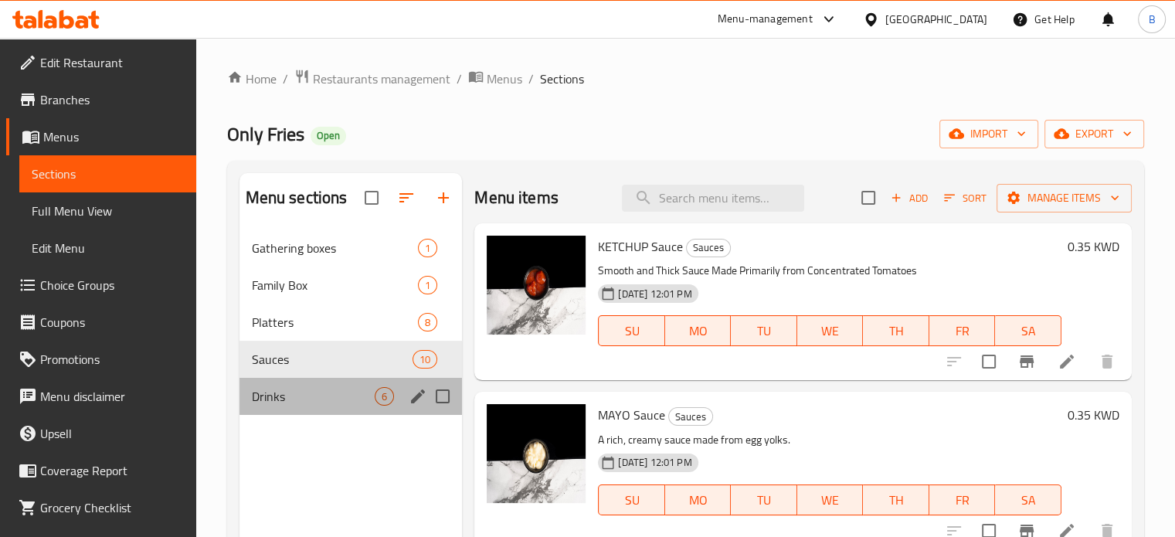
click at [281, 407] on div "Drinks 6" at bounding box center [351, 396] width 223 height 37
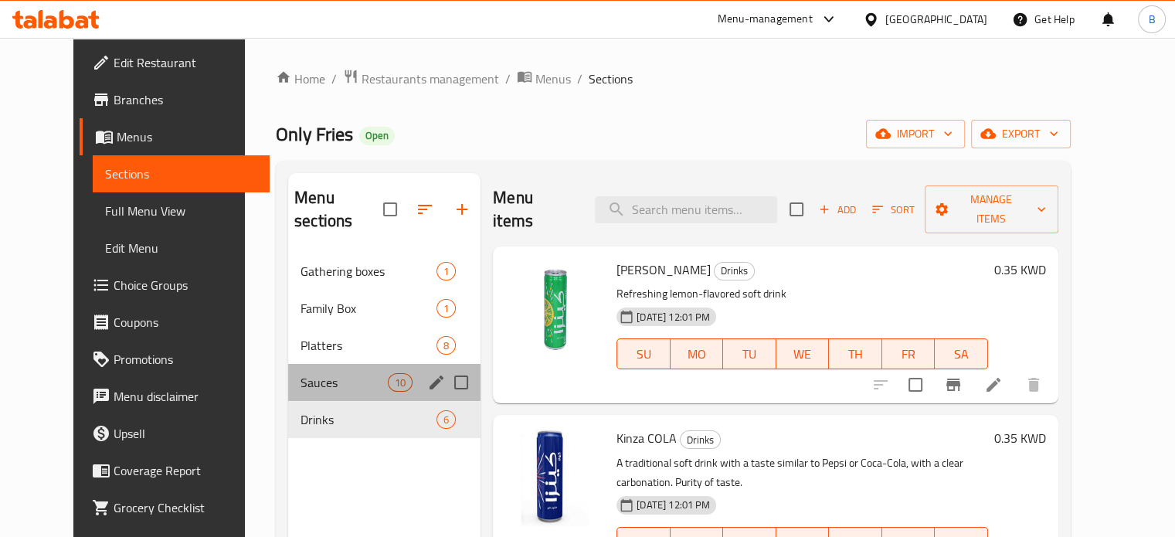
click at [291, 369] on div "Sauces 10" at bounding box center [384, 382] width 192 height 37
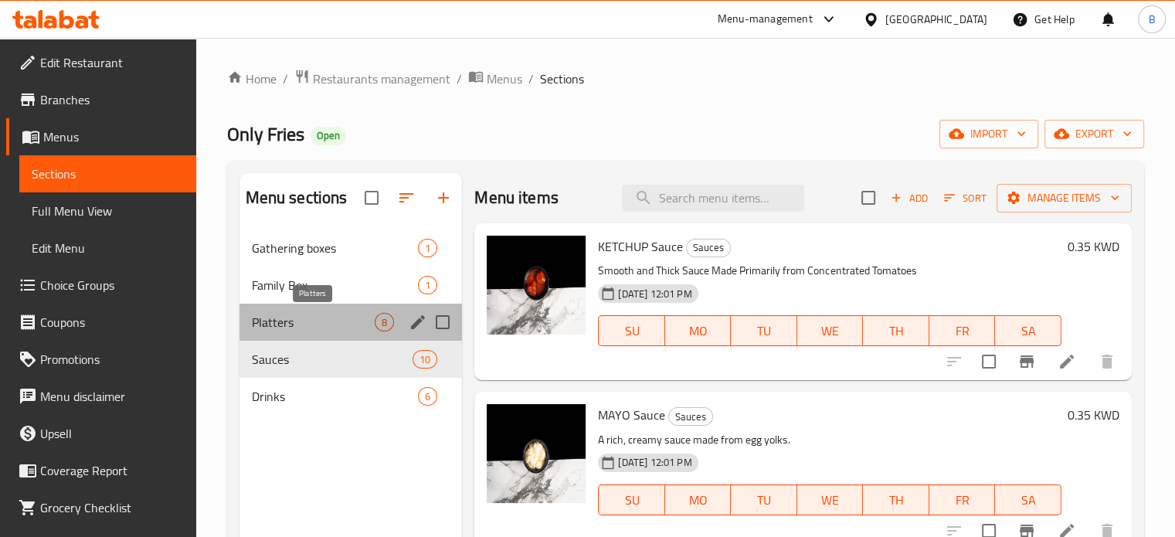
click at [300, 330] on span "Platters" at bounding box center [314, 322] width 124 height 19
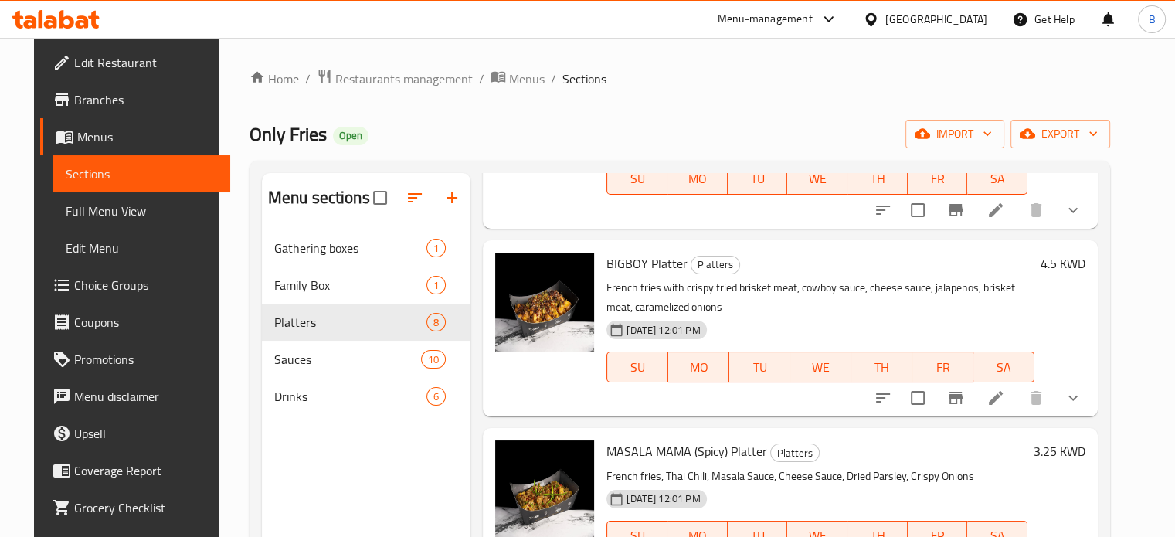
scroll to position [929, 0]
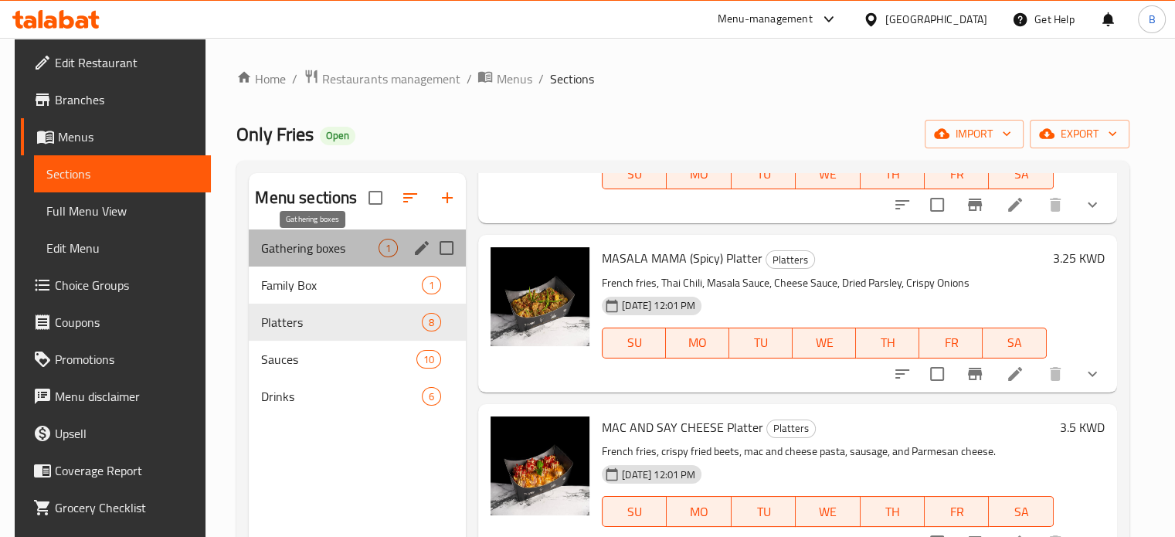
click at [305, 251] on span "Gathering boxes" at bounding box center [319, 248] width 117 height 19
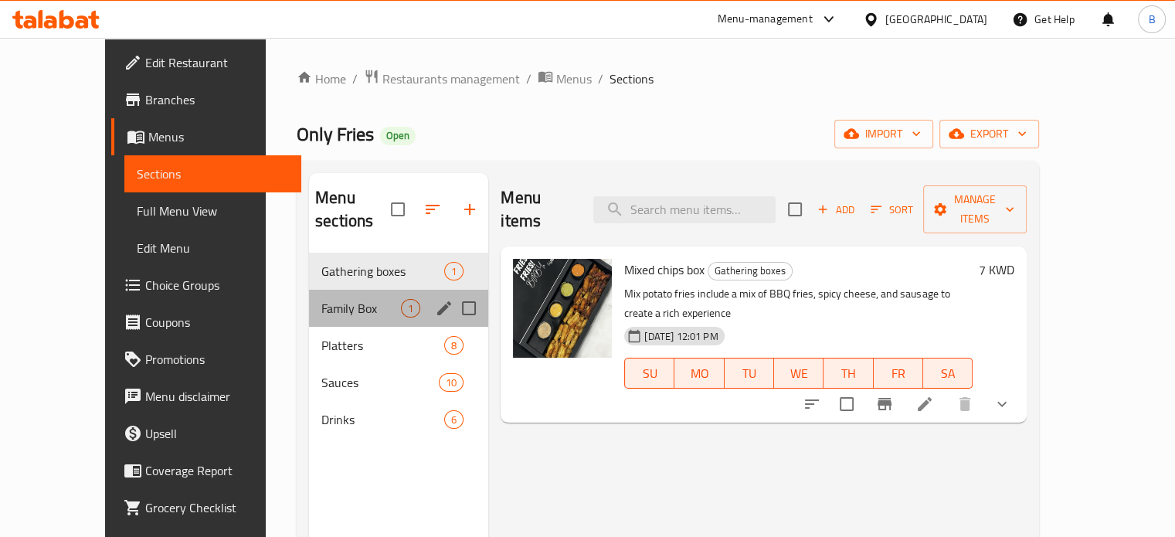
click at [309, 295] on div "Family Box 1" at bounding box center [398, 308] width 179 height 37
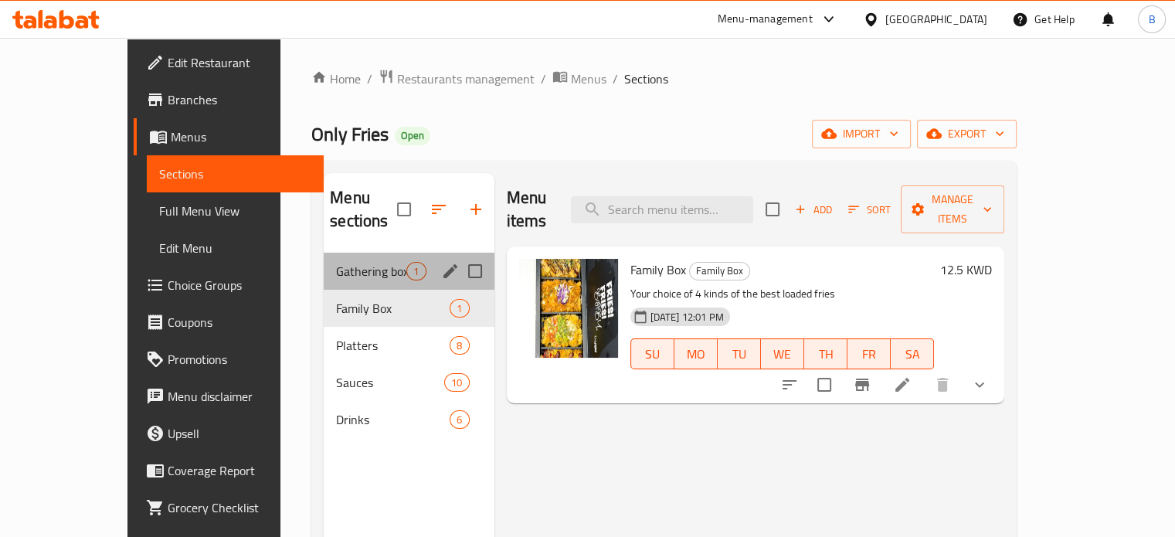
click at [324, 258] on div "Gathering boxes 1" at bounding box center [409, 271] width 170 height 37
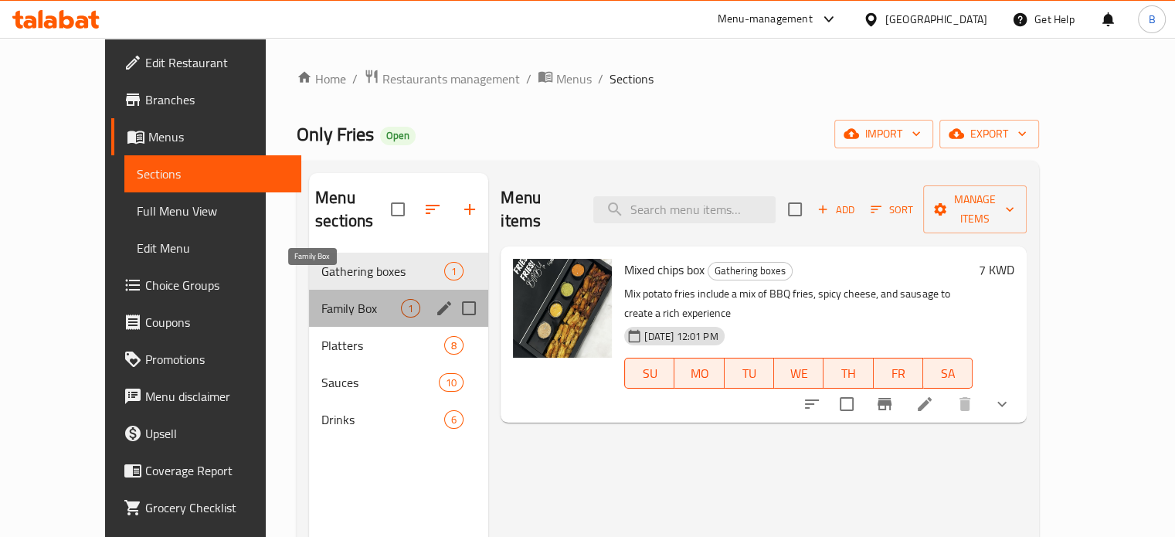
click at [329, 299] on span "Family Box" at bounding box center [361, 308] width 80 height 19
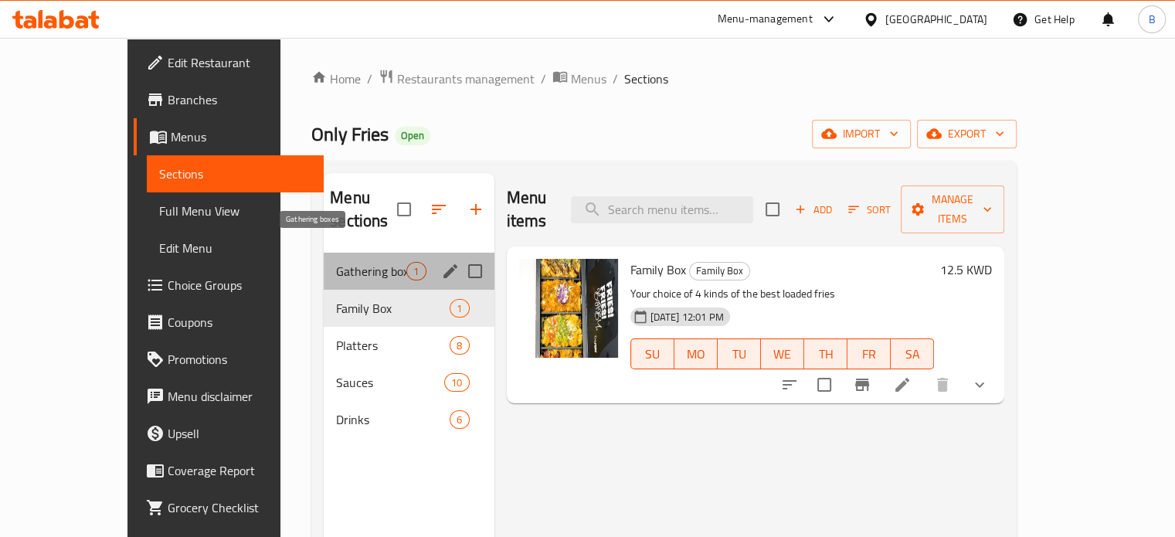
click at [336, 262] on span "Gathering boxes" at bounding box center [371, 271] width 70 height 19
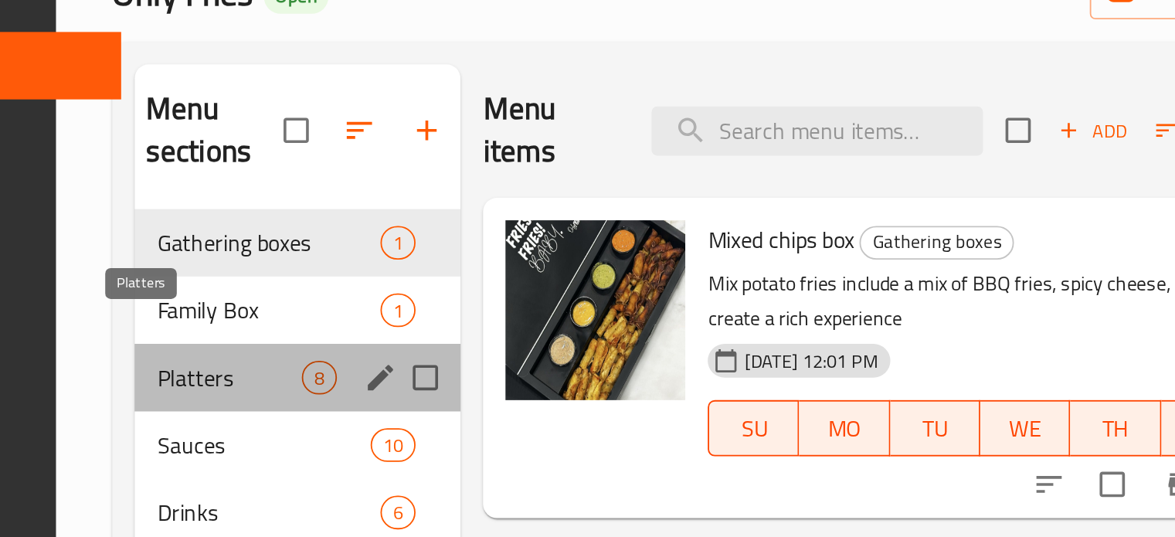
click at [321, 336] on span "Platters" at bounding box center [361, 345] width 80 height 19
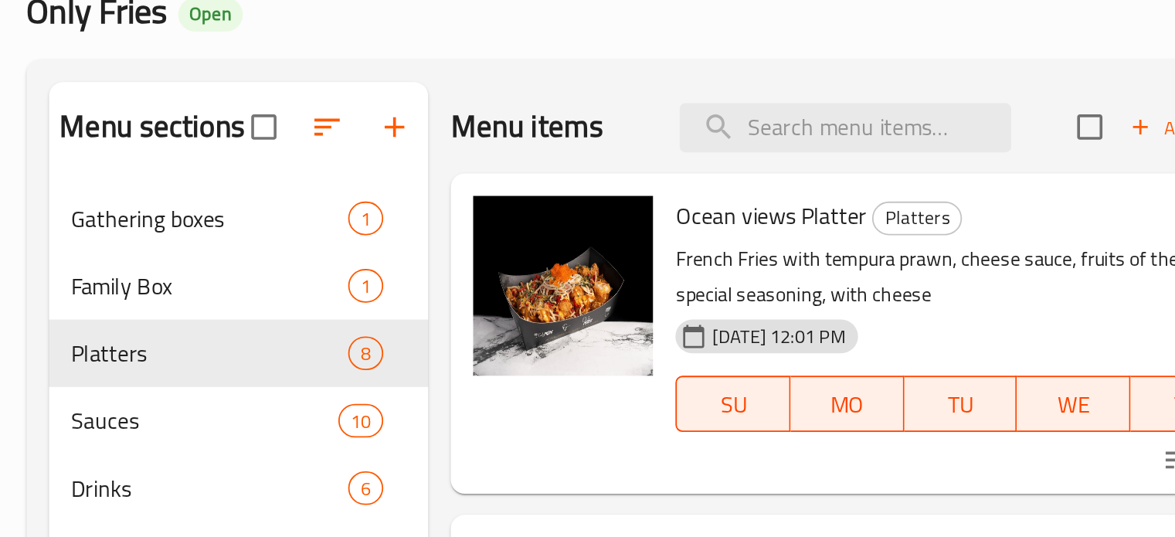
scroll to position [77, 0]
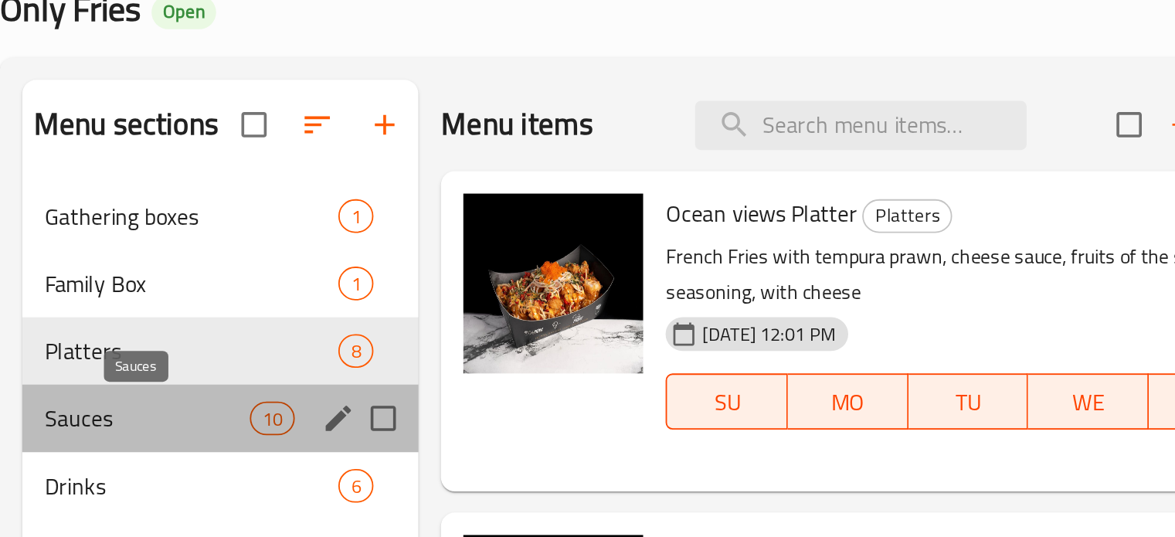
click at [263, 281] on span "Sauces" at bounding box center [316, 282] width 113 height 19
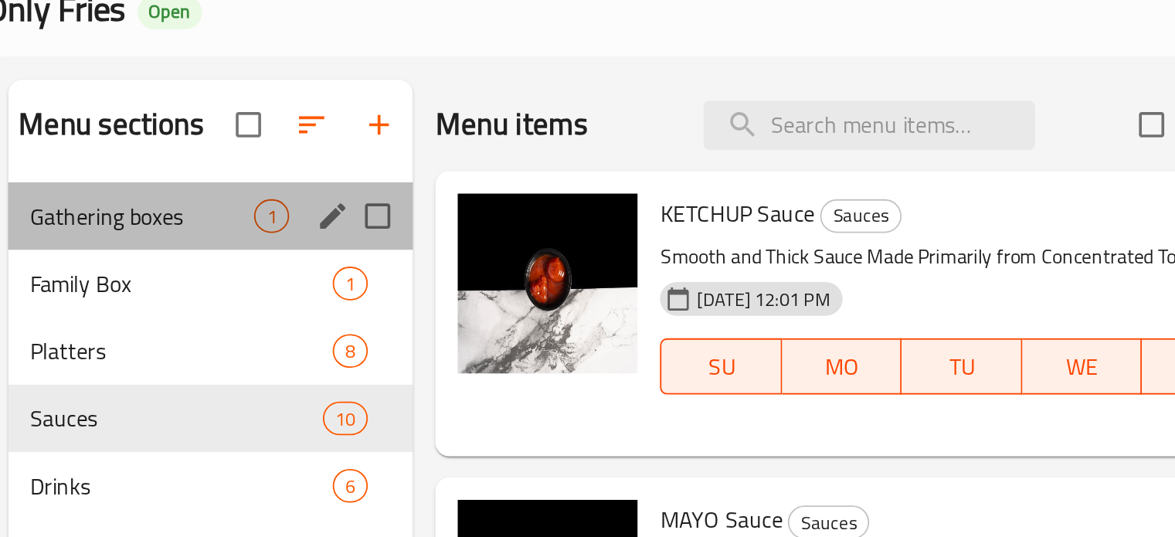
click at [297, 186] on div "Gathering boxes 1" at bounding box center [351, 170] width 223 height 37
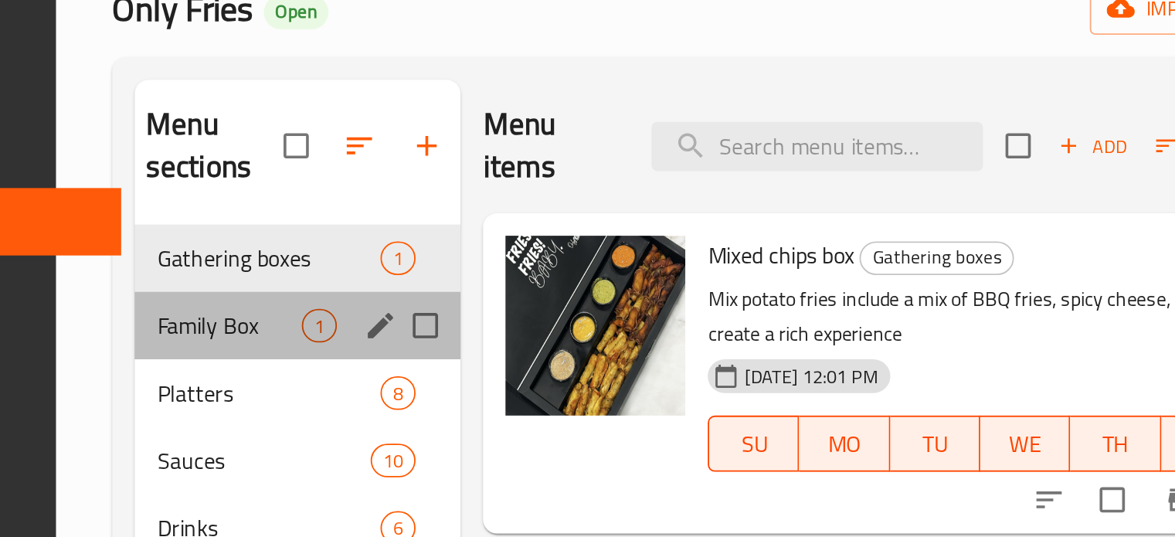
click at [309, 217] on div "Family Box 1" at bounding box center [398, 230] width 179 height 37
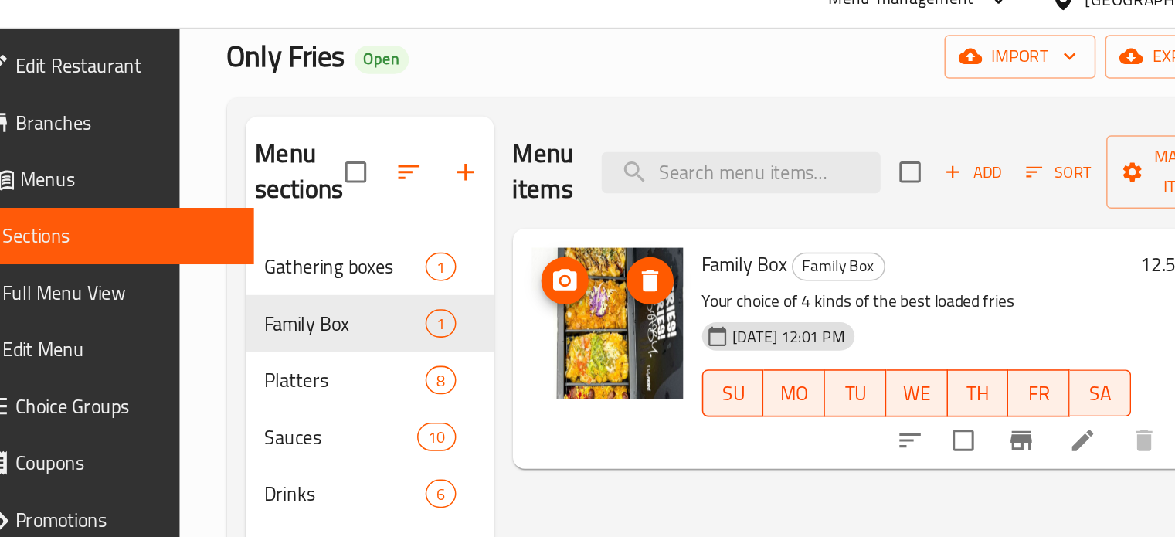
scroll to position [77, 0]
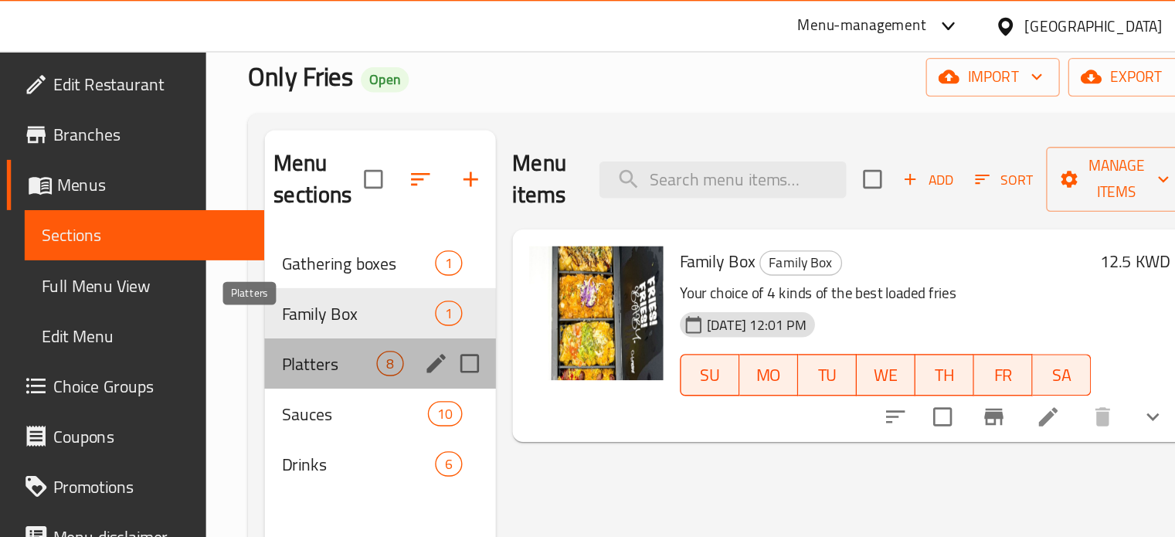
click at [336, 259] on span "Platters" at bounding box center [371, 268] width 70 height 19
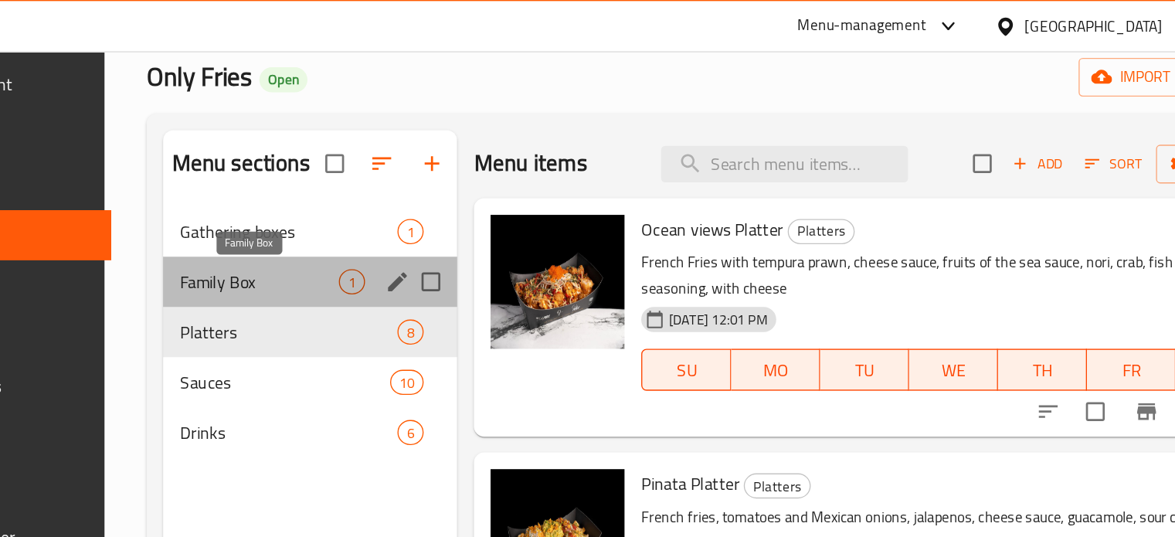
click at [291, 201] on span "Family Box" at bounding box center [319, 208] width 117 height 19
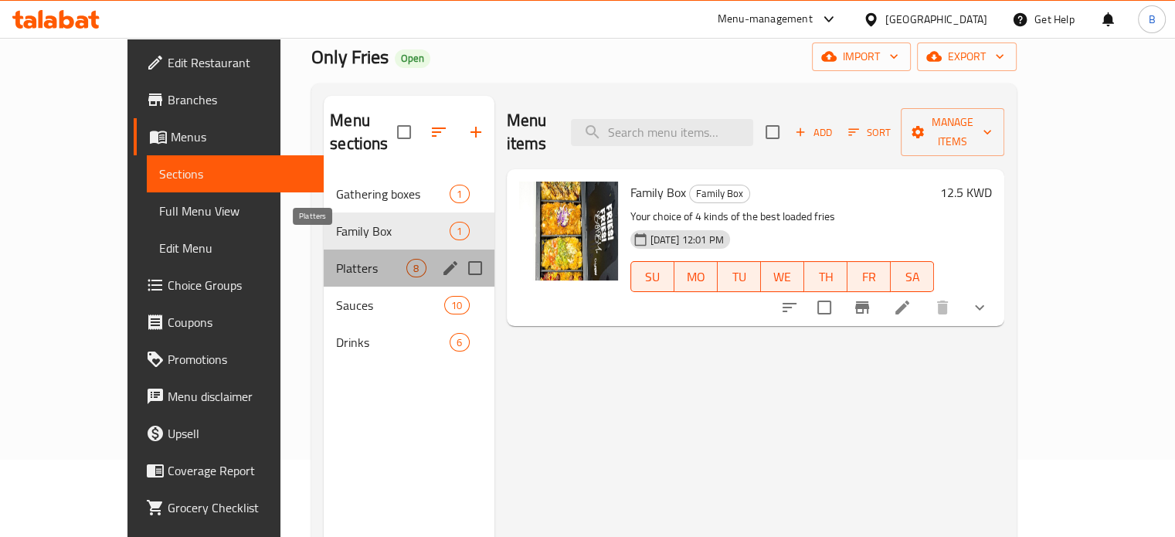
click at [336, 259] on span "Platters" at bounding box center [371, 268] width 70 height 19
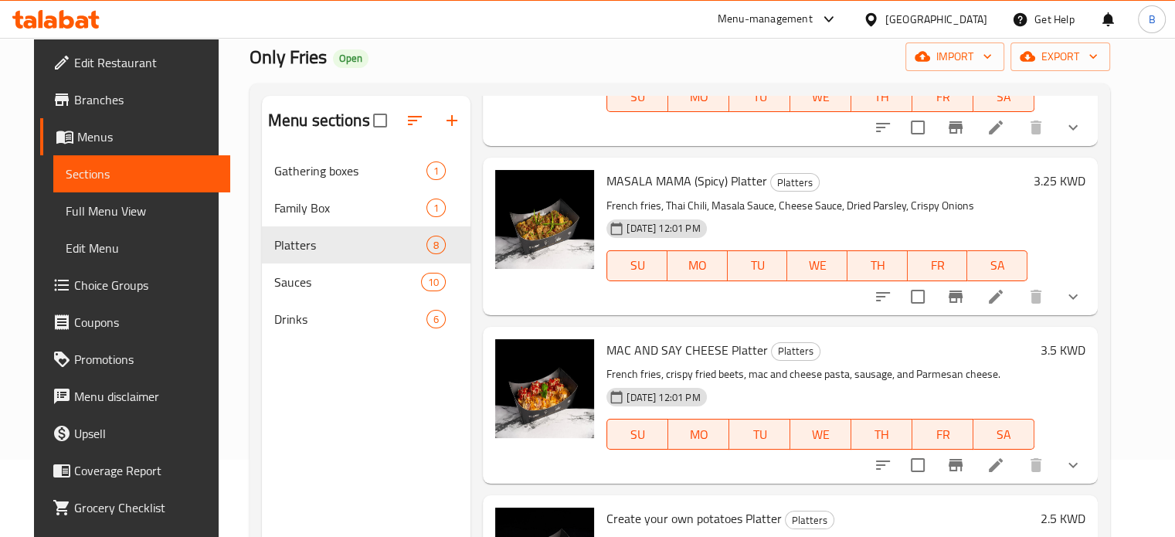
scroll to position [216, 0]
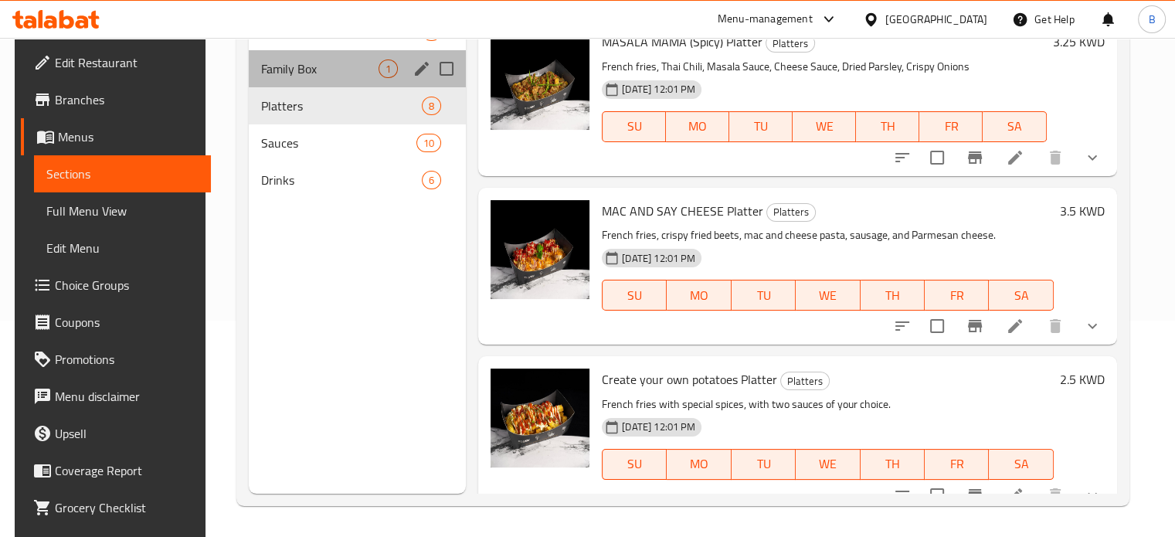
click at [306, 86] on div "Family Box 1" at bounding box center [357, 68] width 217 height 37
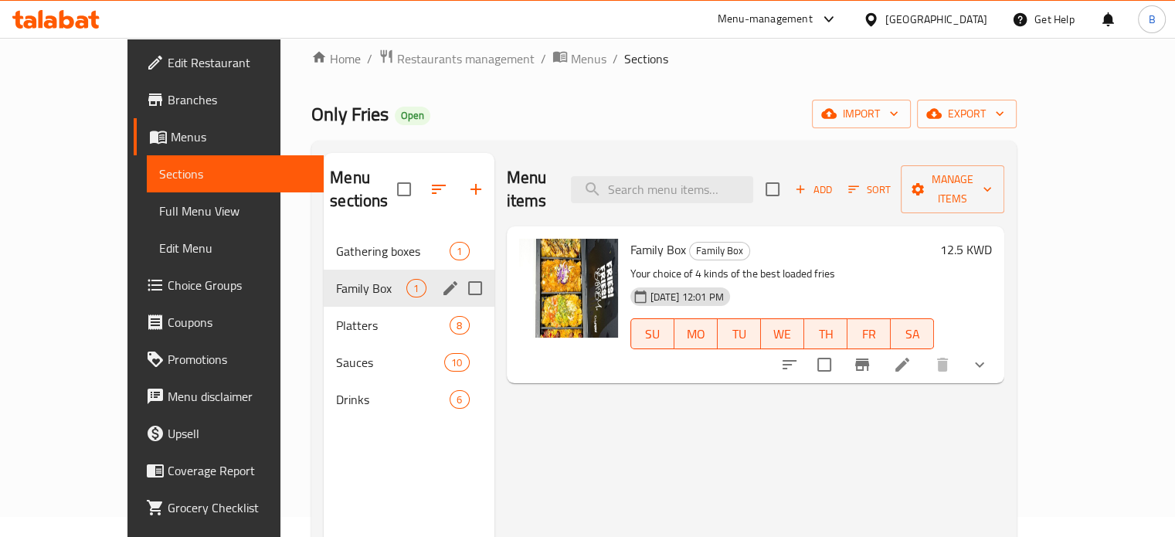
scroll to position [15, 0]
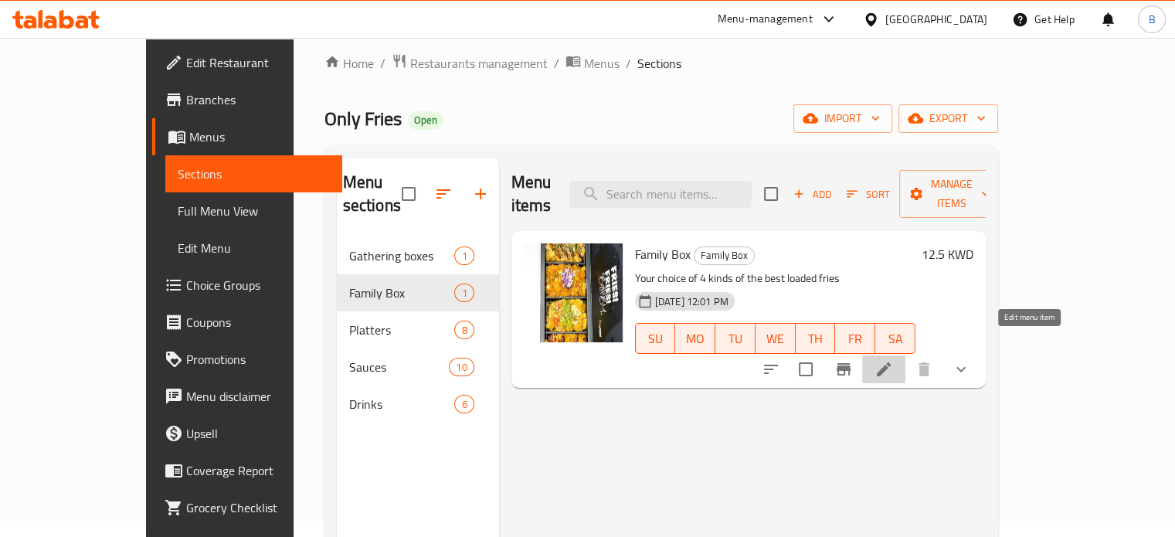
click at [893, 360] on icon at bounding box center [884, 369] width 19 height 19
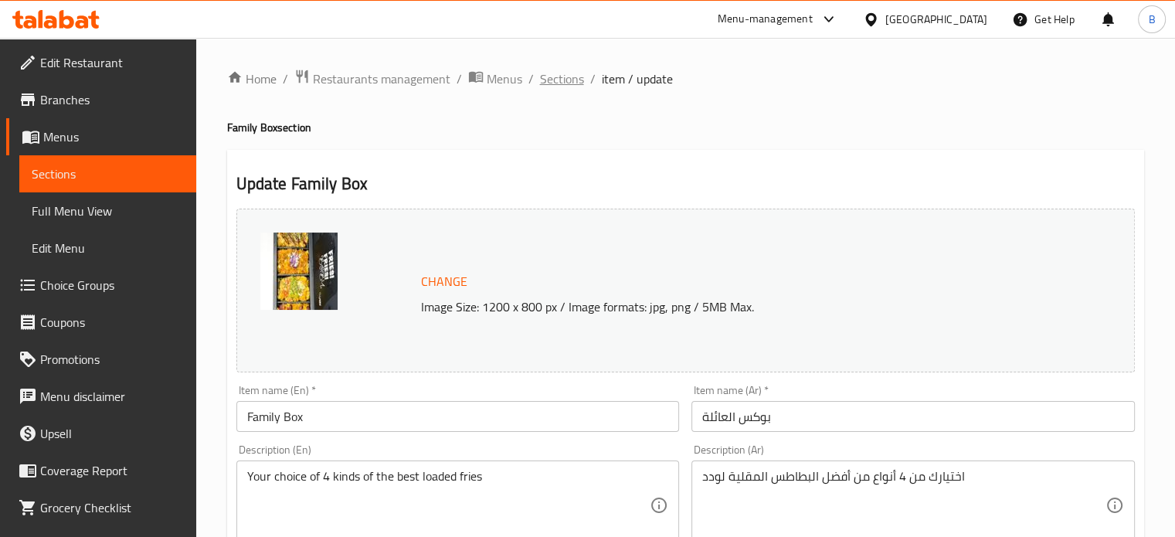
click at [557, 78] on span "Sections" at bounding box center [562, 79] width 44 height 19
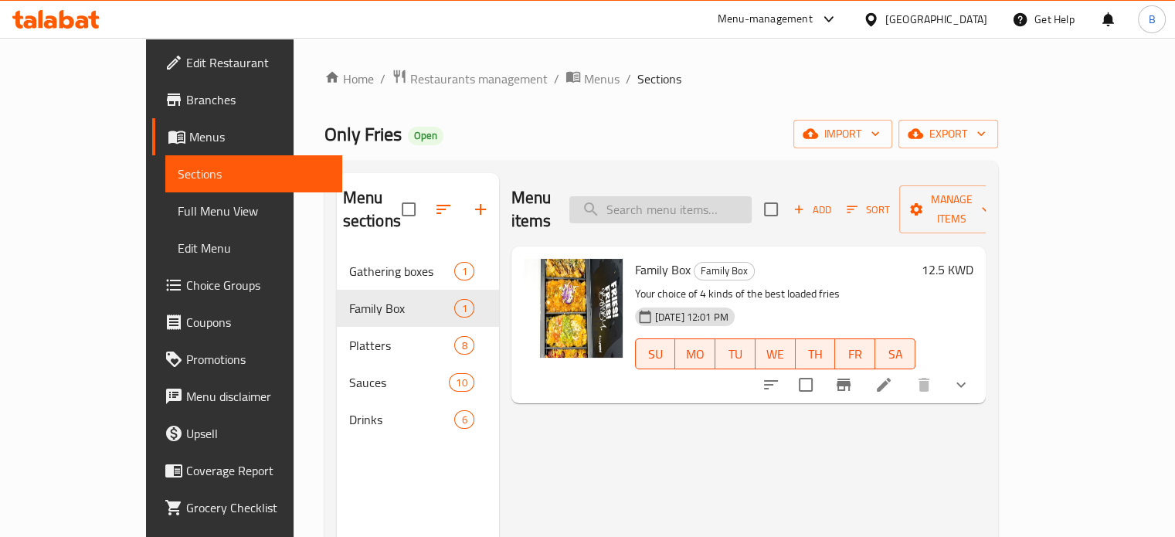
click at [692, 204] on input "search" at bounding box center [660, 209] width 182 height 27
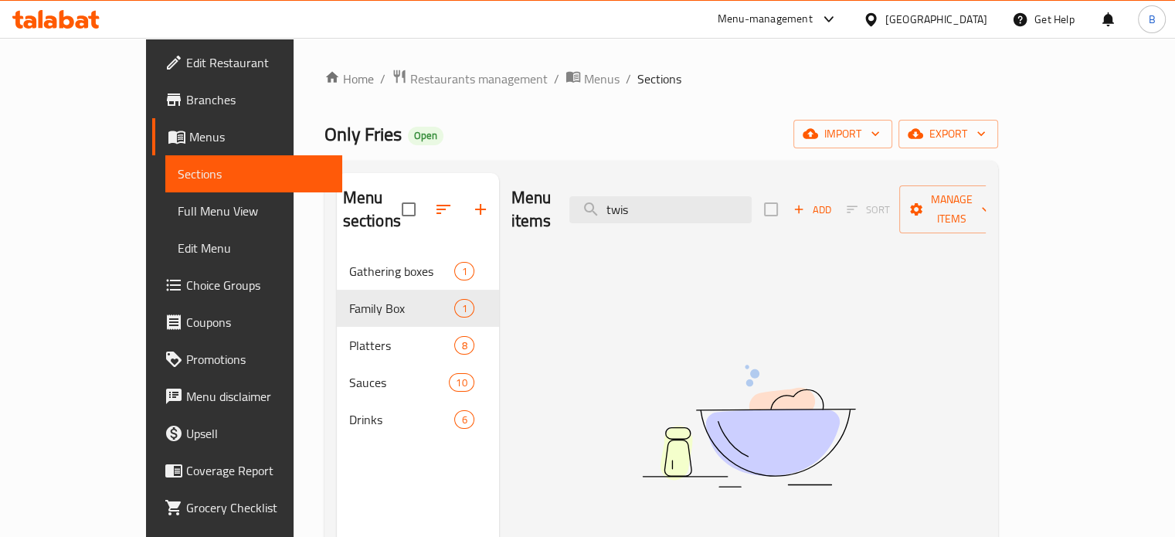
type input "twis"
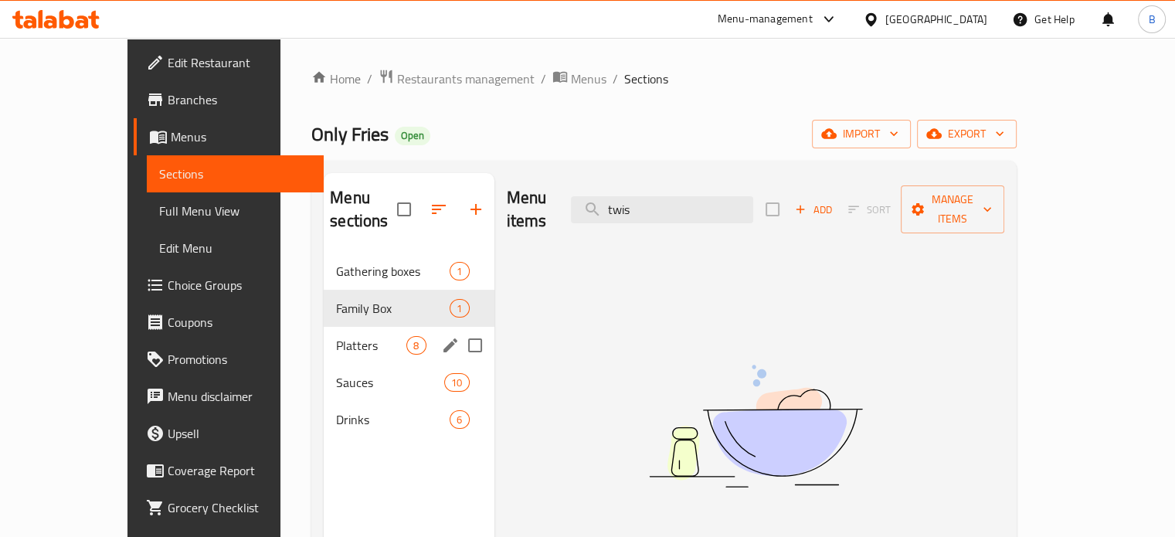
click at [336, 336] on span "Platters" at bounding box center [371, 345] width 70 height 19
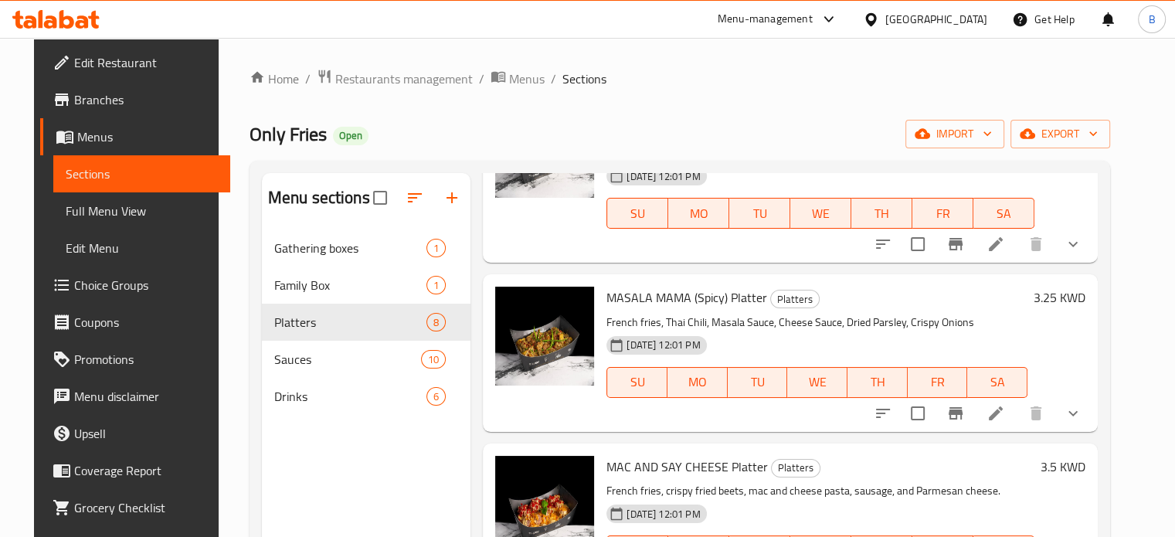
scroll to position [929, 0]
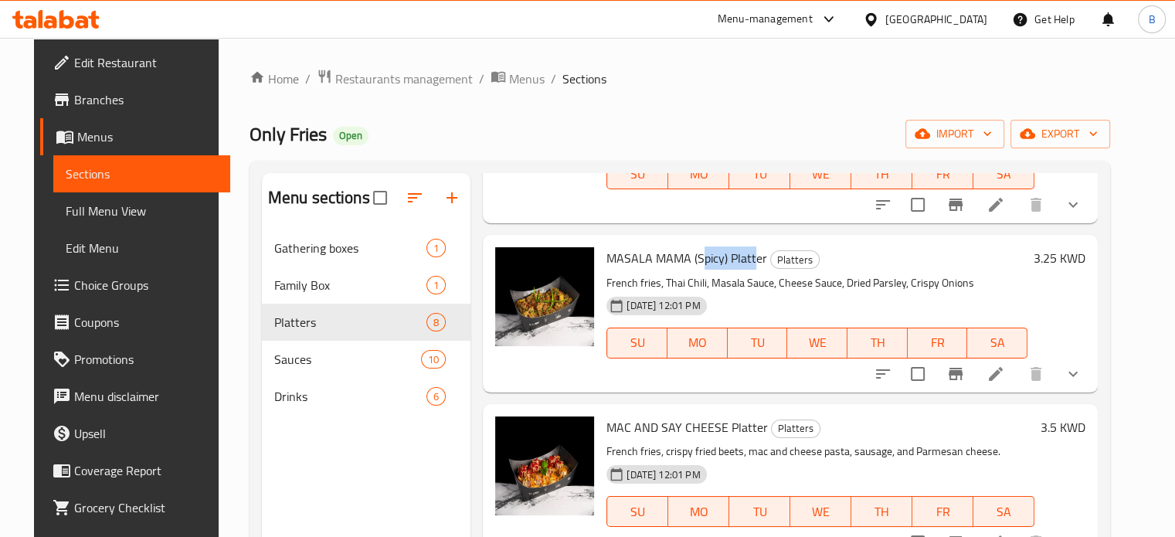
drag, startPoint x: 691, startPoint y: 237, endPoint x: 746, endPoint y: 246, distance: 55.6
click at [746, 246] on span "MASALA MAMA (Spicy) Platter" at bounding box center [687, 257] width 161 height 23
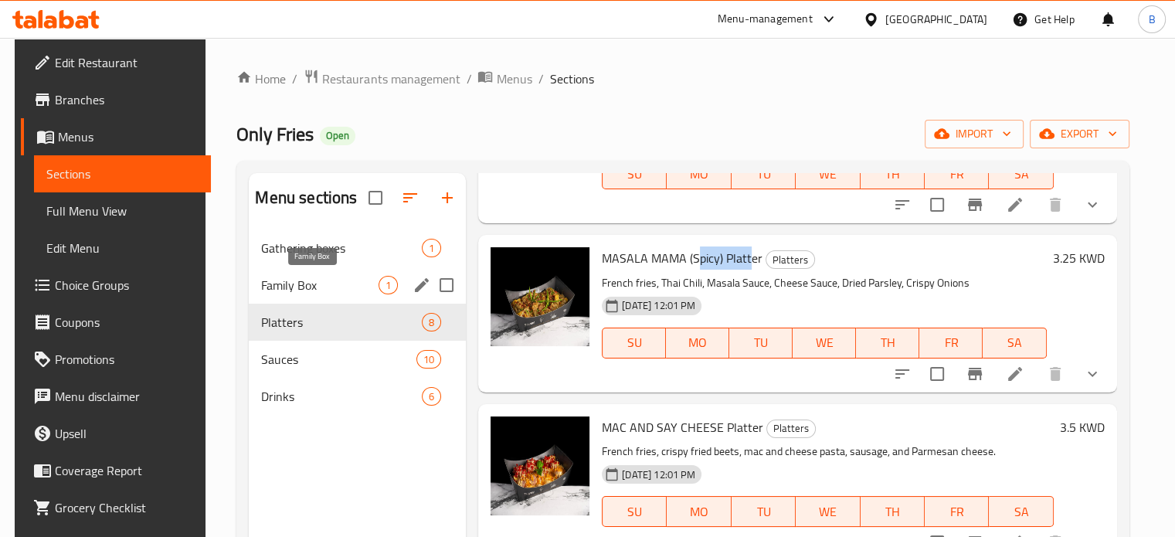
click at [295, 281] on span "Family Box" at bounding box center [319, 285] width 117 height 19
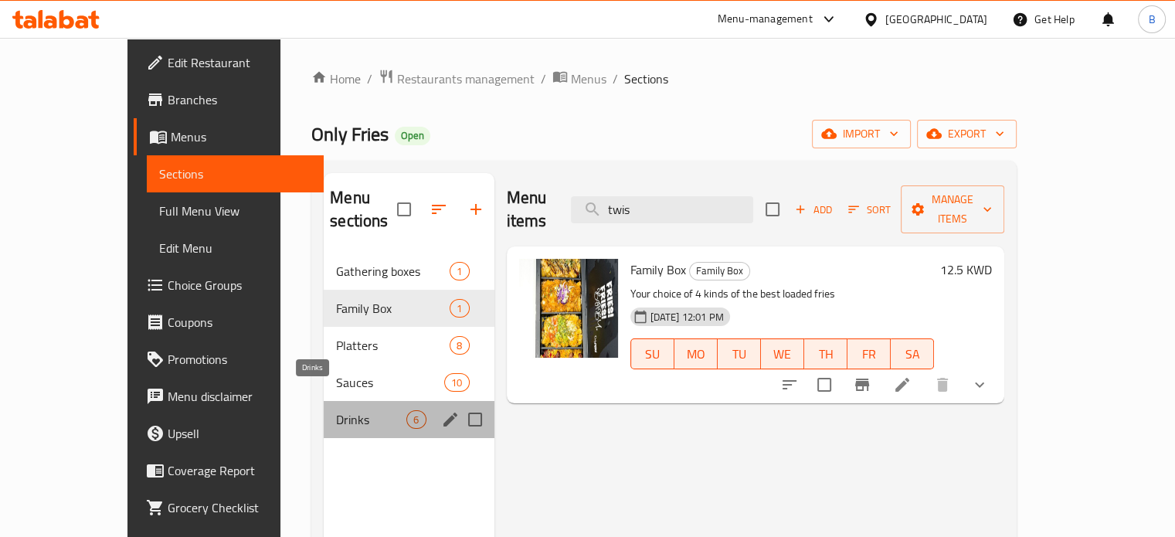
drag, startPoint x: 277, startPoint y: 403, endPoint x: 276, endPoint y: 381, distance: 22.4
click at [336, 410] on span "Drinks" at bounding box center [371, 419] width 70 height 19
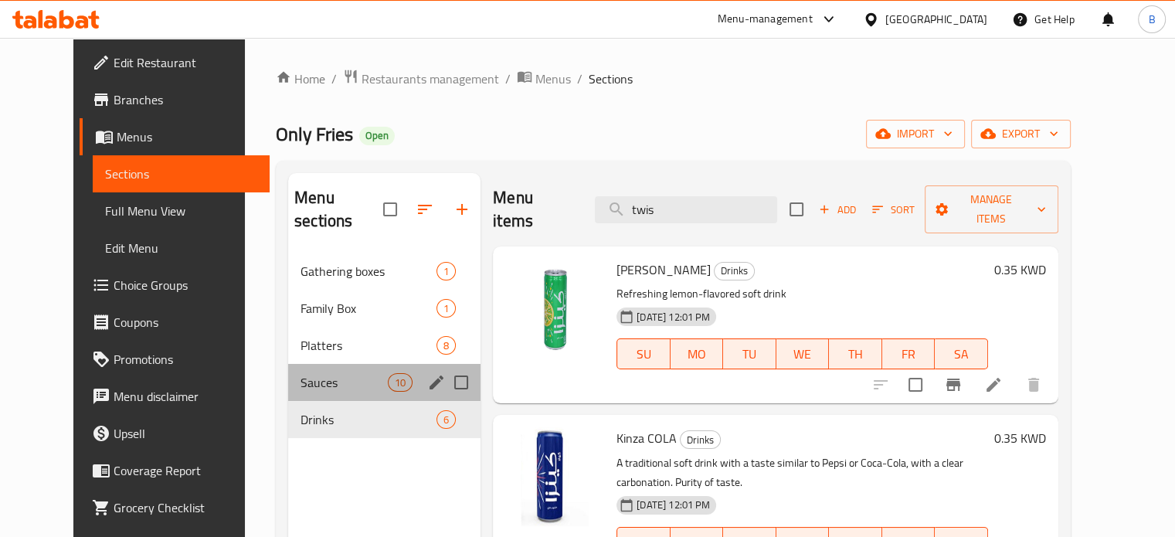
click at [288, 369] on div "Sauces 10" at bounding box center [384, 382] width 192 height 37
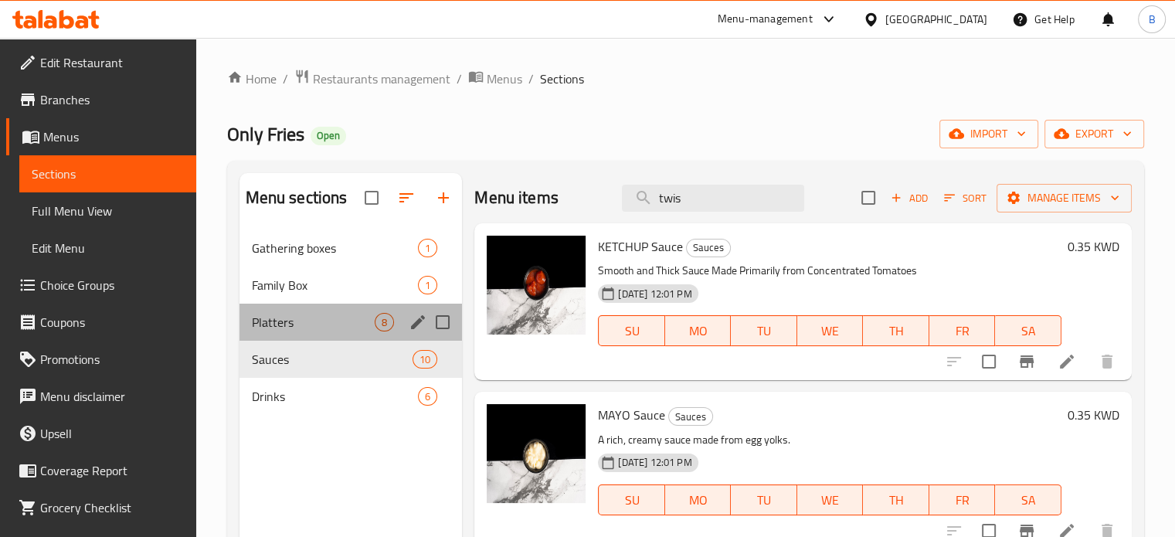
click at [301, 336] on div "Platters 8" at bounding box center [351, 322] width 223 height 37
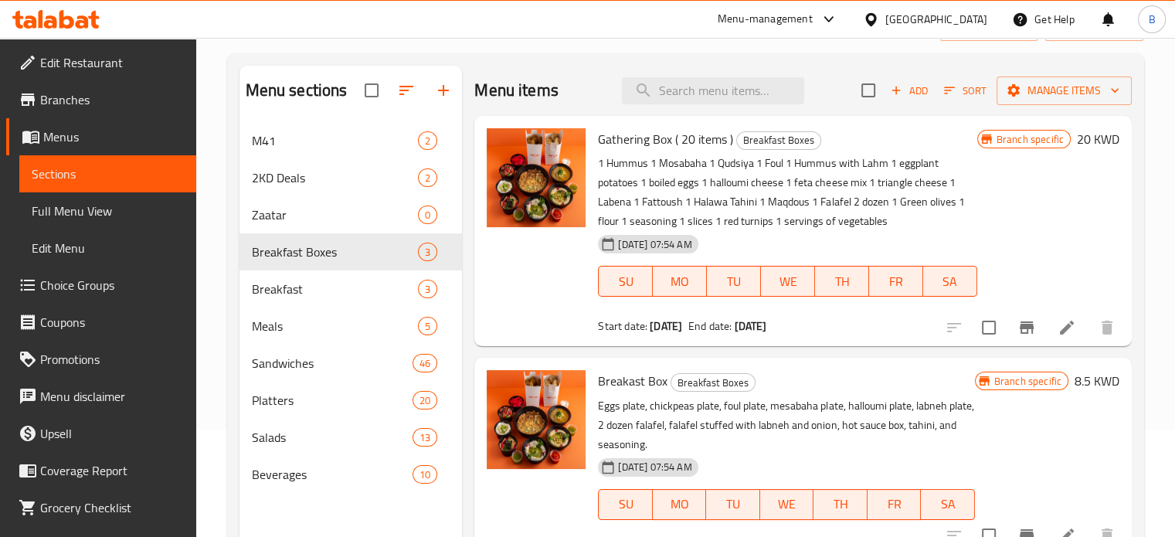
scroll to position [23, 0]
